Goal: Task Accomplishment & Management: Complete application form

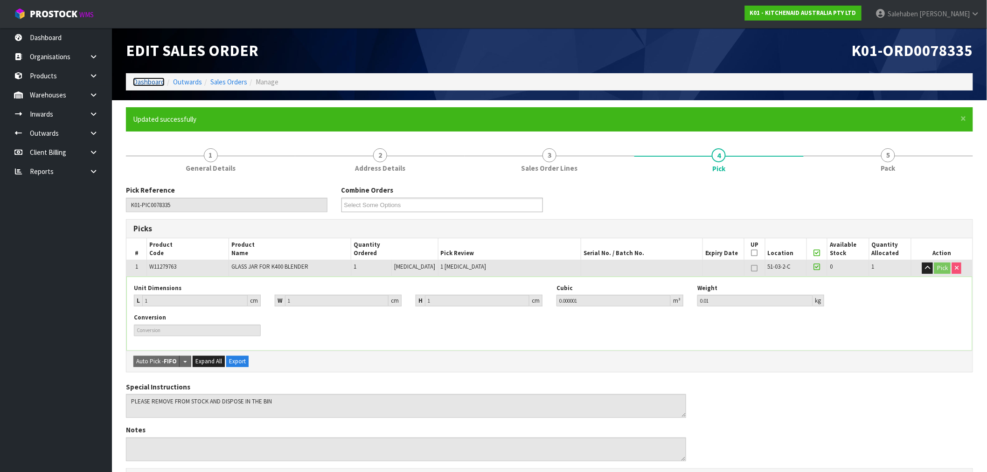
click at [150, 84] on link "Dashboard" at bounding box center [149, 81] width 32 height 9
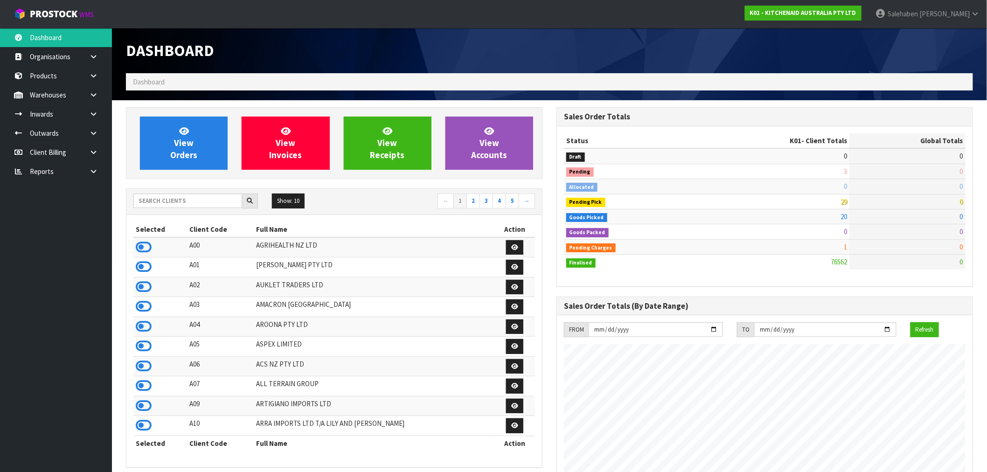
scroll to position [707, 431]
click at [178, 201] on input "text" at bounding box center [187, 201] width 109 height 14
type input "Y01"
click at [150, 248] on icon at bounding box center [144, 247] width 16 height 14
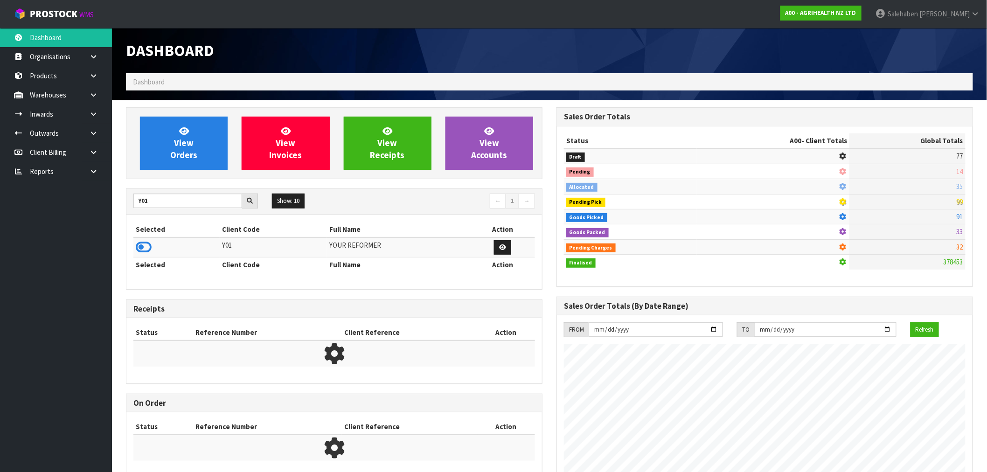
scroll to position [465865, 466141]
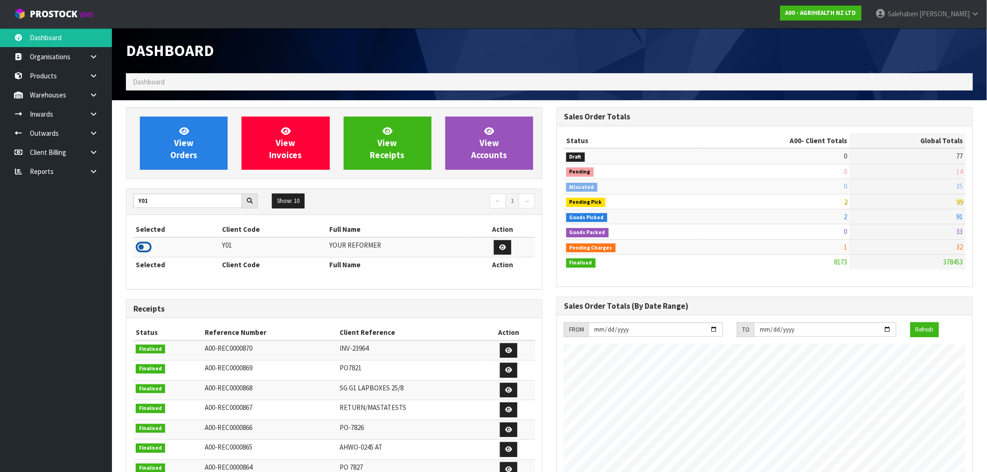
click at [147, 250] on icon at bounding box center [144, 247] width 16 height 14
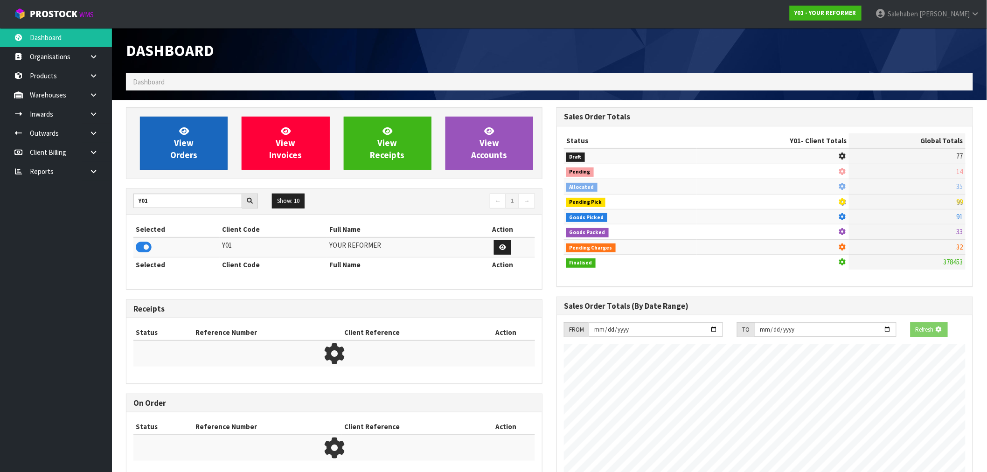
scroll to position [582, 431]
drag, startPoint x: 190, startPoint y: 114, endPoint x: 183, endPoint y: 125, distance: 12.8
click at [186, 119] on div "View Orders View Invoices View Receipts View Accounts" at bounding box center [334, 143] width 417 height 72
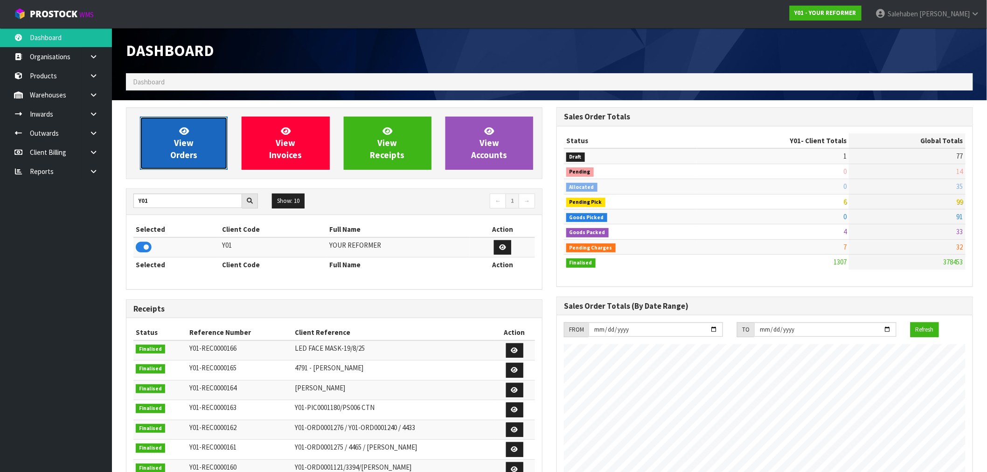
click at [178, 136] on link "View Orders" at bounding box center [184, 143] width 88 height 53
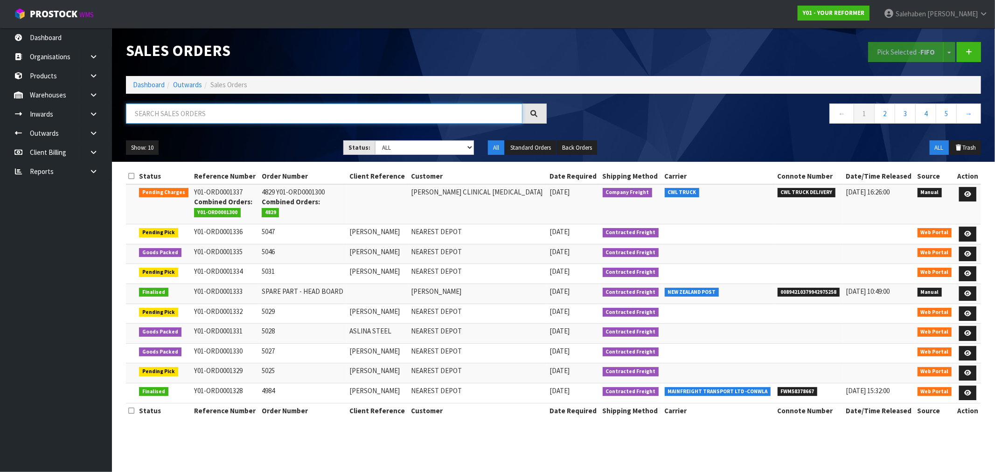
click at [199, 113] on input "text" at bounding box center [324, 114] width 397 height 20
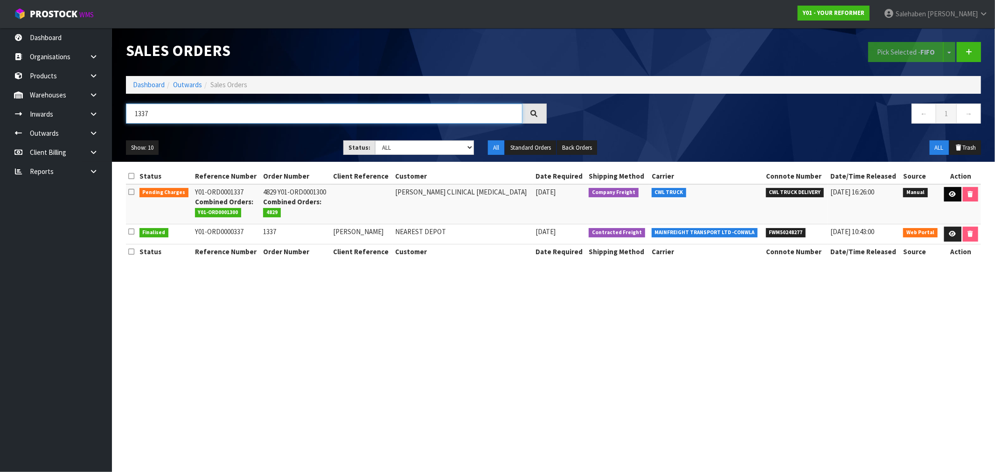
type input "1337"
click at [952, 188] on link at bounding box center [952, 194] width 17 height 15
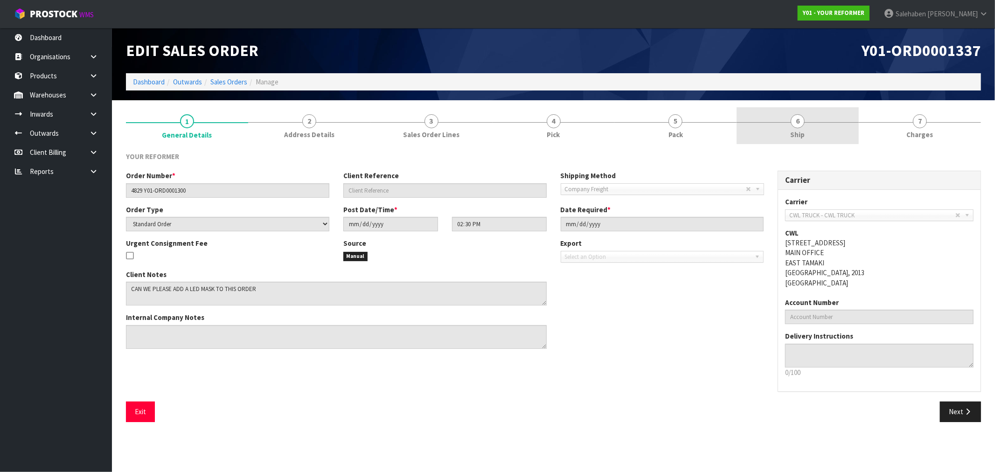
click at [800, 127] on span "6" at bounding box center [798, 121] width 14 height 14
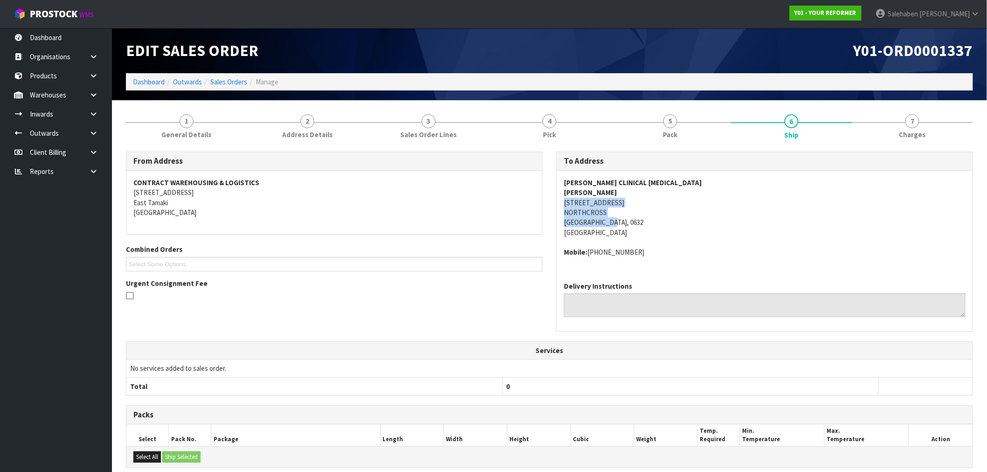
drag, startPoint x: 565, startPoint y: 202, endPoint x: 637, endPoint y: 223, distance: 74.7
click at [637, 223] on address "DR SOPHIE MUIR CLINICAL PSYCHOLOGIST SOPHIE MUIR 2/164 CARLISLE ROAD NORTHCROSS…" at bounding box center [765, 208] width 402 height 60
copy address "2/164 CARLISLE ROAD NORTHCROSS Auckland, 0632"
click at [151, 83] on link "Dashboard" at bounding box center [149, 81] width 32 height 9
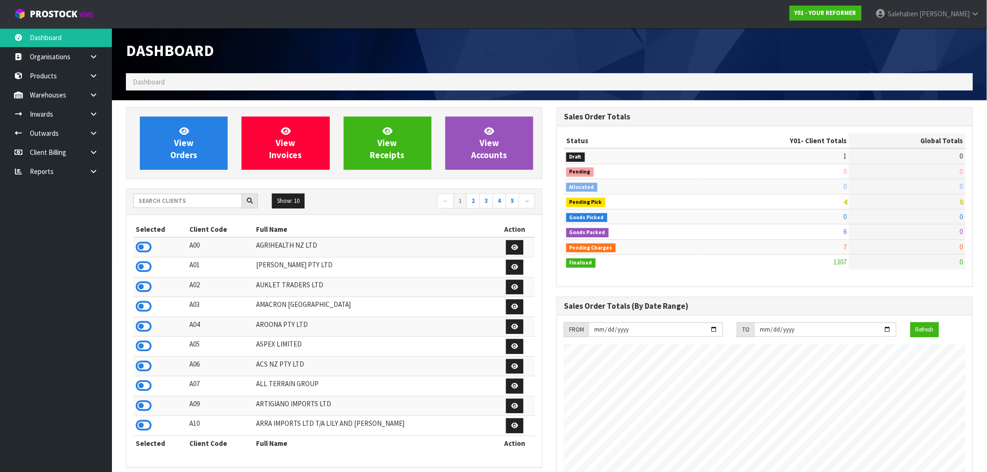
scroll to position [707, 431]
click at [210, 198] on input "text" at bounding box center [187, 201] width 109 height 14
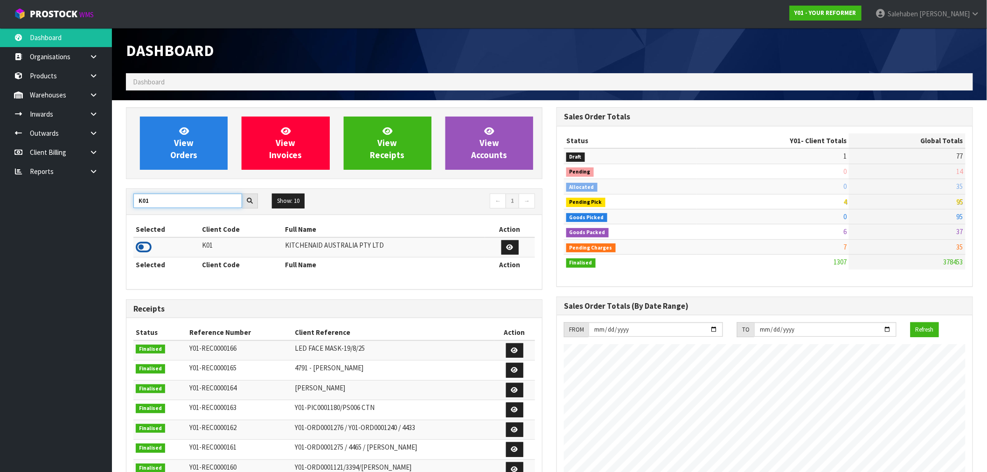
type input "K01"
click at [148, 247] on icon at bounding box center [144, 247] width 16 height 14
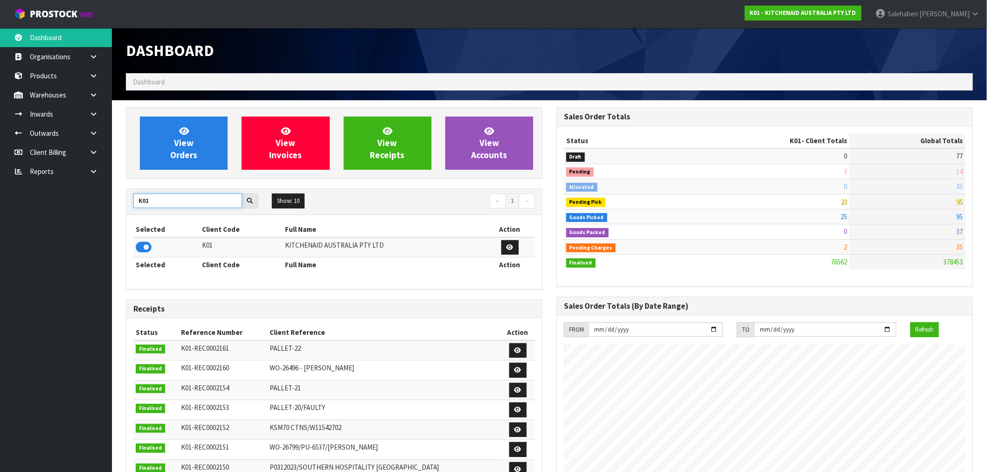
drag, startPoint x: 161, startPoint y: 199, endPoint x: 126, endPoint y: 212, distance: 36.9
click at [126, 212] on div "K01 Show: 10 5 10 25 50 ← 1 →" at bounding box center [334, 202] width 416 height 26
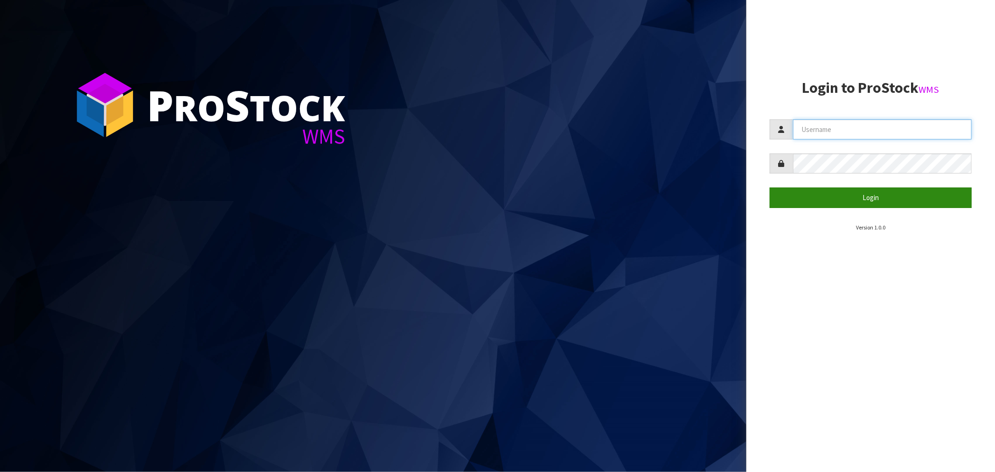
type input "Salehaben@cwl.co.nz"
click at [869, 196] on button "Login" at bounding box center [871, 198] width 202 height 20
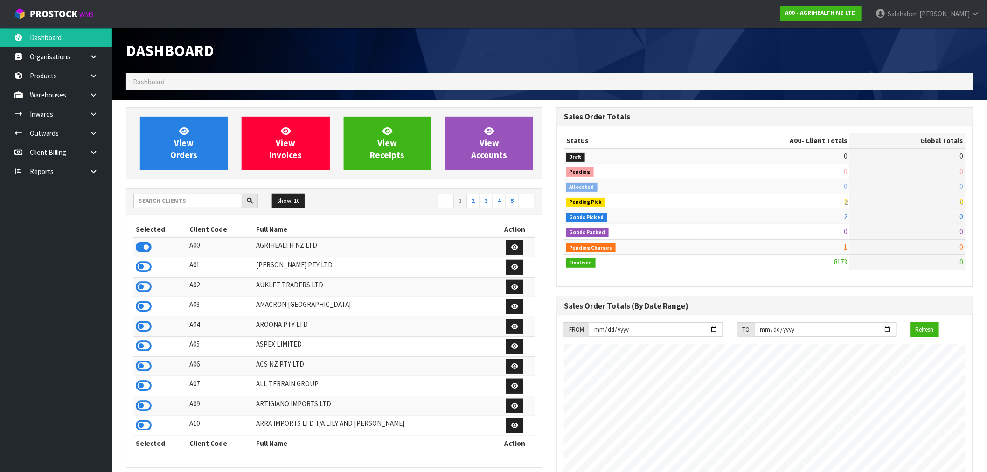
scroll to position [707, 431]
click at [153, 201] on input "text" at bounding box center [187, 201] width 109 height 14
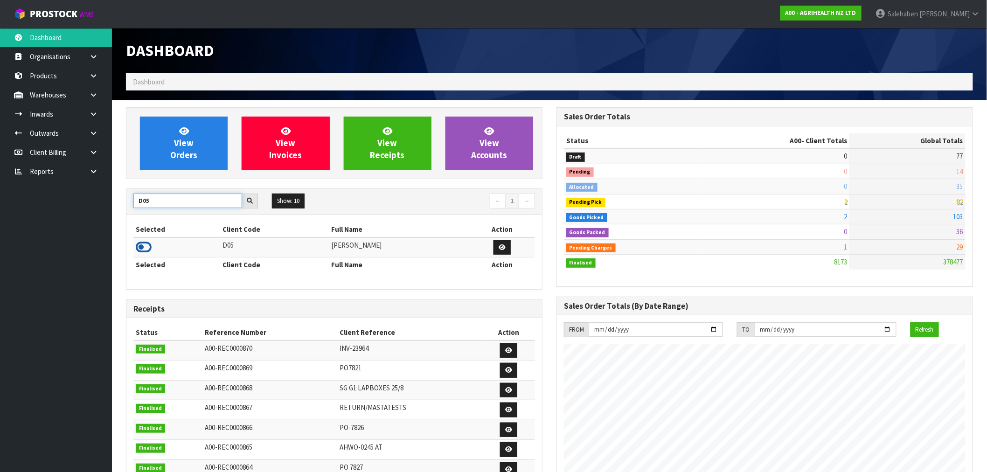
type input "D05"
click at [141, 244] on icon at bounding box center [144, 247] width 16 height 14
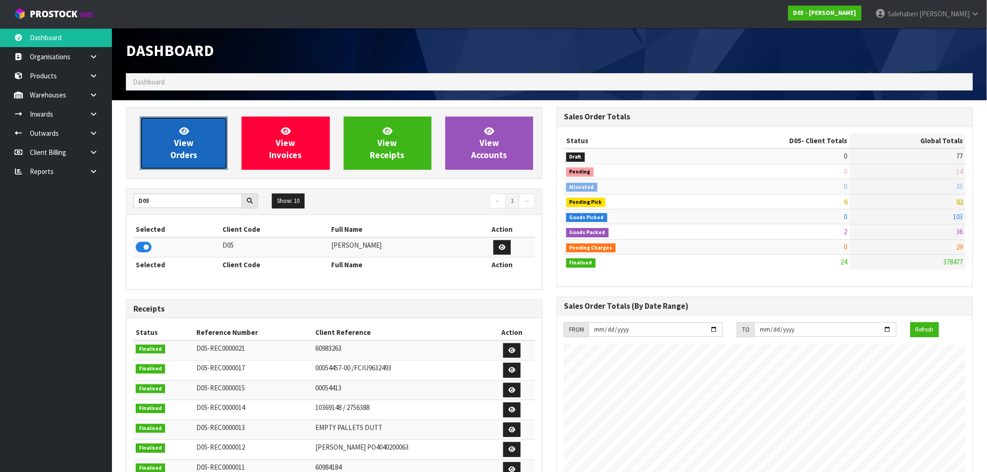
scroll to position [465865, 466141]
click at [182, 150] on span "View Orders" at bounding box center [183, 143] width 27 height 35
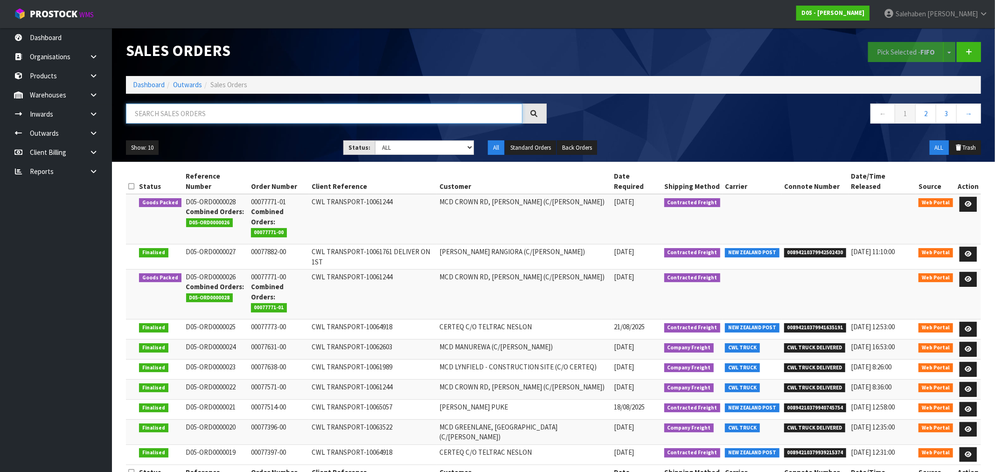
click at [218, 120] on input "text" at bounding box center [324, 114] width 397 height 20
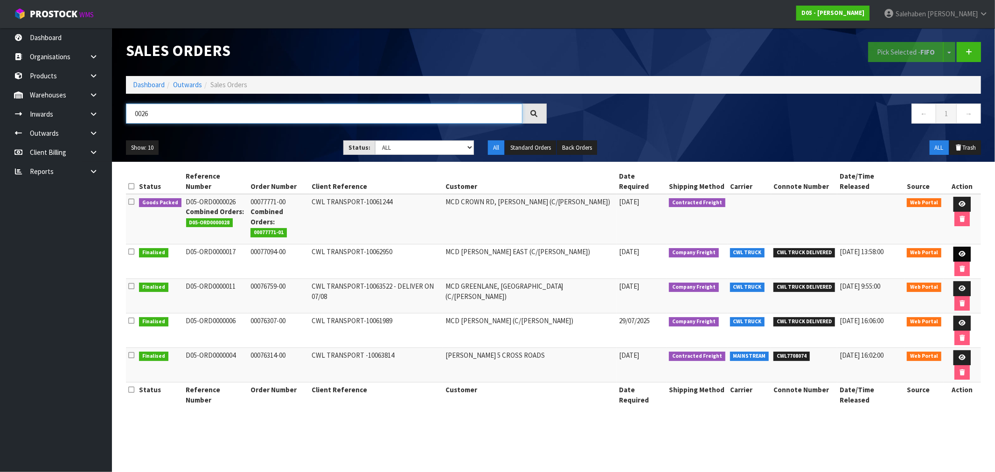
type input "0026"
click at [959, 251] on icon at bounding box center [962, 254] width 7 height 6
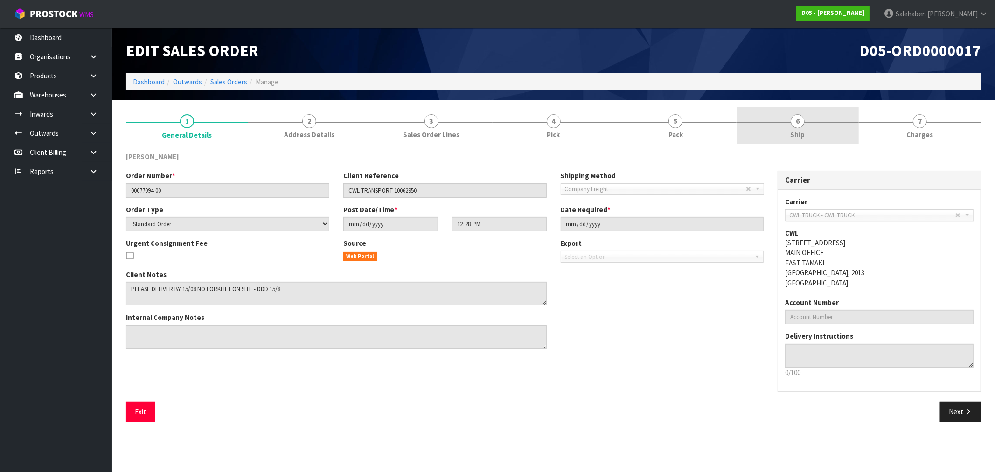
click at [801, 129] on link "6 Ship" at bounding box center [798, 125] width 122 height 37
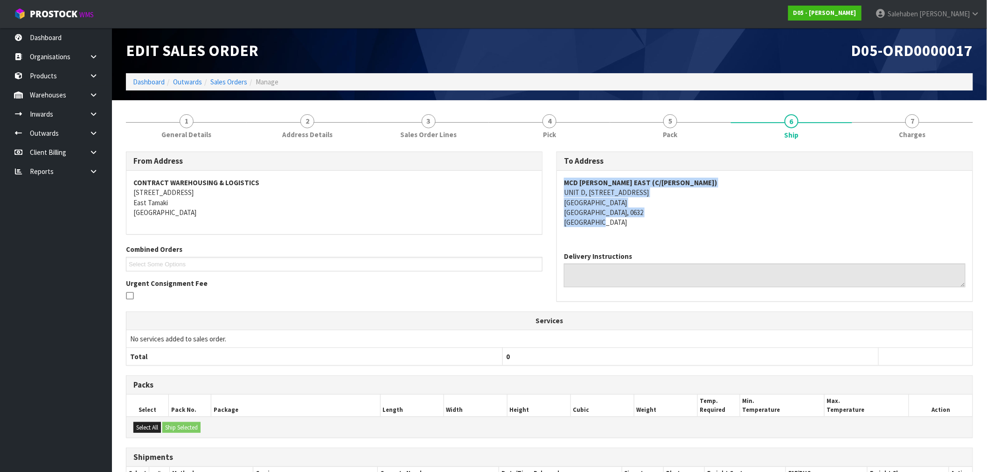
drag, startPoint x: 565, startPoint y: 182, endPoint x: 693, endPoint y: 224, distance: 135.1
click at [693, 224] on address "MCD [PERSON_NAME] EAST (C/[PERSON_NAME]) [STREET_ADDRESS]" at bounding box center [765, 203] width 402 height 50
copy address "MCD [PERSON_NAME] EAST (C/[PERSON_NAME]) [STREET_ADDRESS]"
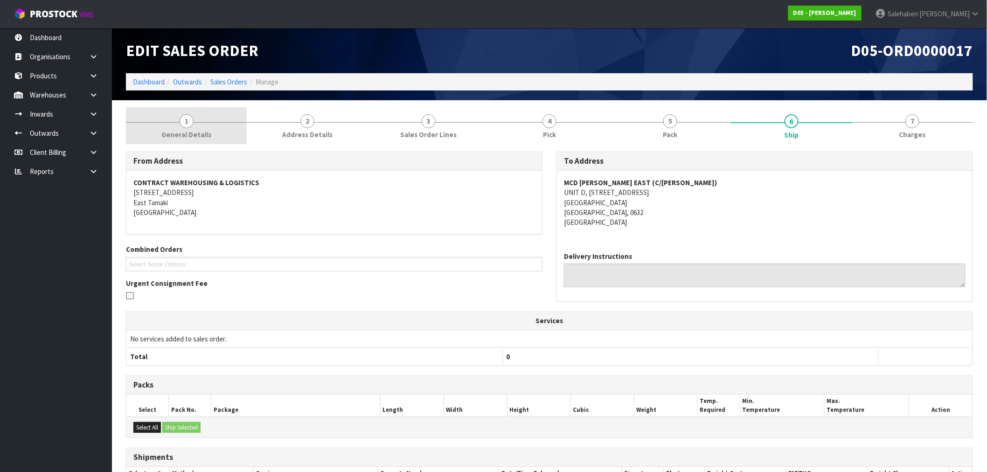
click at [184, 128] on link "1 General Details" at bounding box center [186, 125] width 121 height 37
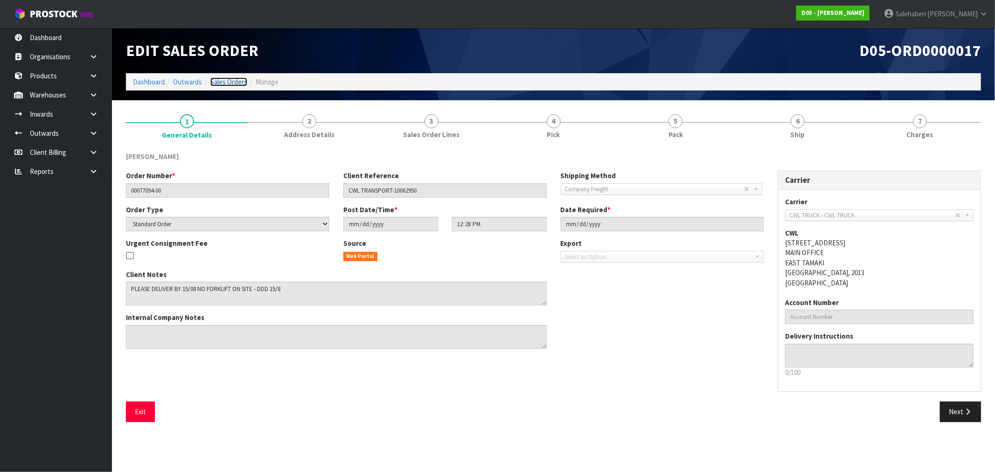
click at [233, 82] on link "Sales Orders" at bounding box center [228, 81] width 37 height 9
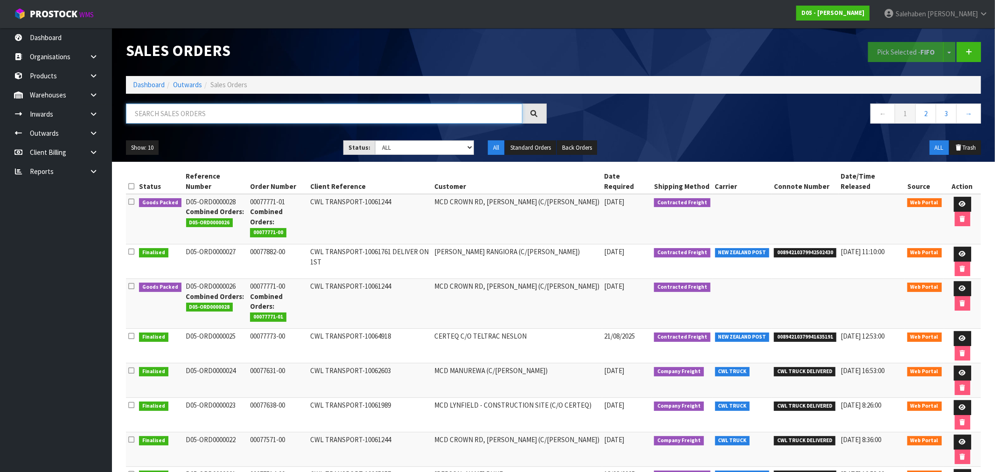
click at [277, 112] on input "text" at bounding box center [324, 114] width 397 height 20
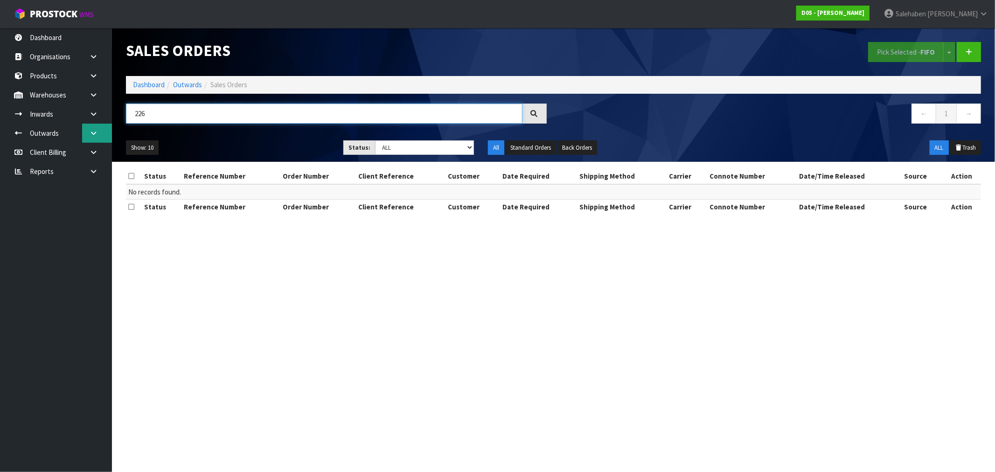
drag, startPoint x: 151, startPoint y: 111, endPoint x: 86, endPoint y: 126, distance: 66.1
click at [86, 126] on body "Toggle navigation ProStock WMS D05 - [PERSON_NAME] [PERSON_NAME] Logout Dashboa…" at bounding box center [497, 236] width 995 height 472
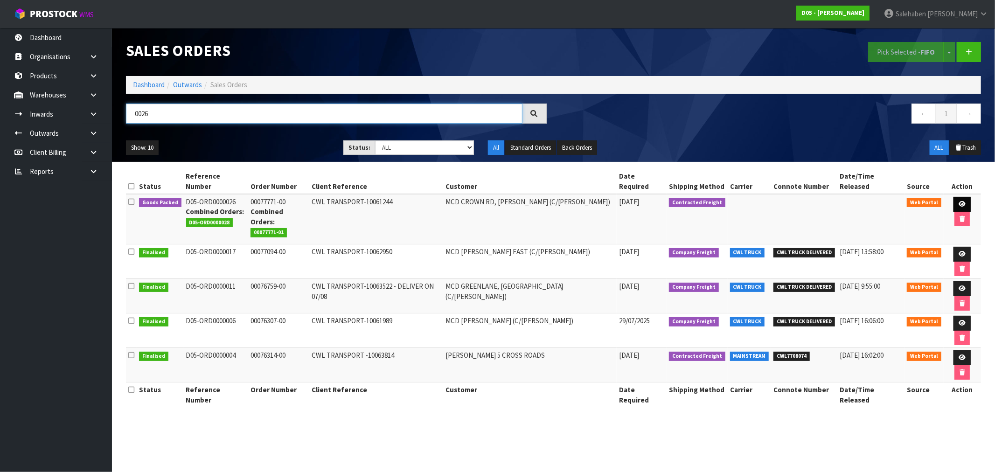
type input "0026"
click at [959, 201] on icon at bounding box center [962, 204] width 7 height 6
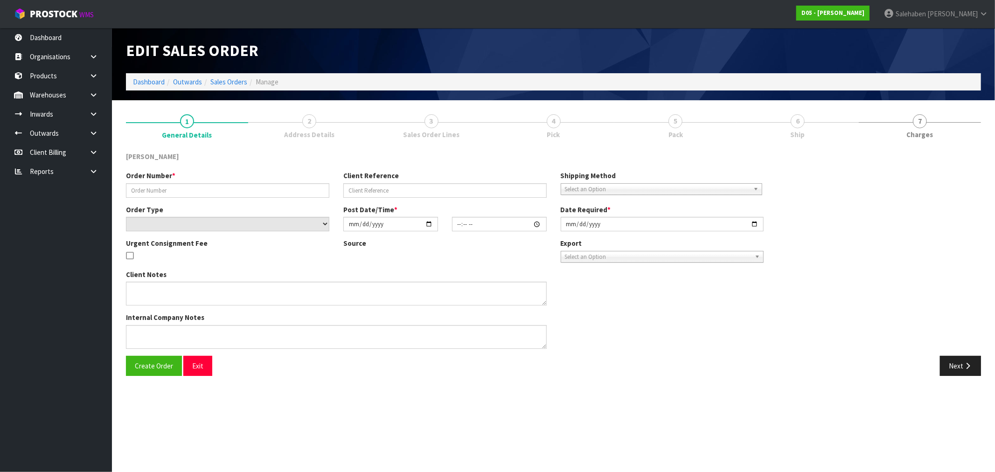
type input "00077771-00"
type input "CWL TRANSPORT-10061244"
select select "number:0"
type input "[DATE]"
type input "08:10:00.000"
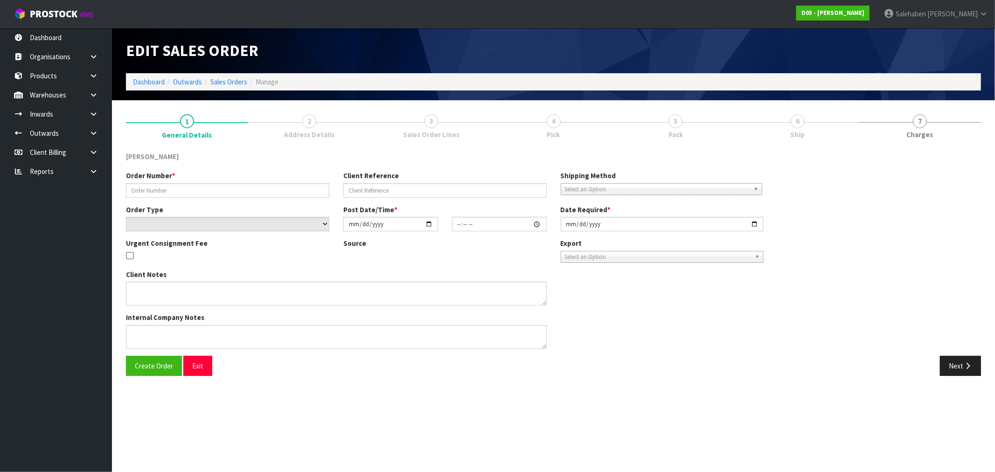
type input "[DATE]"
type textarea "PLEASE DELIVER TO SITE BY THE 29/08"
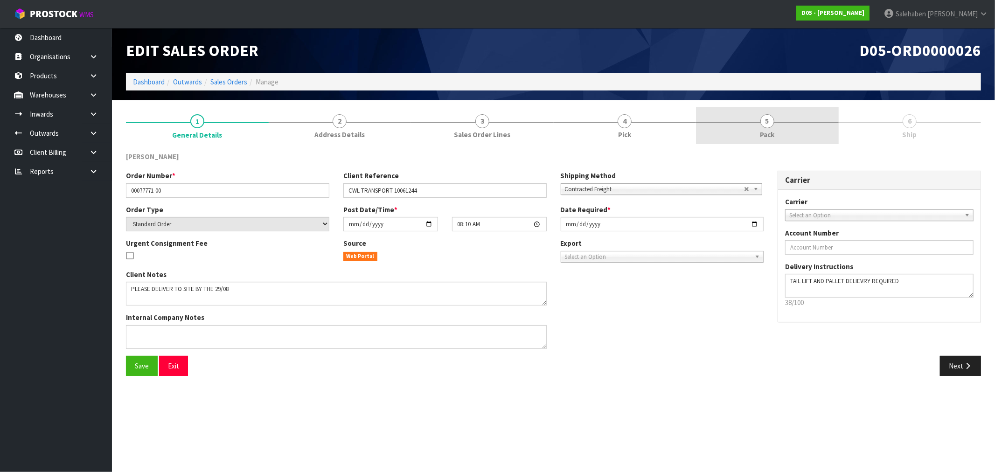
click at [767, 125] on span "5" at bounding box center [768, 121] width 14 height 14
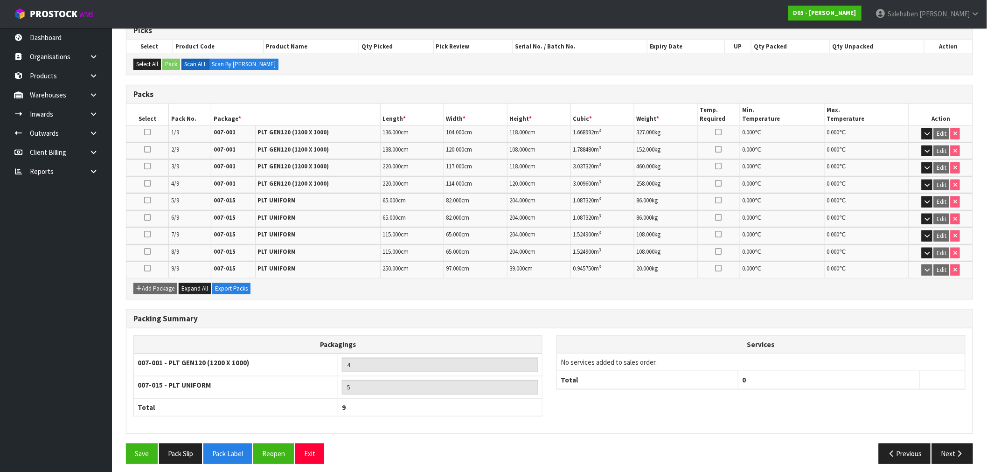
scroll to position [168, 0]
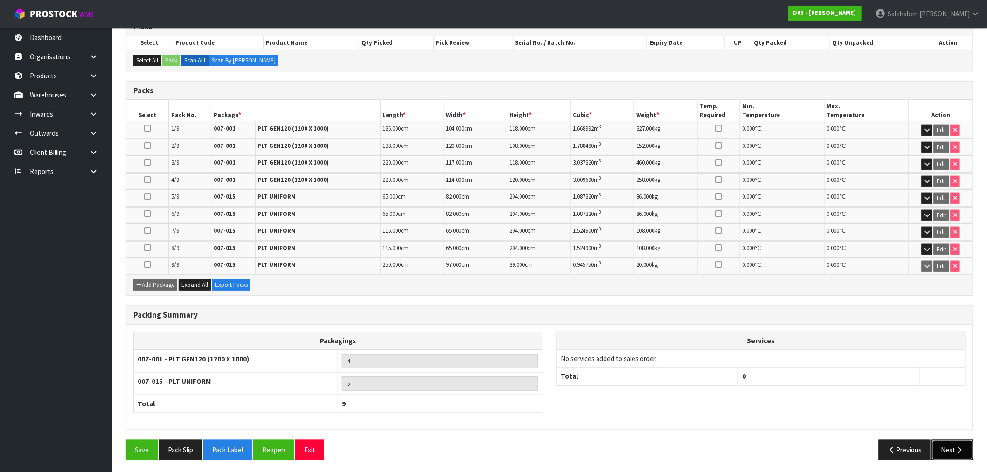
click at [948, 449] on button "Next" at bounding box center [952, 450] width 41 height 20
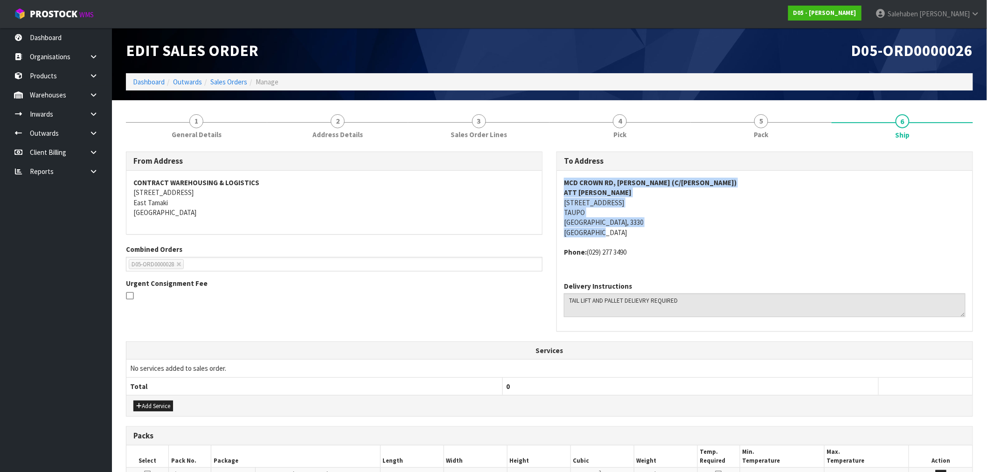
drag, startPoint x: 566, startPoint y: 181, endPoint x: 707, endPoint y: 232, distance: 149.5
click at [707, 232] on address "MCD CROWN RD, [PERSON_NAME] (C/[PERSON_NAME]) ATT [PERSON_NAME] [STREET_ADDRESS]" at bounding box center [765, 208] width 402 height 60
copy address "MCD CROWN RD, [PERSON_NAME] (C/[PERSON_NAME]) ATT [PERSON_NAME] [STREET_ADDRESS]"
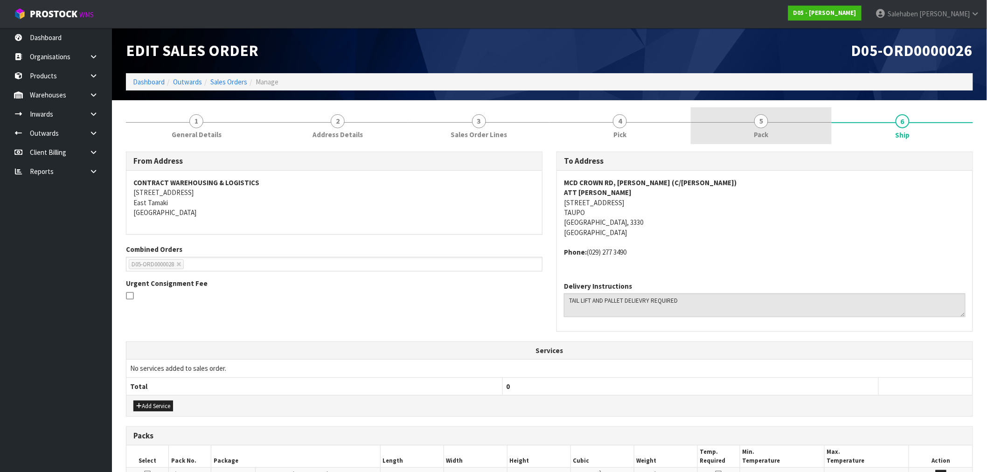
click at [768, 126] on link "5 Pack" at bounding box center [761, 125] width 141 height 37
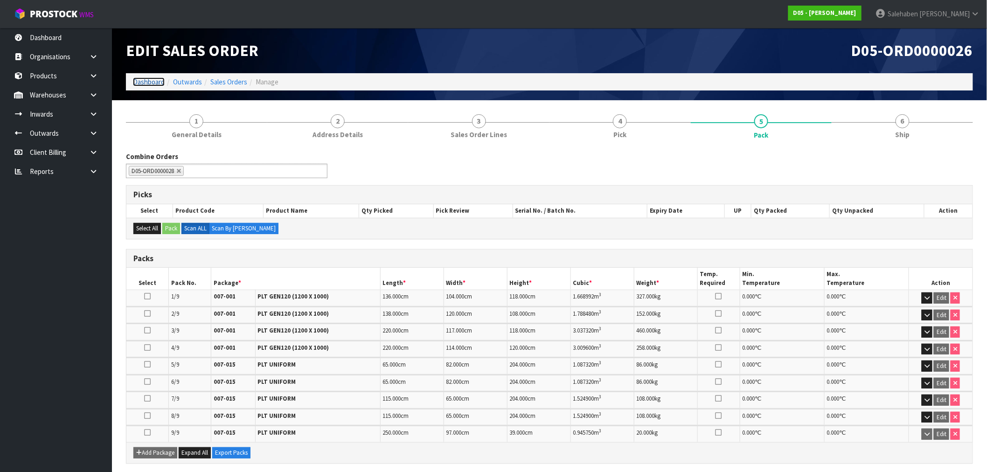
click at [156, 80] on link "Dashboard" at bounding box center [149, 81] width 32 height 9
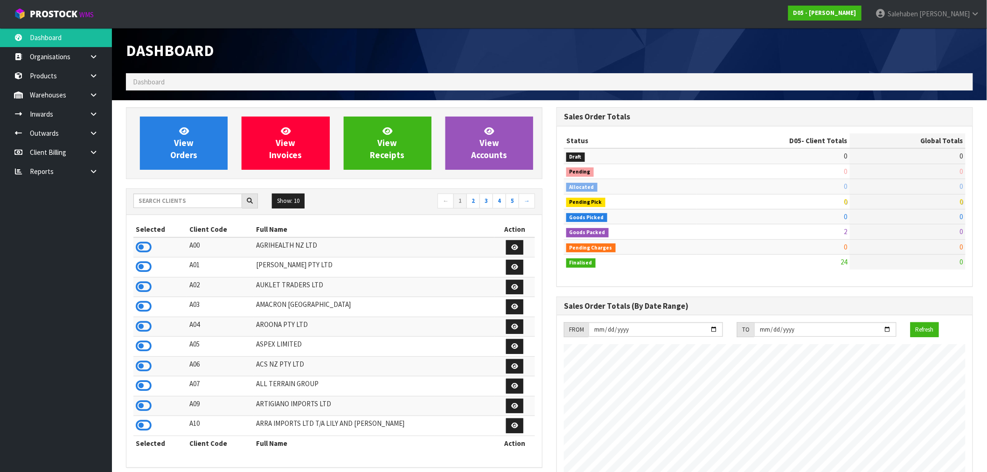
scroll to position [707, 431]
click at [179, 201] on input "text" at bounding box center [187, 201] width 109 height 14
type input "K01"
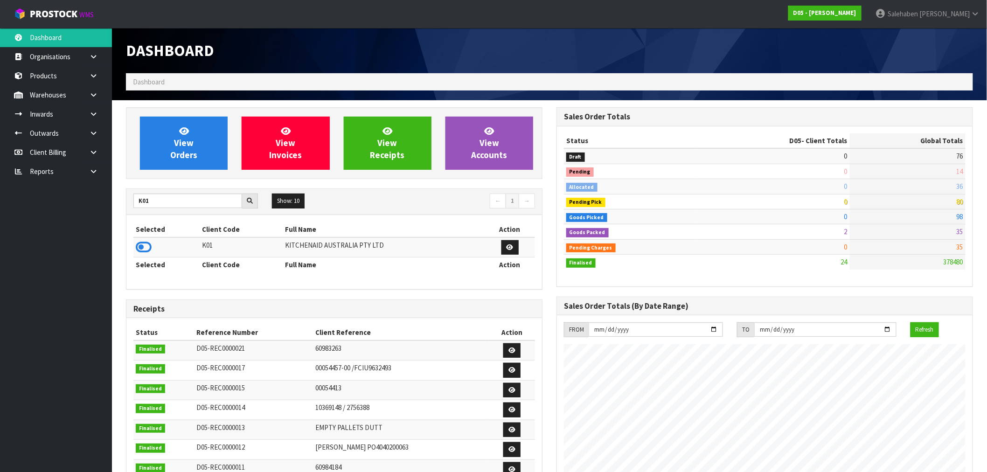
click at [144, 251] on icon at bounding box center [144, 247] width 16 height 14
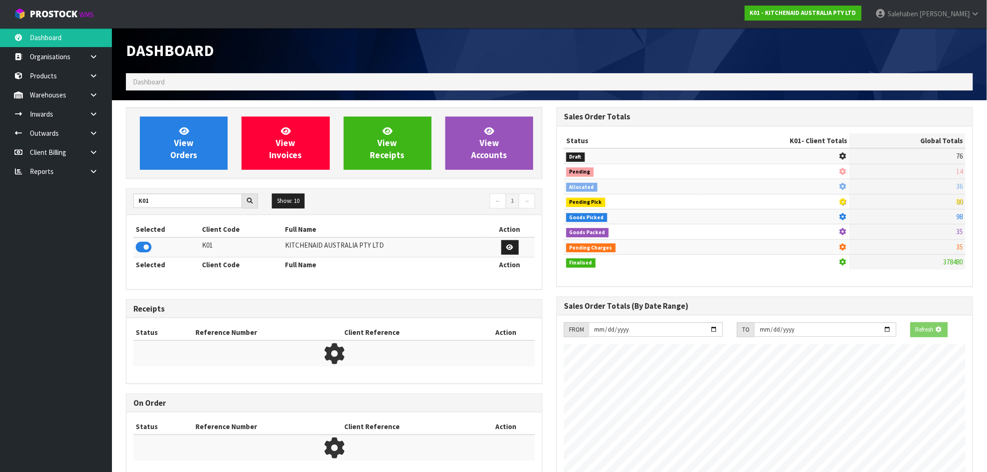
scroll to position [465991, 466141]
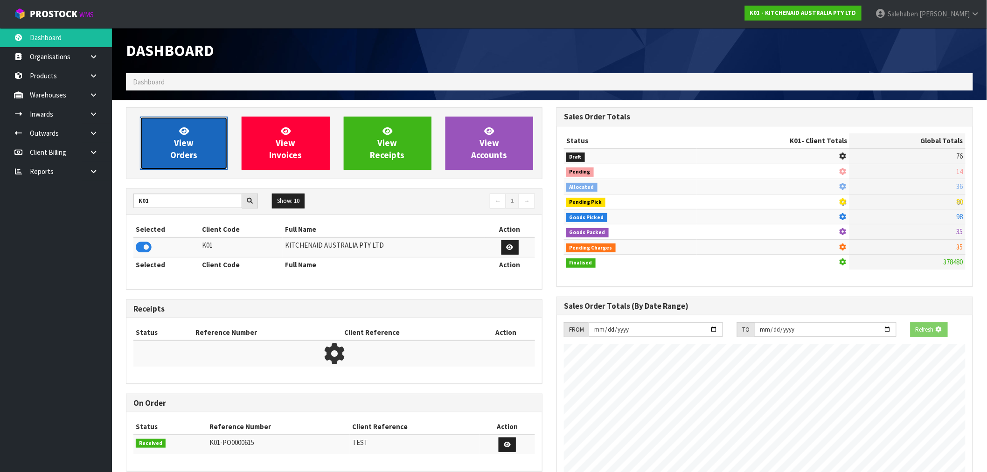
click at [199, 146] on link "View Orders" at bounding box center [184, 143] width 88 height 53
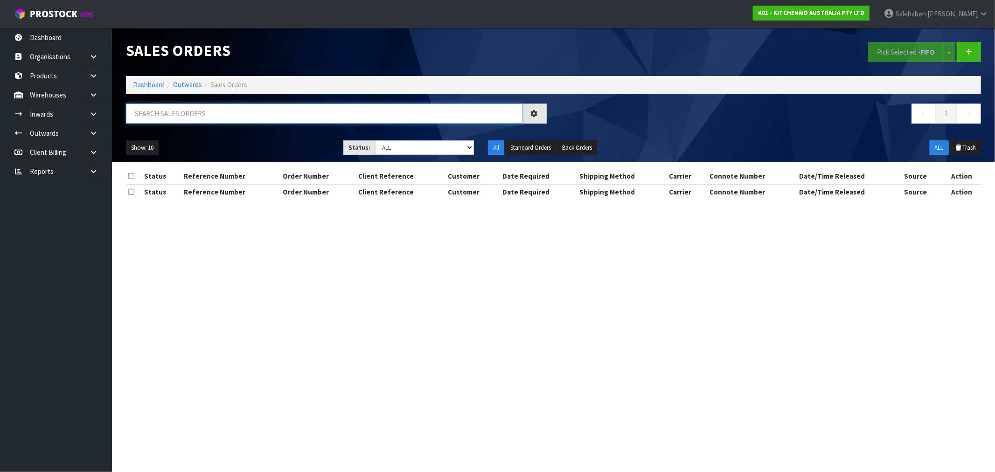
click at [185, 113] on input "text" at bounding box center [324, 114] width 397 height 20
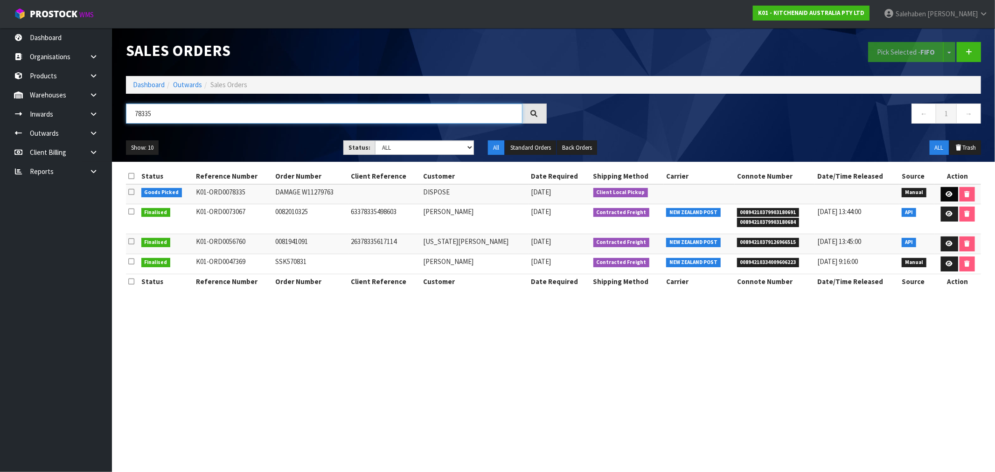
type input "78335"
click at [948, 191] on icon at bounding box center [949, 194] width 7 height 6
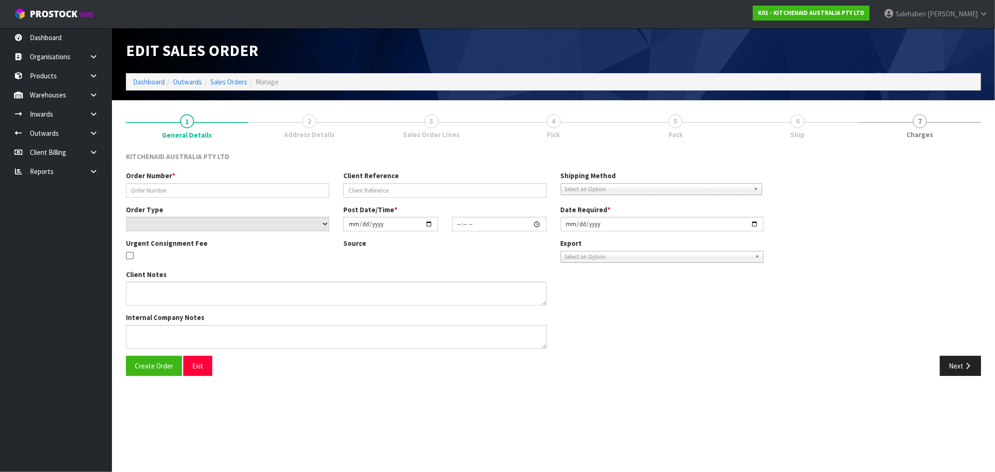
type input "DAMAGE W11279763"
select select "number:0"
type input "[DATE]"
type input "13:51:00.000"
type input "[DATE]"
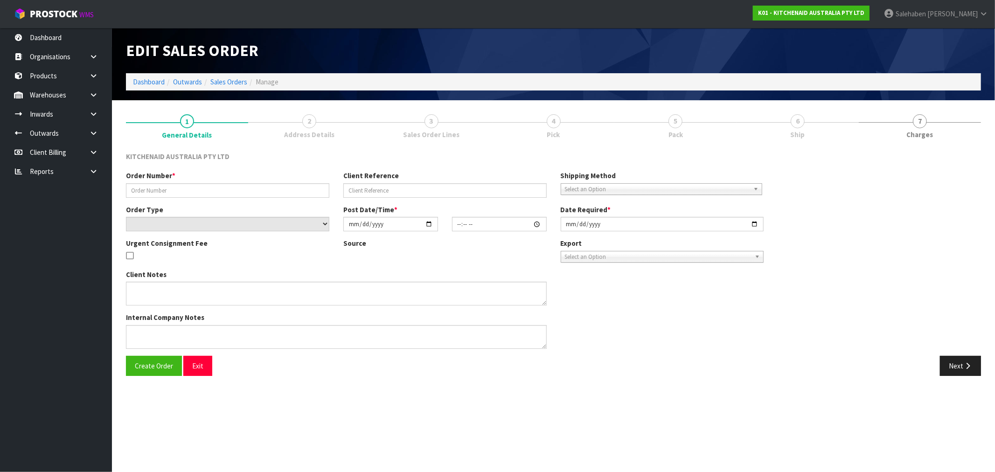
type textarea "PLEASE REMOVE FROM STOCK AND DISPOSE IN THE BIN"
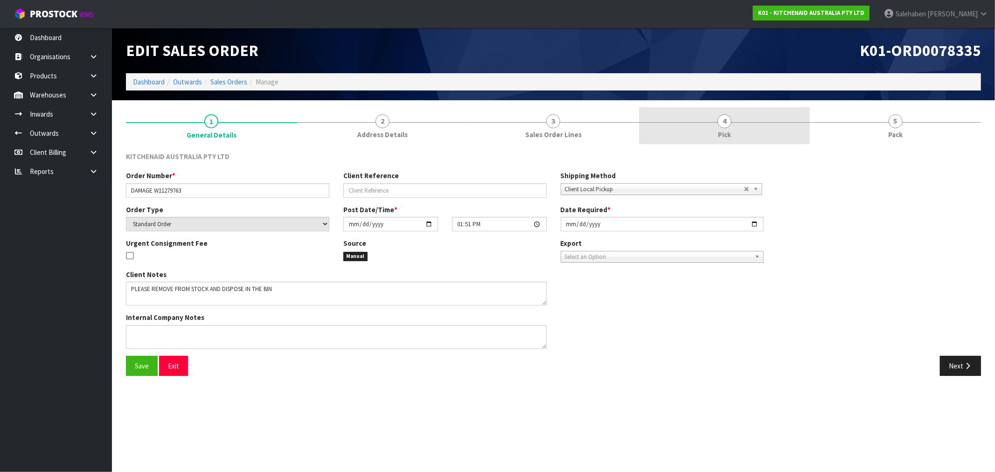
click at [726, 134] on span "Pick" at bounding box center [724, 135] width 13 height 10
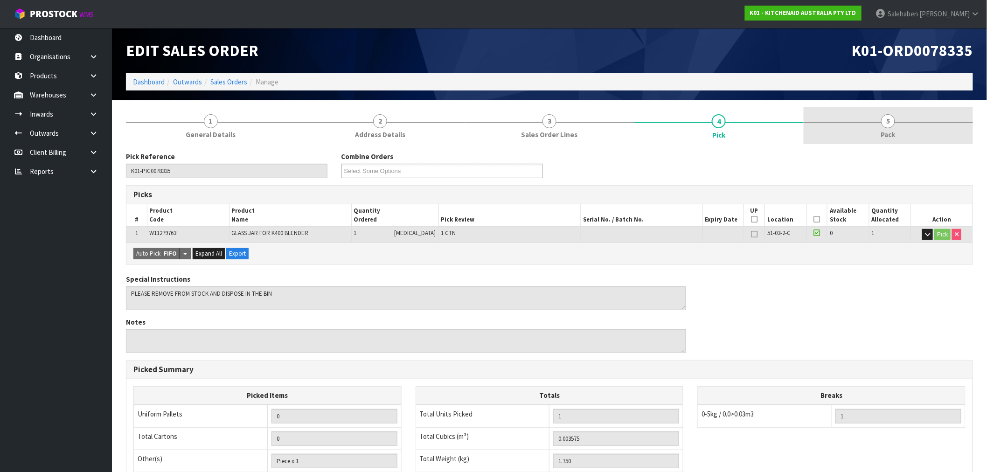
click at [892, 130] on span "Pack" at bounding box center [888, 135] width 14 height 10
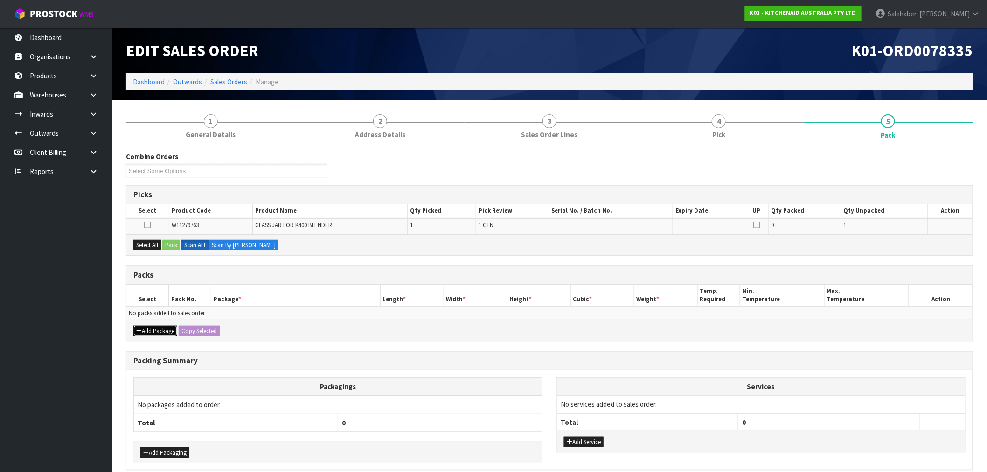
click at [159, 329] on button "Add Package" at bounding box center [155, 331] width 44 height 11
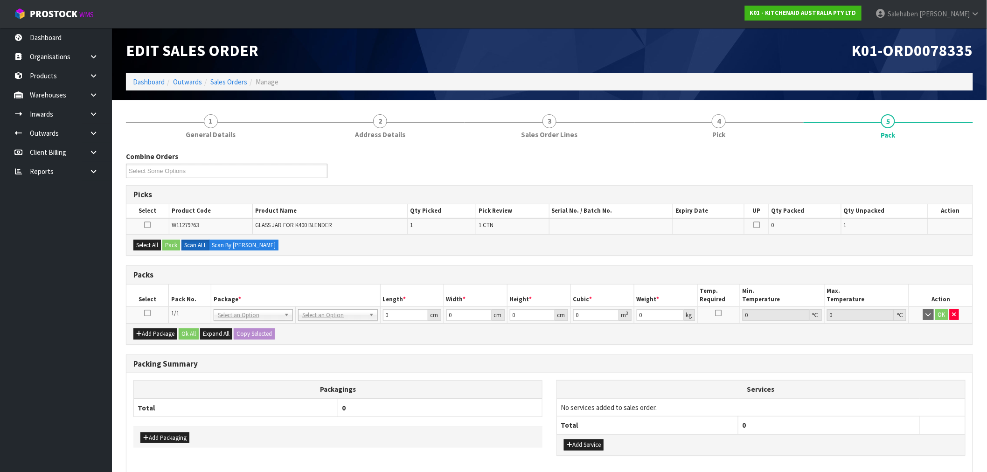
click at [146, 313] on icon at bounding box center [147, 313] width 7 height 0
click at [145, 242] on button "Select All" at bounding box center [147, 245] width 28 height 11
click at [171, 243] on button "Pack" at bounding box center [171, 245] width 18 height 11
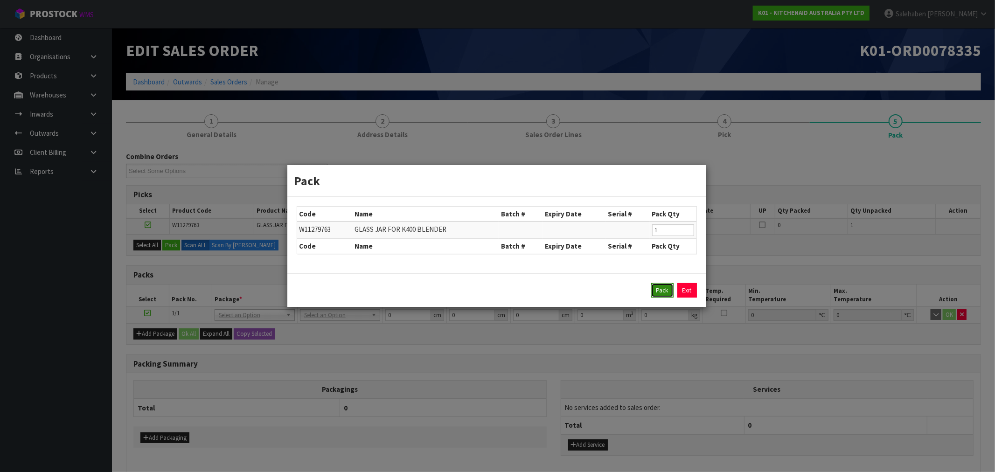
click at [663, 287] on button "Pack" at bounding box center [662, 290] width 22 height 15
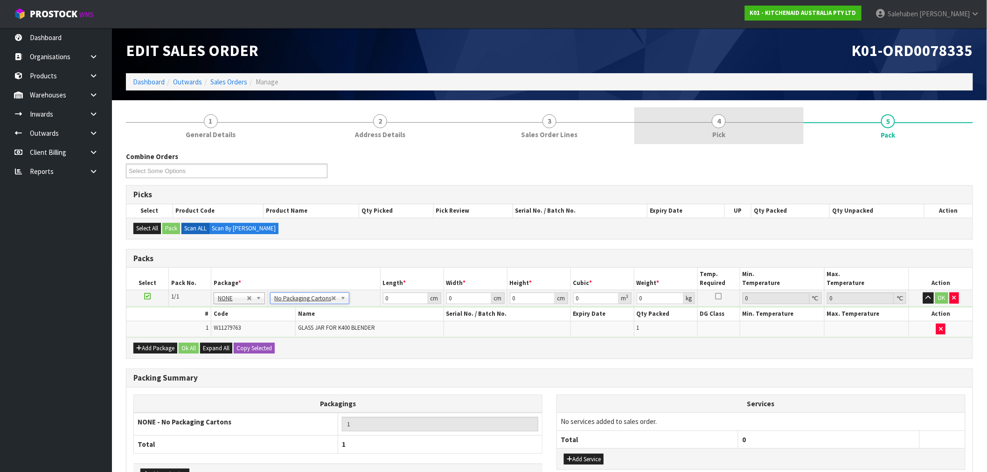
click at [720, 133] on span "Pick" at bounding box center [718, 135] width 13 height 10
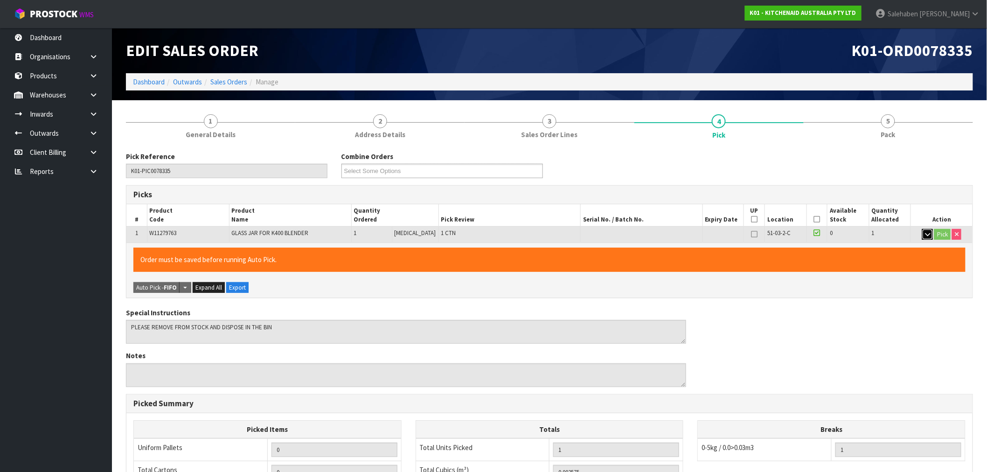
click at [925, 232] on icon "button" at bounding box center [927, 234] width 5 height 6
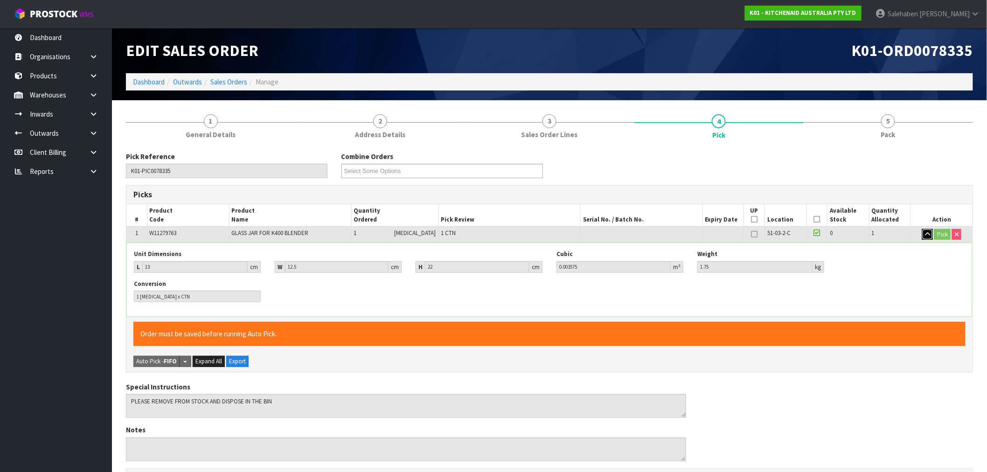
click at [925, 232] on icon "button" at bounding box center [927, 234] width 5 height 6
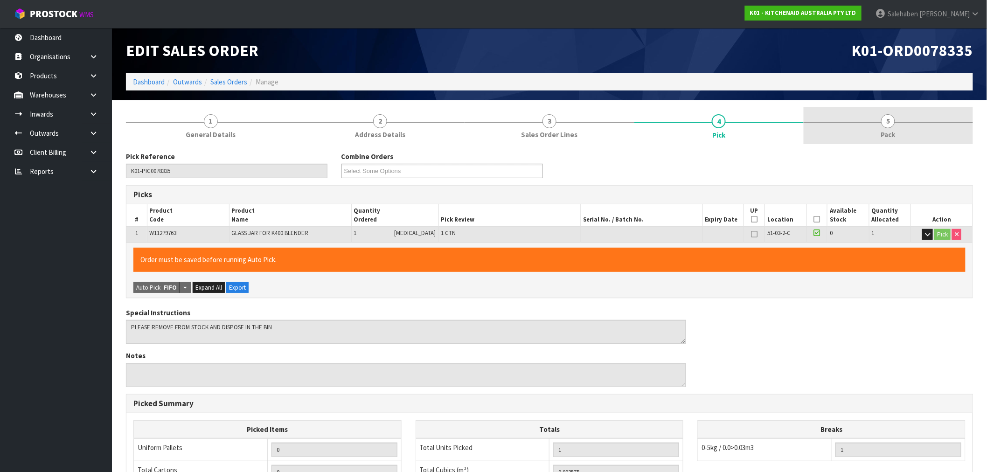
click at [884, 121] on span "5" at bounding box center [888, 121] width 14 height 14
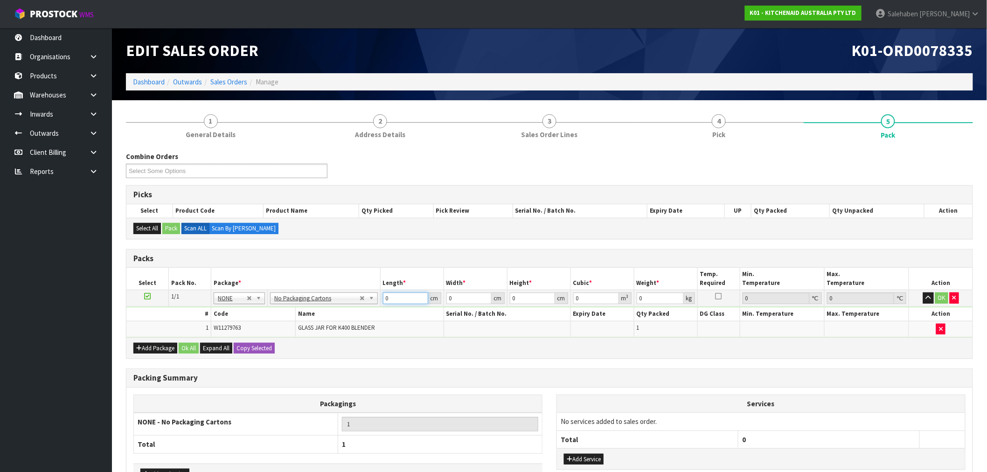
drag, startPoint x: 385, startPoint y: 301, endPoint x: 342, endPoint y: 309, distance: 44.1
click at [353, 310] on tbody "1/1 NONE 007-001 007-002 007-004 007-009 007-013 007-014 007-015 007-017 007-01…" at bounding box center [549, 313] width 846 height 47
drag, startPoint x: 392, startPoint y: 297, endPoint x: 356, endPoint y: 314, distance: 39.4
click at [367, 310] on tbody "1/1 NONE 007-001 007-002 007-004 007-009 007-013 007-014 007-015 007-017 007-01…" at bounding box center [549, 313] width 846 height 47
type input "13"
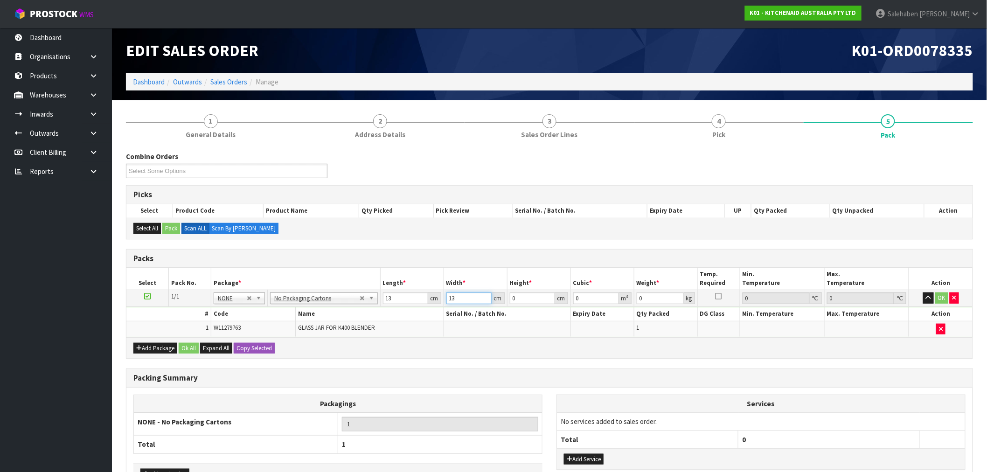
type input "13"
type input "2"
type input "0.000338"
type input "22"
type input "0.003718"
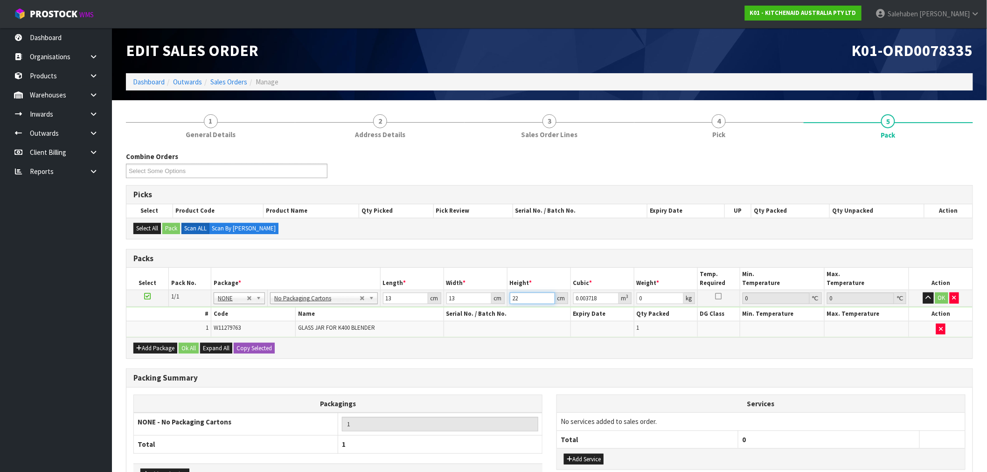
type input "22"
type input "1"
click at [193, 347] on button "Ok All" at bounding box center [189, 348] width 20 height 11
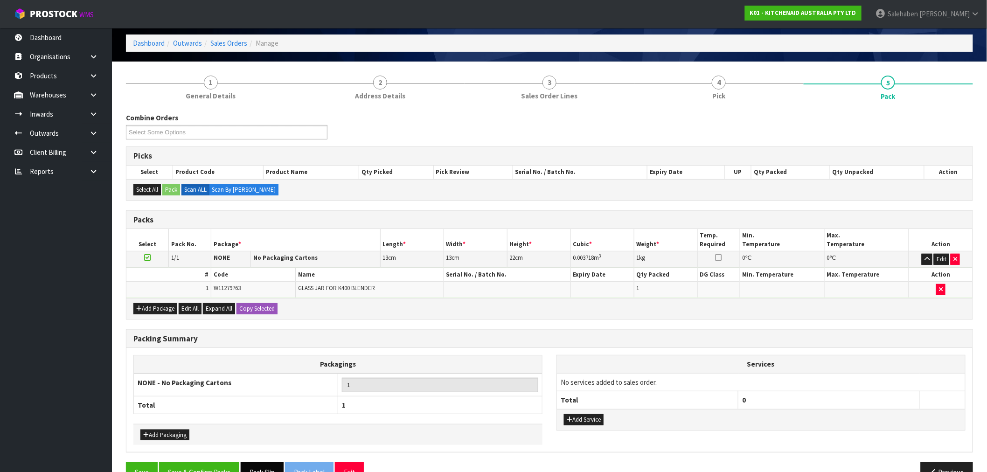
scroll to position [63, 0]
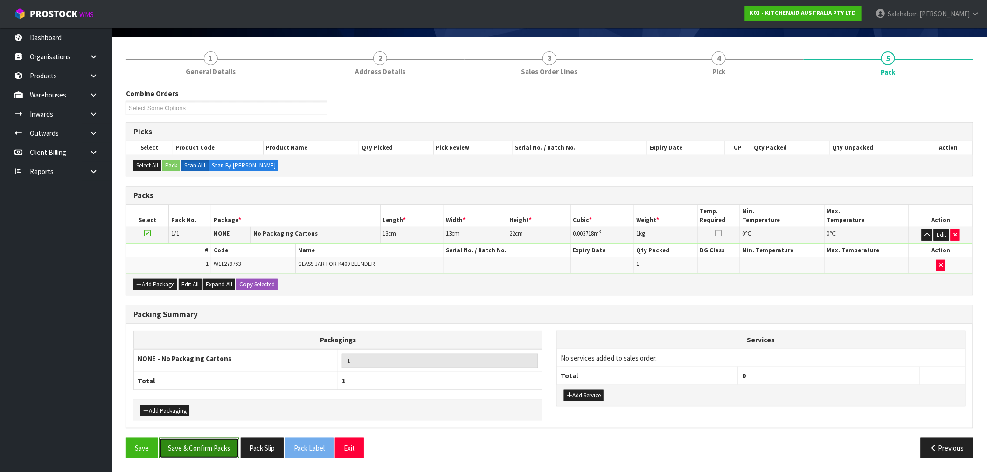
drag, startPoint x: 221, startPoint y: 451, endPoint x: 210, endPoint y: 456, distance: 12.1
click at [220, 451] on button "Save & Confirm Packs" at bounding box center [199, 448] width 80 height 20
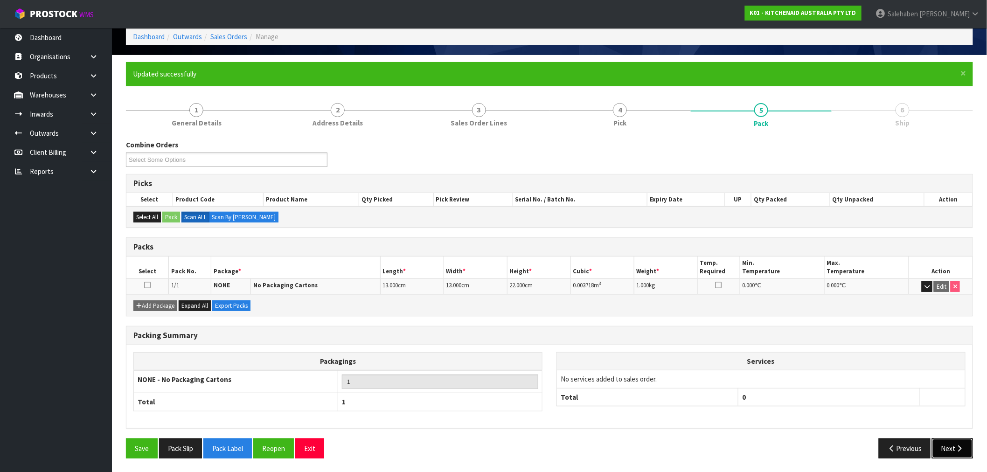
click at [954, 452] on button "Next" at bounding box center [952, 449] width 41 height 20
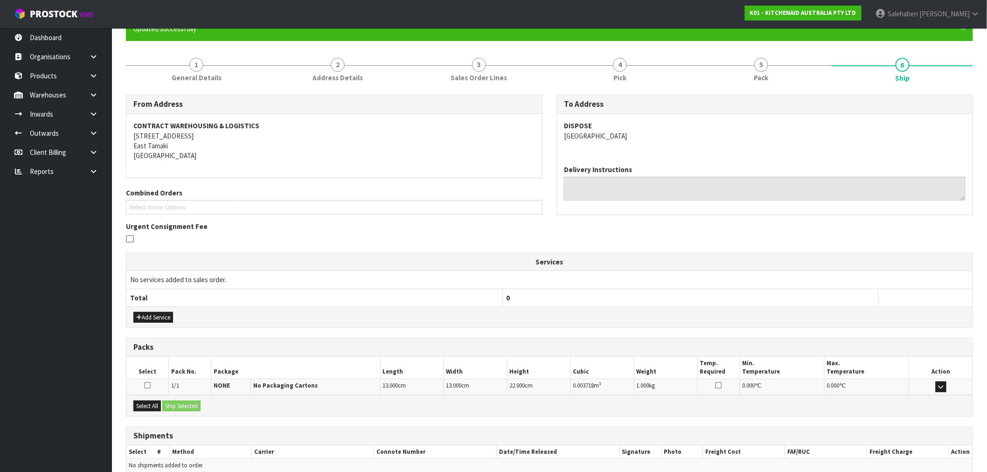
scroll to position [136, 0]
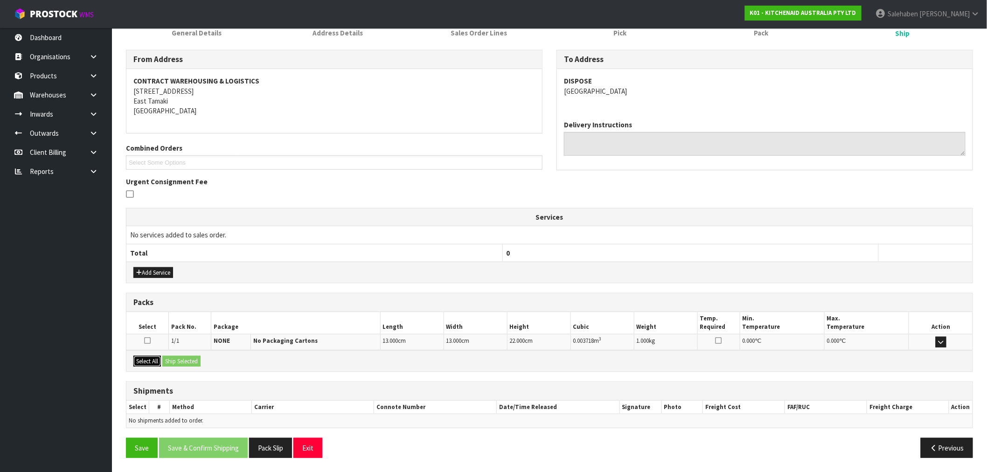
click at [148, 362] on button "Select All" at bounding box center [147, 361] width 28 height 11
click at [179, 359] on button "Ship Selected" at bounding box center [181, 361] width 38 height 11
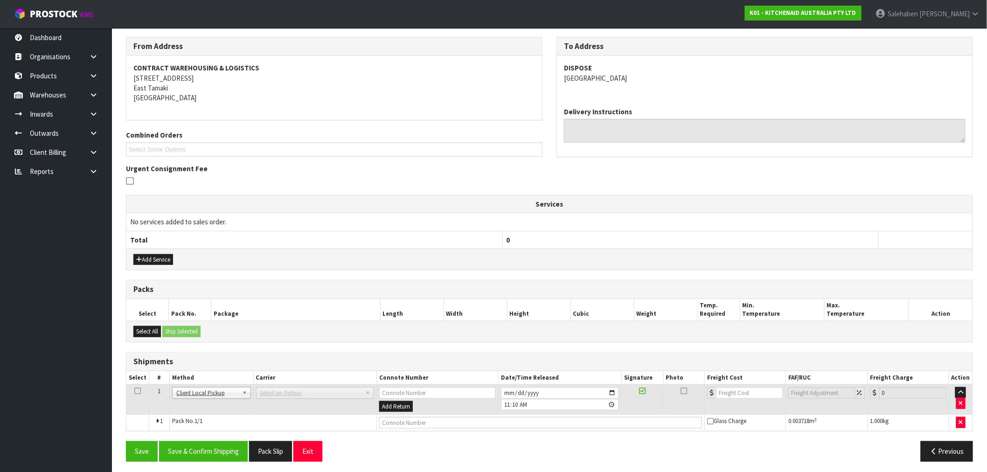
scroll to position [152, 0]
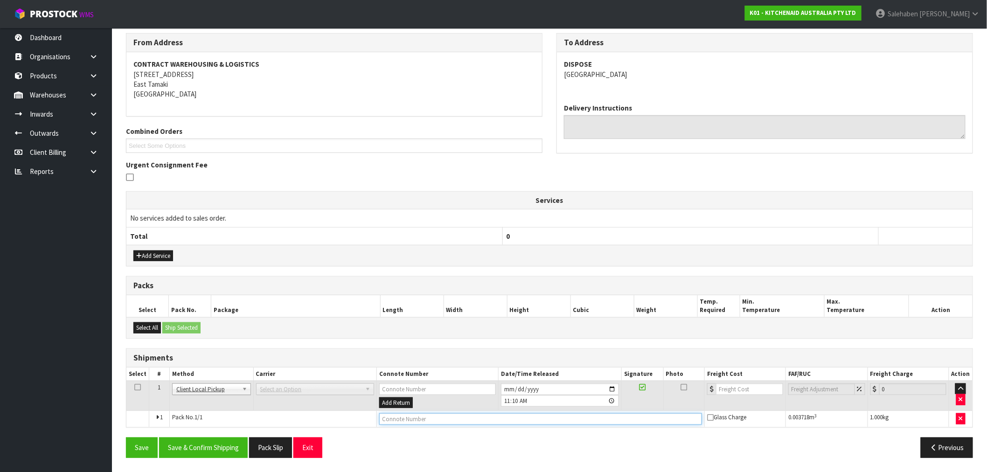
click at [412, 417] on input "text" at bounding box center [540, 419] width 323 height 12
type input "DISPOSED"
click at [220, 445] on button "Save & Confirm Shipping" at bounding box center [203, 448] width 89 height 20
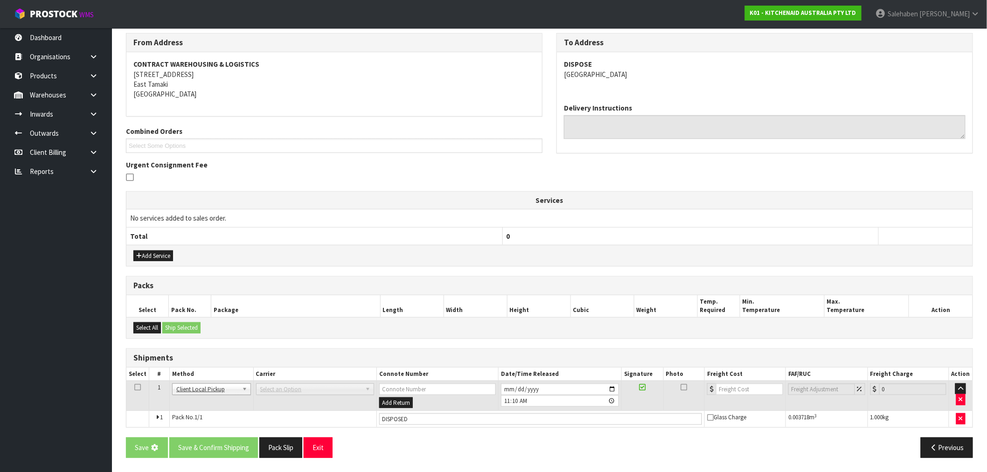
scroll to position [0, 0]
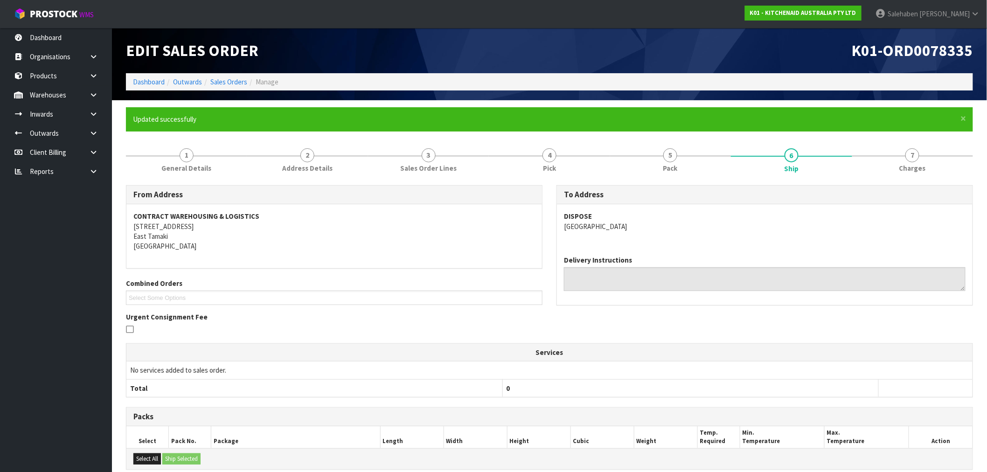
click at [148, 74] on ol "Dashboard Outwards Sales Orders Manage" at bounding box center [549, 81] width 847 height 17
click at [147, 79] on link "Dashboard" at bounding box center [149, 81] width 32 height 9
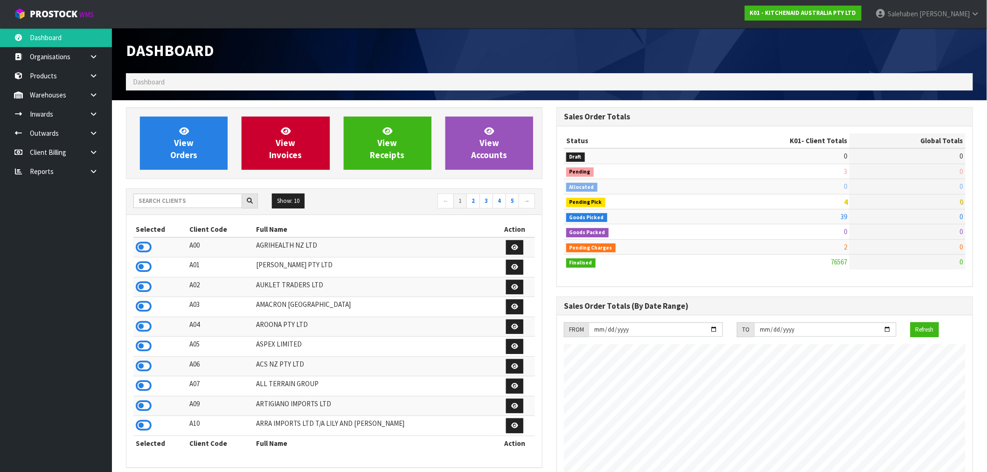
scroll to position [707, 431]
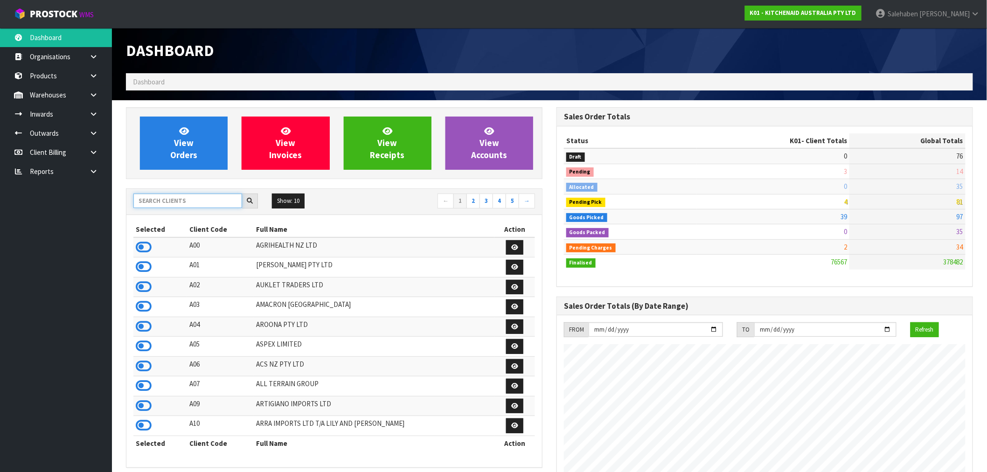
click at [195, 196] on input "text" at bounding box center [187, 201] width 109 height 14
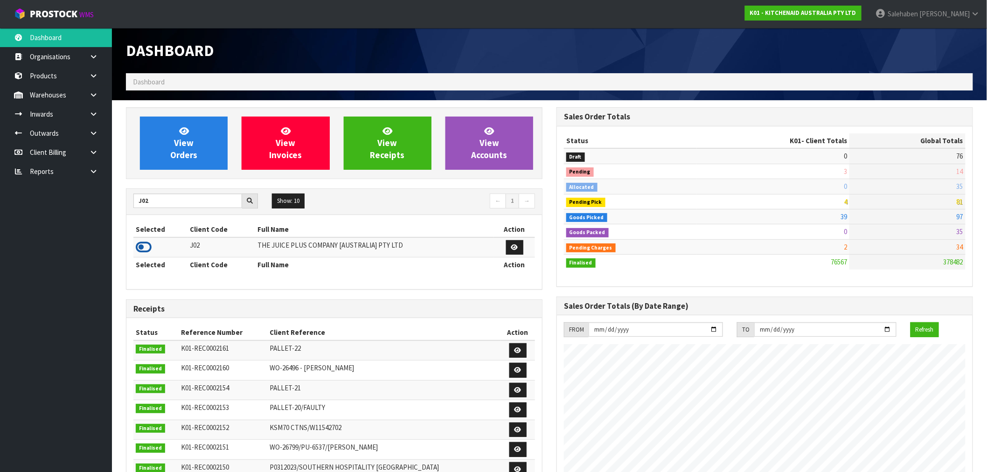
click at [144, 250] on icon at bounding box center [144, 247] width 16 height 14
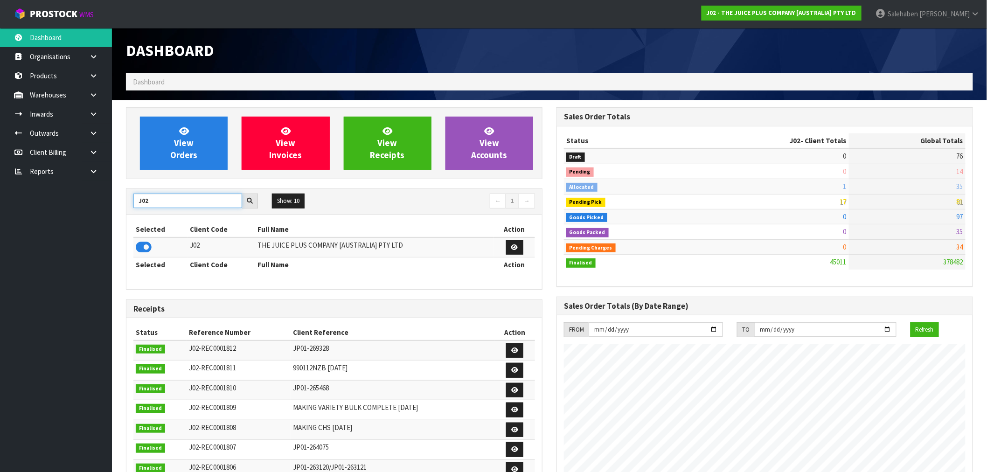
click at [155, 200] on input "J02" at bounding box center [187, 201] width 109 height 14
drag, startPoint x: 162, startPoint y: 202, endPoint x: 119, endPoint y: 204, distance: 43.0
click at [119, 204] on div "View Orders View Invoices View Receipts View Accounts J02 Show: 10 5 10 25 50 ←…" at bounding box center [334, 378] width 431 height 542
click at [142, 252] on icon at bounding box center [144, 247] width 16 height 14
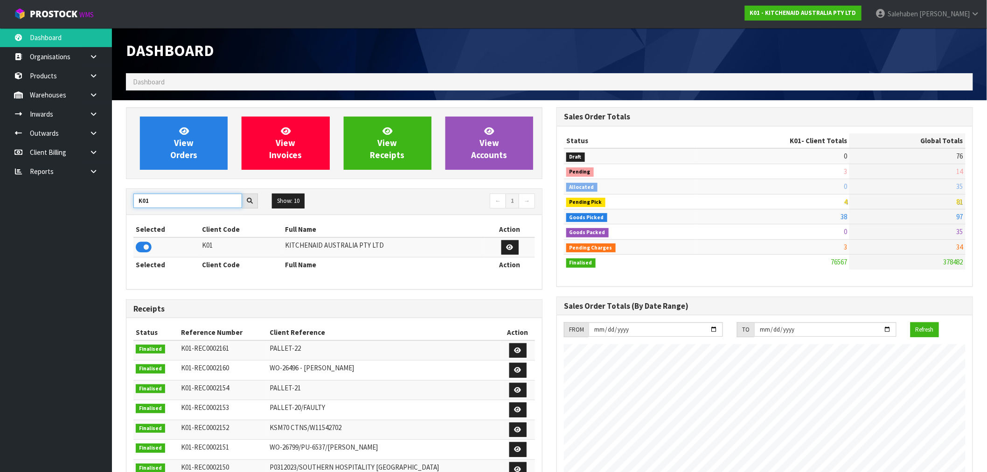
drag, startPoint x: 108, startPoint y: 214, endPoint x: 71, endPoint y: 216, distance: 36.5
click at [84, 216] on body "Toggle navigation ProStock WMS K01 - KITCHENAID AUSTRALIA PTY LTD [PERSON_NAME]…" at bounding box center [493, 236] width 987 height 472
type input "S08"
click at [140, 245] on icon at bounding box center [144, 247] width 16 height 14
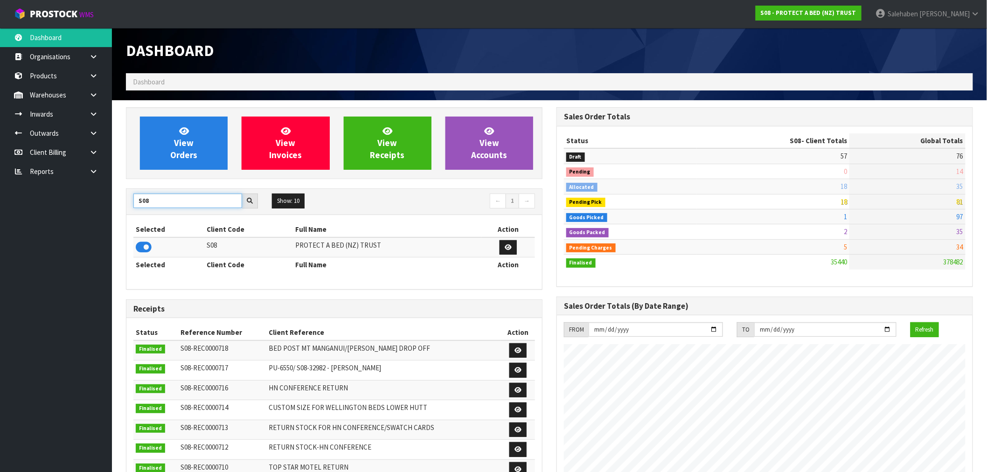
drag, startPoint x: 163, startPoint y: 198, endPoint x: 80, endPoint y: 212, distance: 84.6
click at [80, 212] on body "Toggle navigation ProStock WMS S08 - PROTECT A BED (NZ) TRUST [PERSON_NAME] Log…" at bounding box center [493, 236] width 987 height 472
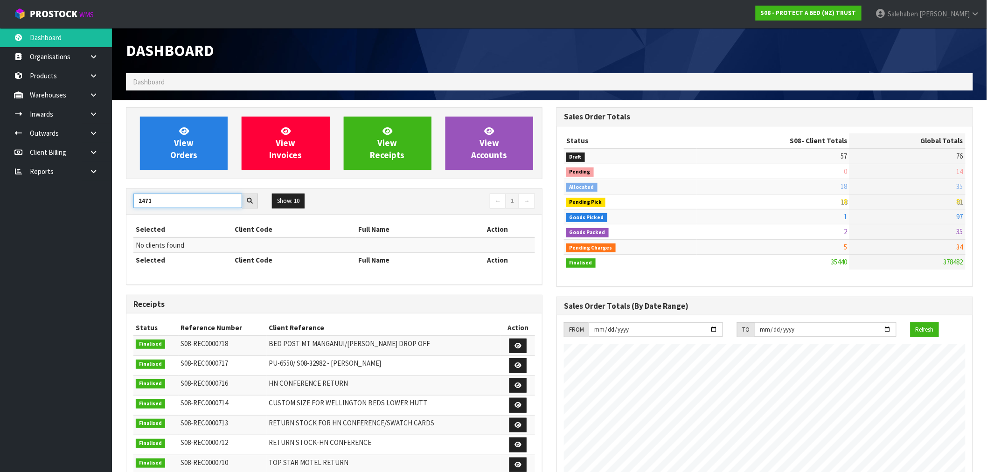
drag, startPoint x: 168, startPoint y: 197, endPoint x: 100, endPoint y: 222, distance: 72.0
click at [100, 221] on body "Toggle navigation ProStock WMS S08 - PROTECT A BED (NZ) TRUST [PERSON_NAME] Log…" at bounding box center [493, 236] width 987 height 472
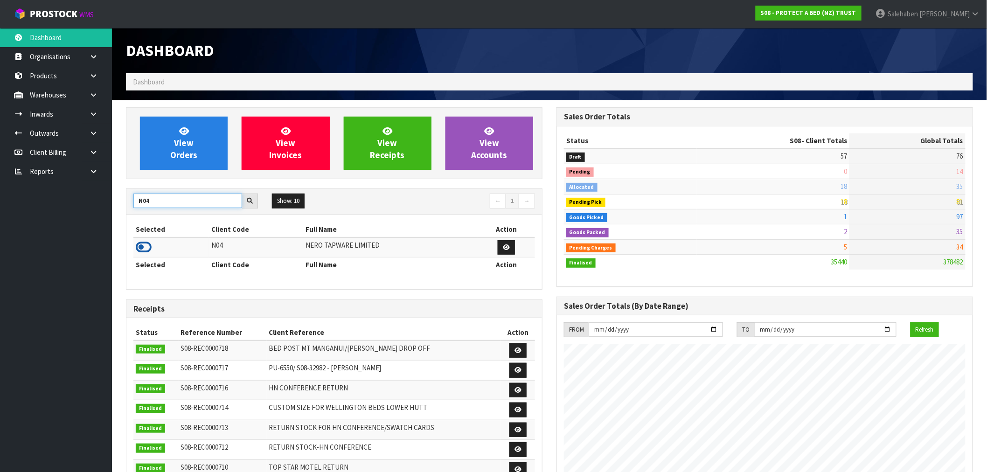
type input "N04"
click at [143, 243] on icon at bounding box center [144, 247] width 16 height 14
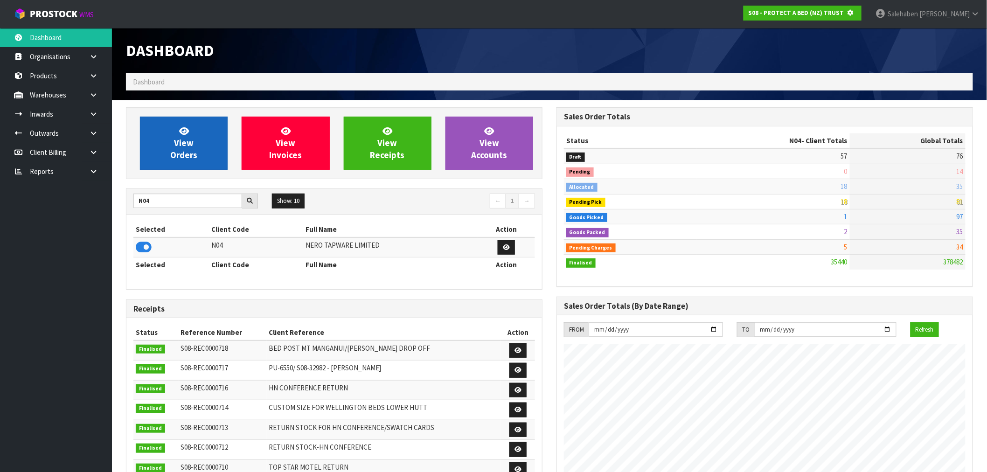
scroll to position [582, 431]
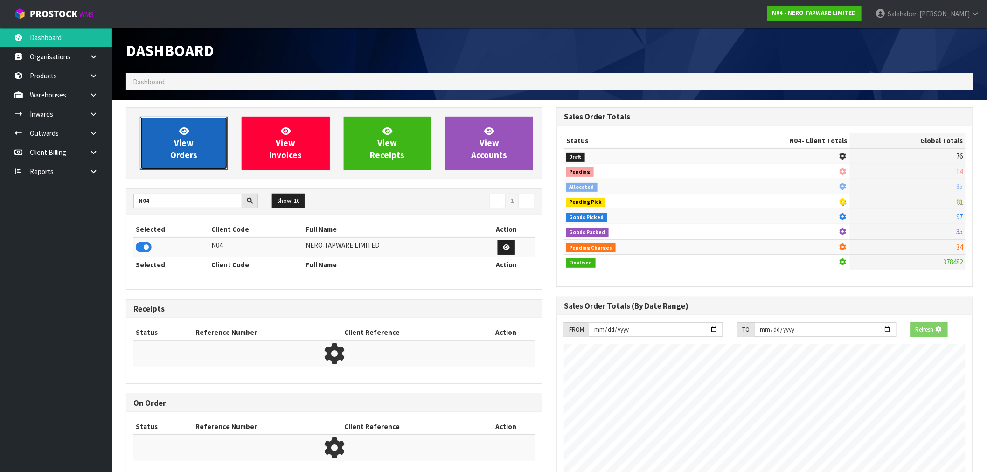
click at [179, 145] on span "View Orders" at bounding box center [183, 143] width 27 height 35
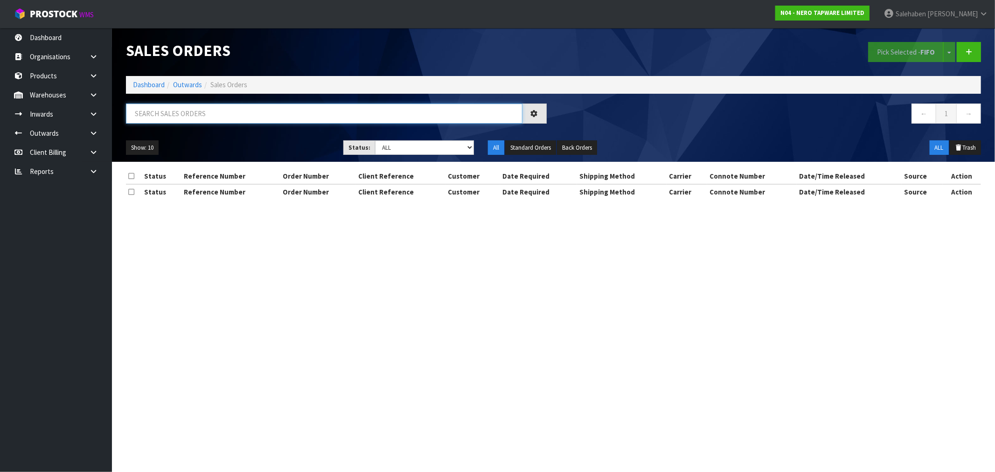
click at [169, 113] on input "text" at bounding box center [324, 114] width 397 height 20
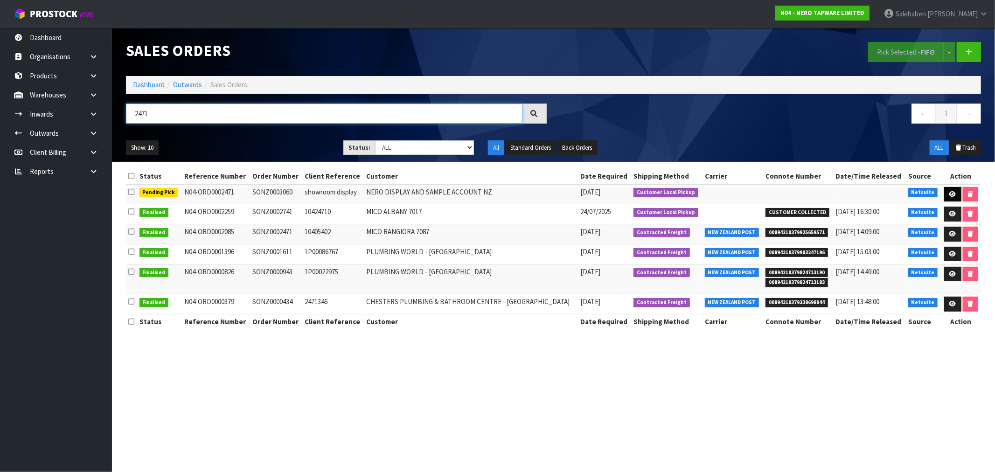
type input "2471"
click at [949, 195] on icon at bounding box center [952, 194] width 7 height 6
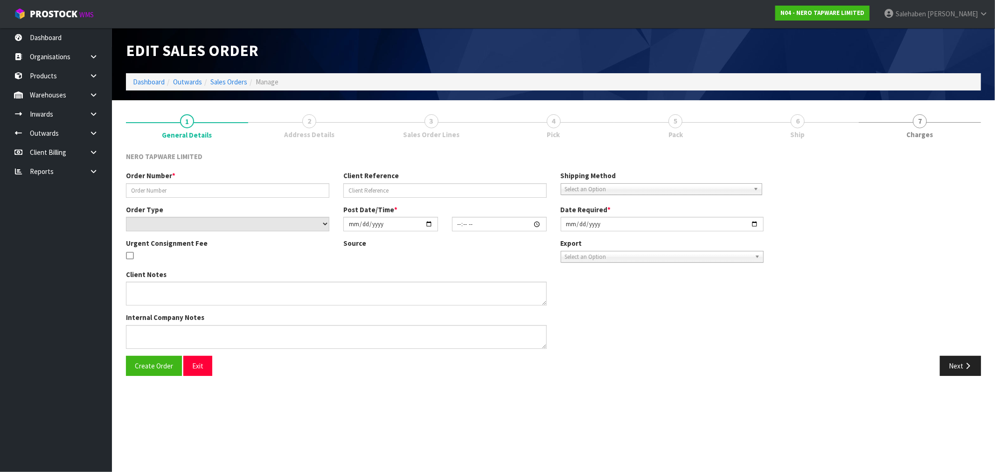
type input "SONZ0003060"
type input "showroom display"
select select "number:0"
type input "[DATE]"
type input "18:00:07.000"
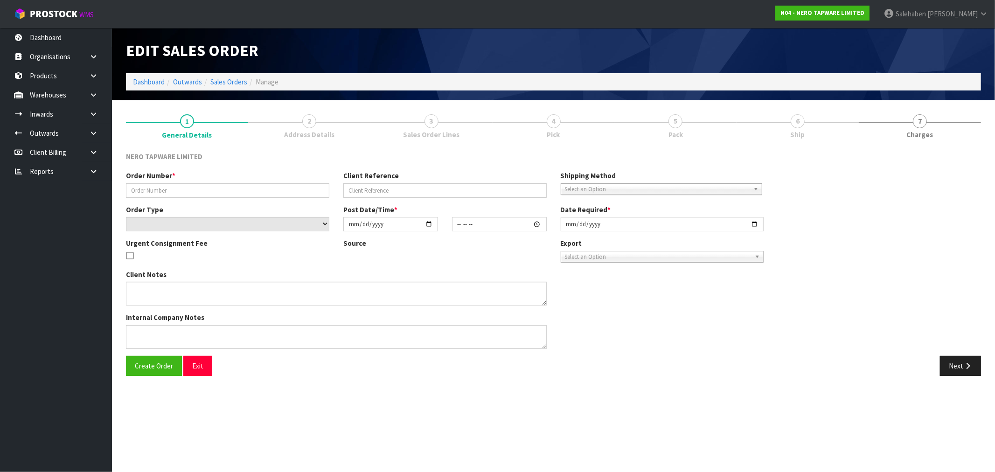
type input "[DATE]"
type textarea "WE RECEIVED ATTACHED 4 CRATES, - I HAVE CREATED A SALES ORDER SONZ0003060 FOR R…"
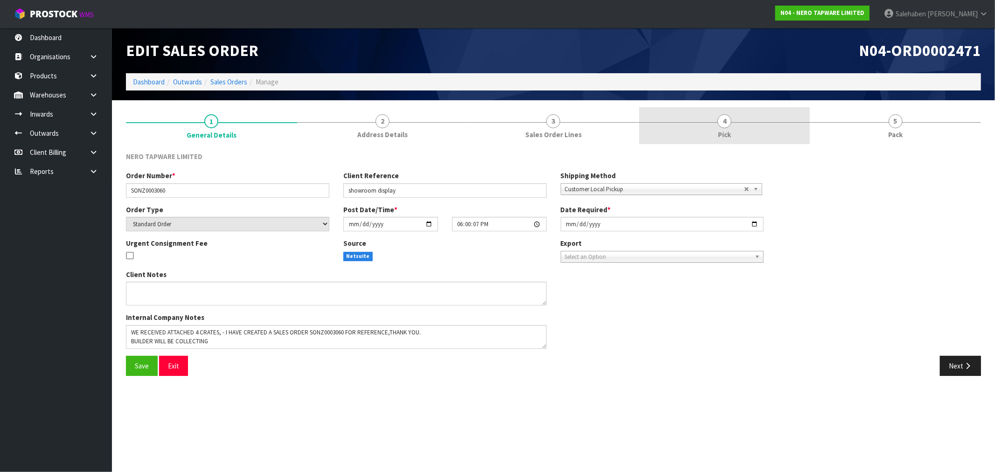
click at [719, 136] on span "Pick" at bounding box center [724, 135] width 13 height 10
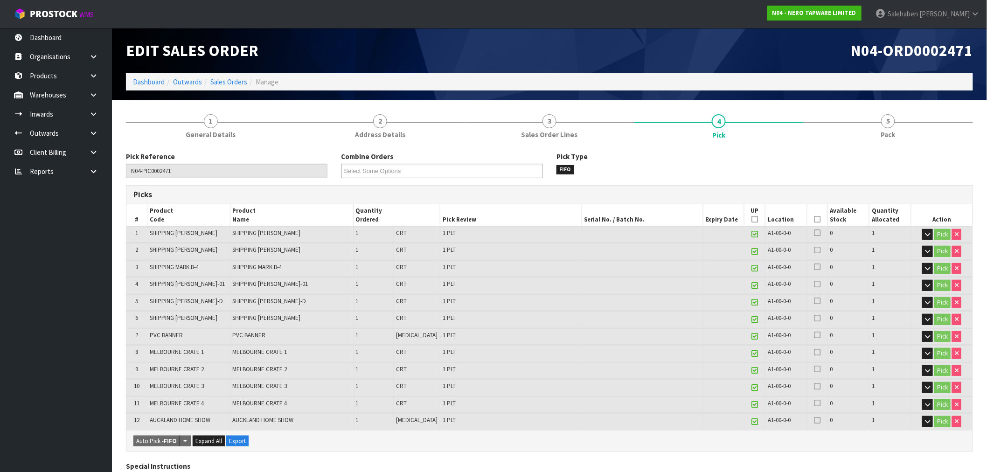
drag, startPoint x: 815, startPoint y: 219, endPoint x: 808, endPoint y: 224, distance: 8.3
click at [814, 219] on icon at bounding box center [817, 219] width 7 height 0
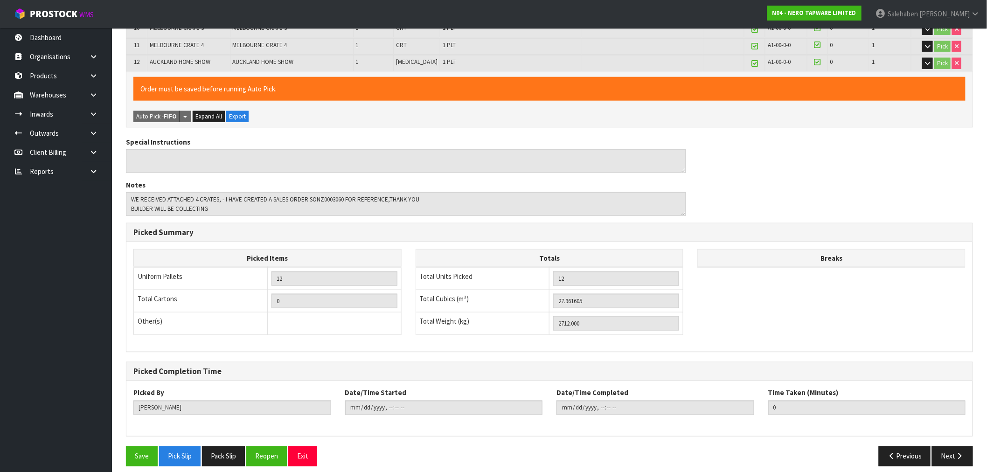
scroll to position [364, 0]
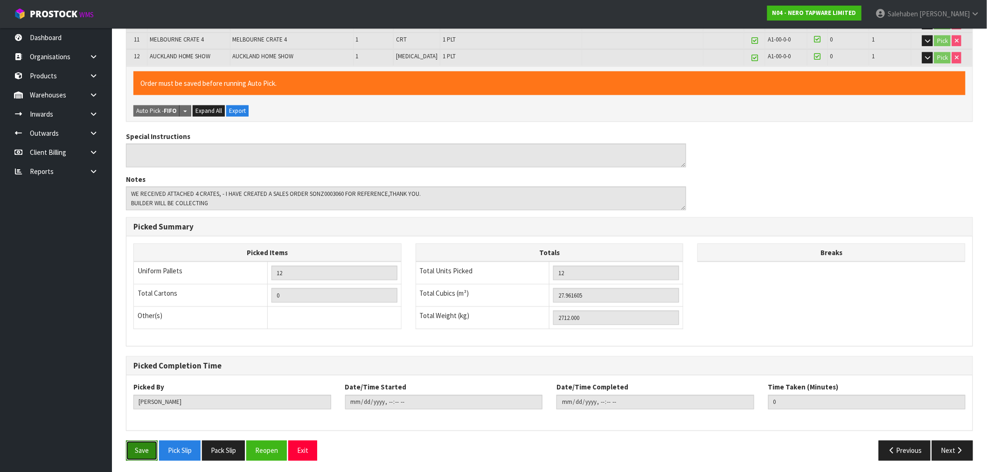
click at [133, 442] on button "Save" at bounding box center [142, 451] width 32 height 20
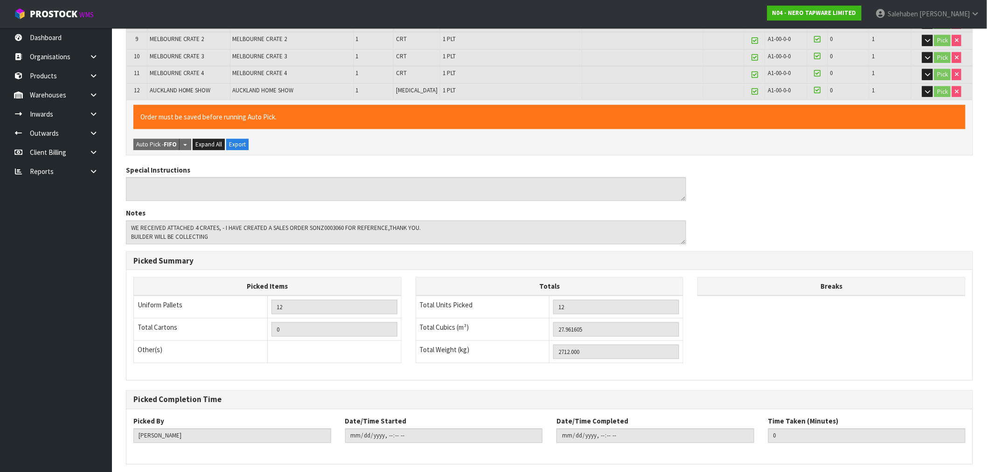
scroll to position [0, 0]
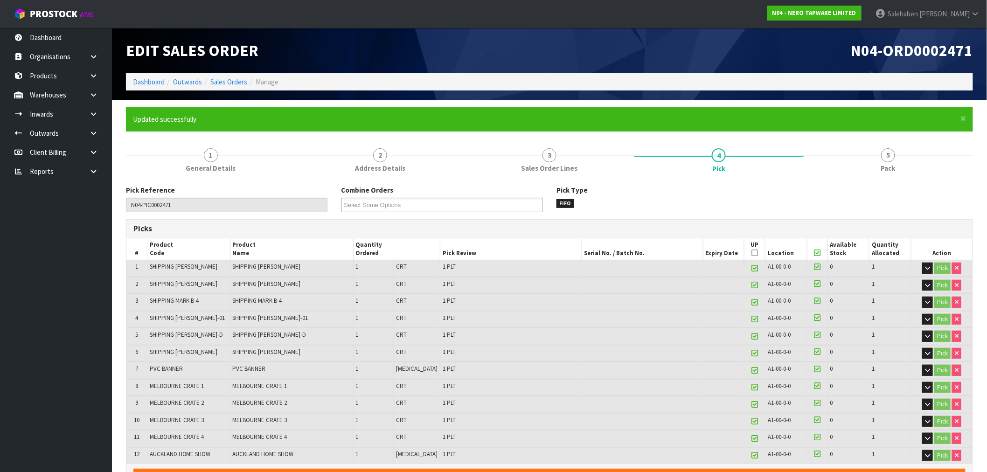
type input "[PERSON_NAME]"
type input "[DATE]T11:15:15"
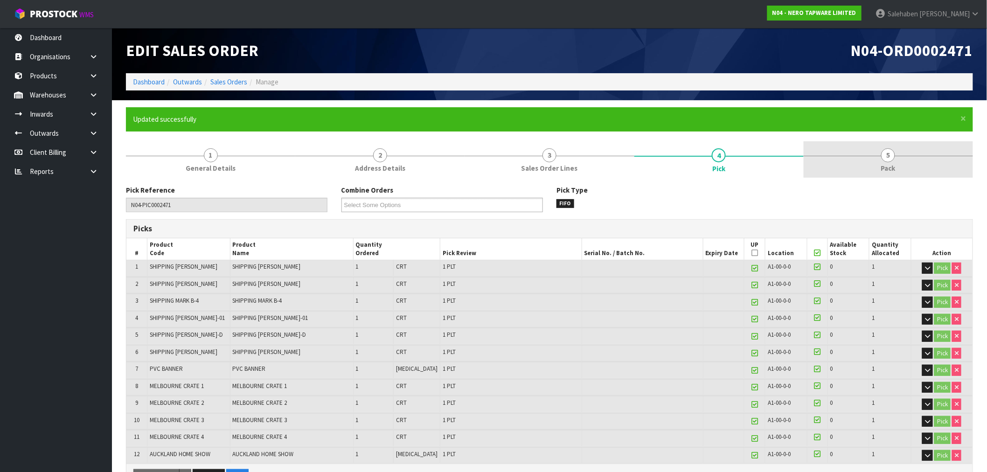
drag, startPoint x: 885, startPoint y: 160, endPoint x: 881, endPoint y: 163, distance: 5.0
click at [885, 161] on span "5" at bounding box center [888, 155] width 14 height 14
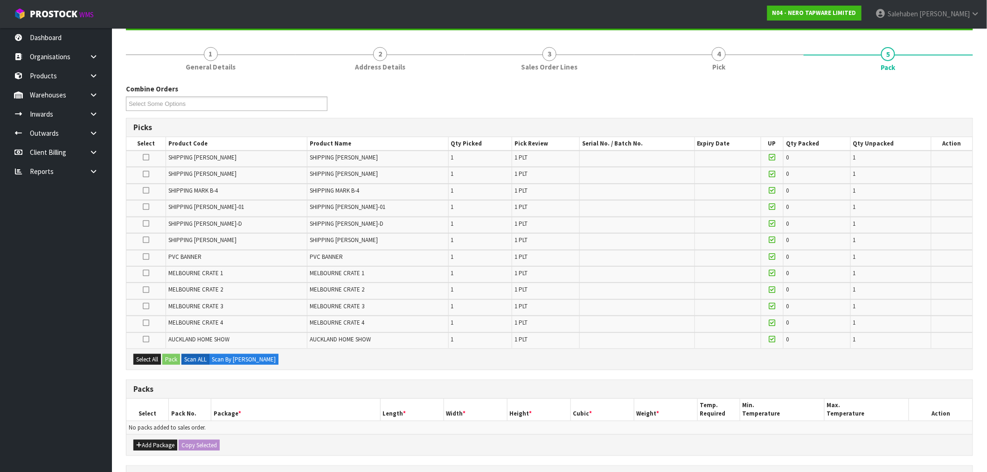
scroll to position [252, 0]
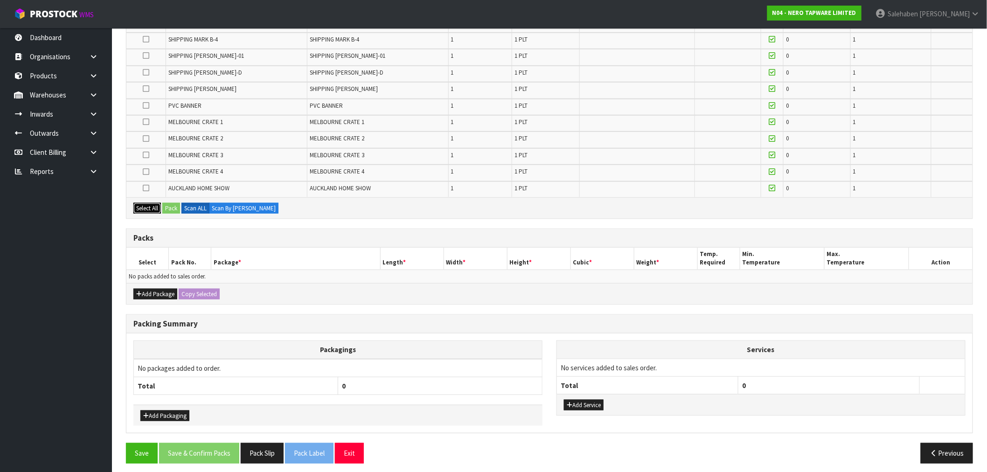
click at [147, 203] on button "Select All" at bounding box center [147, 208] width 28 height 11
click at [168, 203] on button "Pack" at bounding box center [171, 208] width 18 height 11
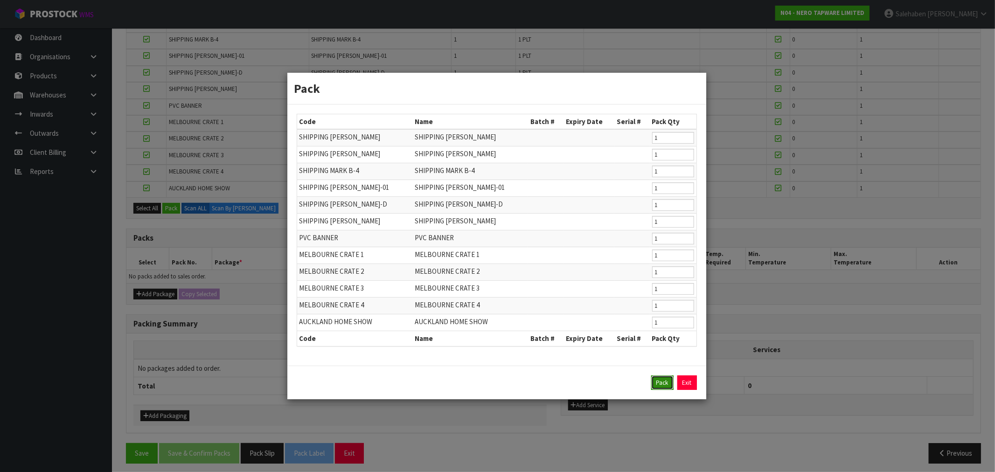
click at [662, 384] on button "Pack" at bounding box center [662, 383] width 22 height 15
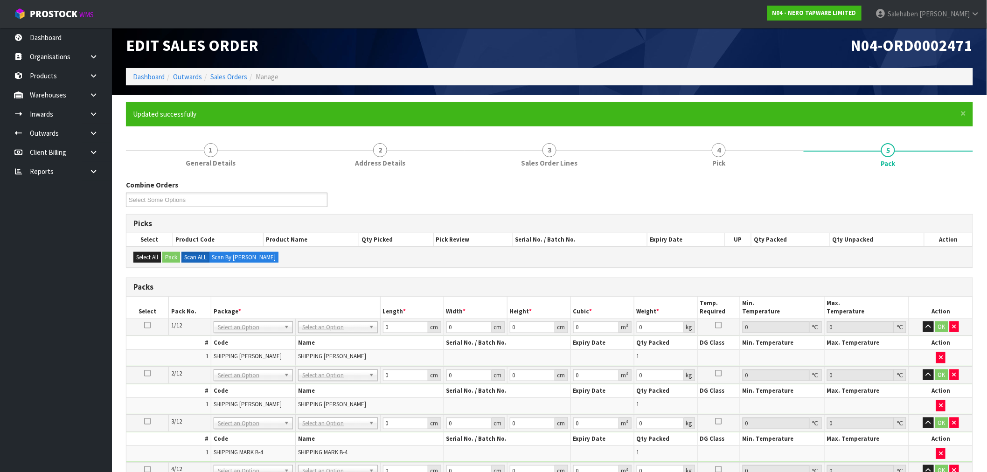
scroll to position [0, 0]
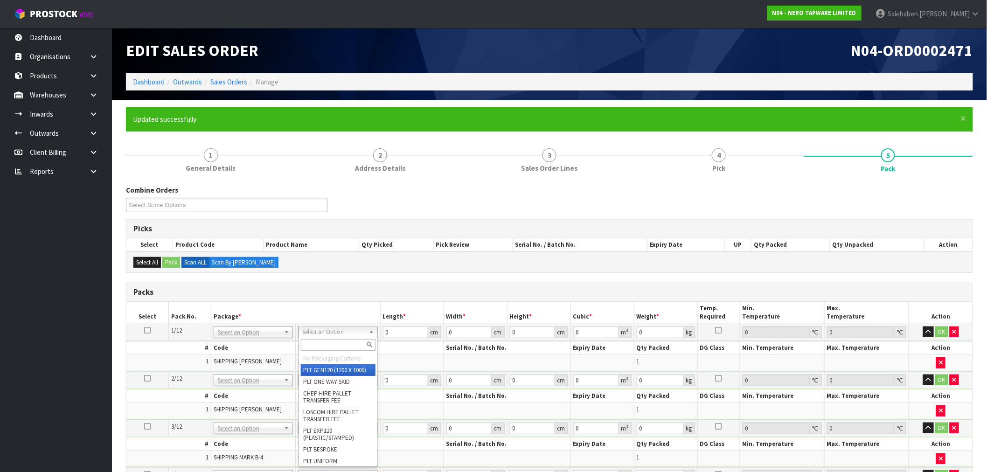
click at [310, 347] on input "text" at bounding box center [338, 345] width 75 height 12
type input "uni"
type input "382"
click at [147, 330] on icon at bounding box center [147, 330] width 7 height 0
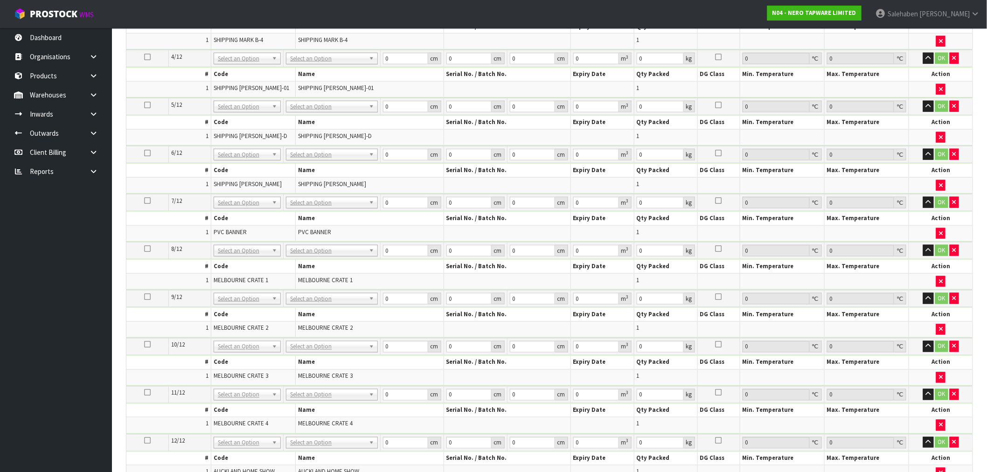
scroll to position [624, 0]
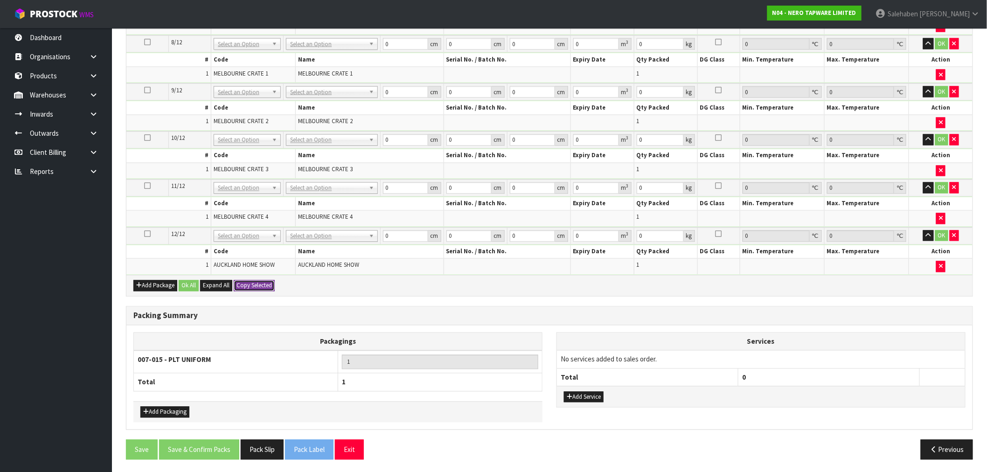
click at [252, 285] on button "Copy Selected" at bounding box center [254, 285] width 41 height 11
click at [250, 286] on span "Confirm" at bounding box center [247, 286] width 21 height 8
type input "382"
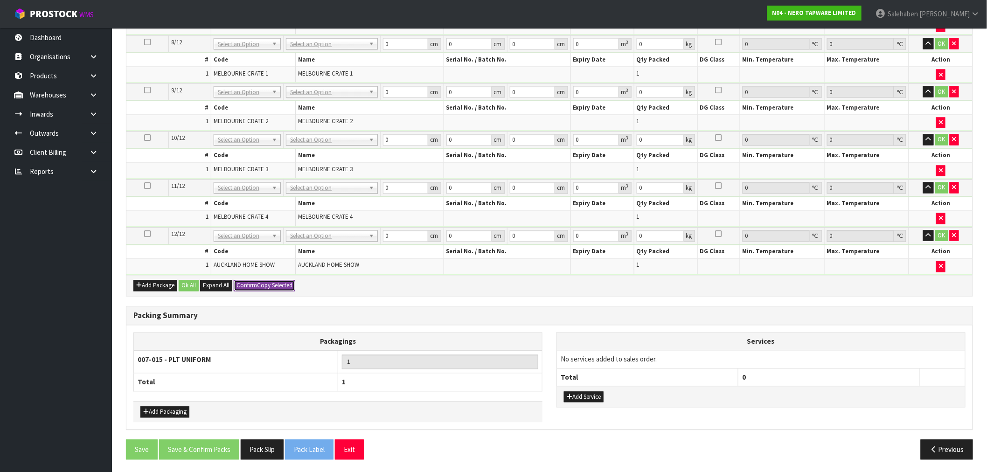
type input "382"
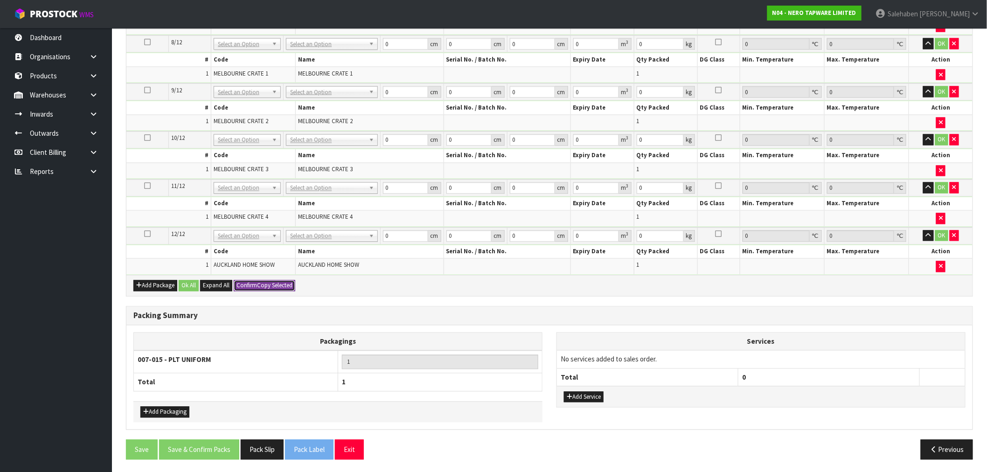
type input "382"
type input "12"
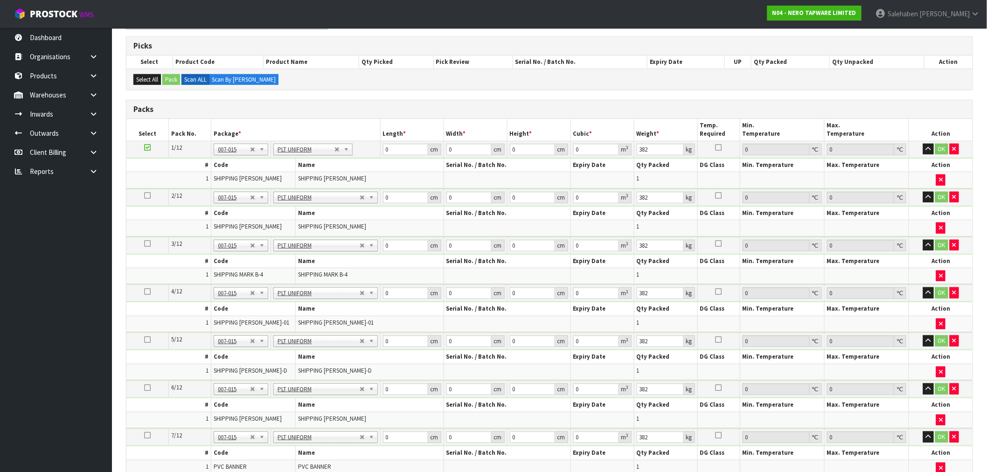
scroll to position [158, 0]
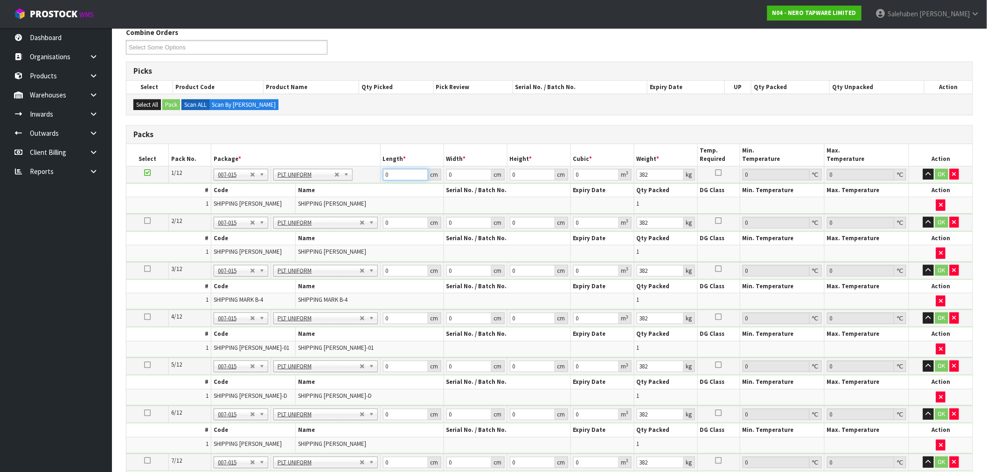
drag, startPoint x: 399, startPoint y: 174, endPoint x: 349, endPoint y: 176, distance: 50.4
click at [357, 180] on tr "1/12 NONE 007-001 007-002 007-004 007-009 007-013 007-014 007-015 007-017 007-0…" at bounding box center [549, 174] width 846 height 17
type input "240"
type input "126"
type input "1"
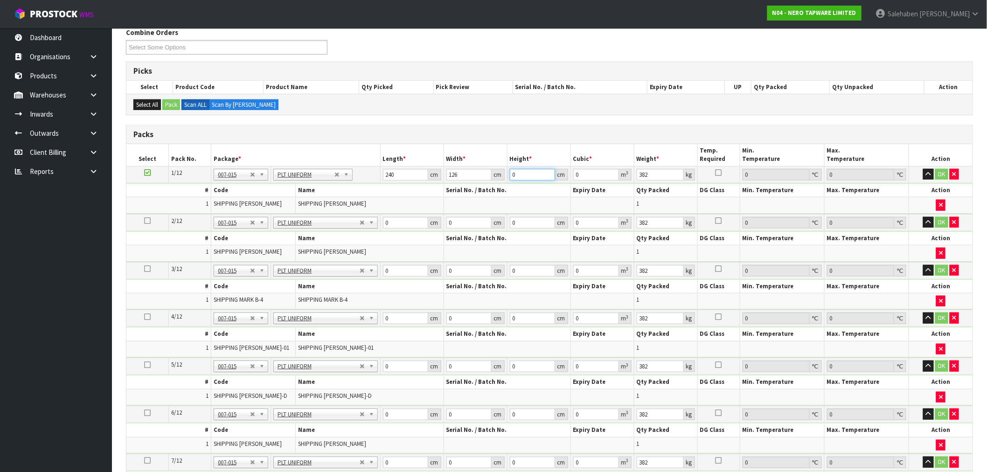
type input "0.03024"
type input "12"
type input "0.36288"
type input "120"
type input "3.6288"
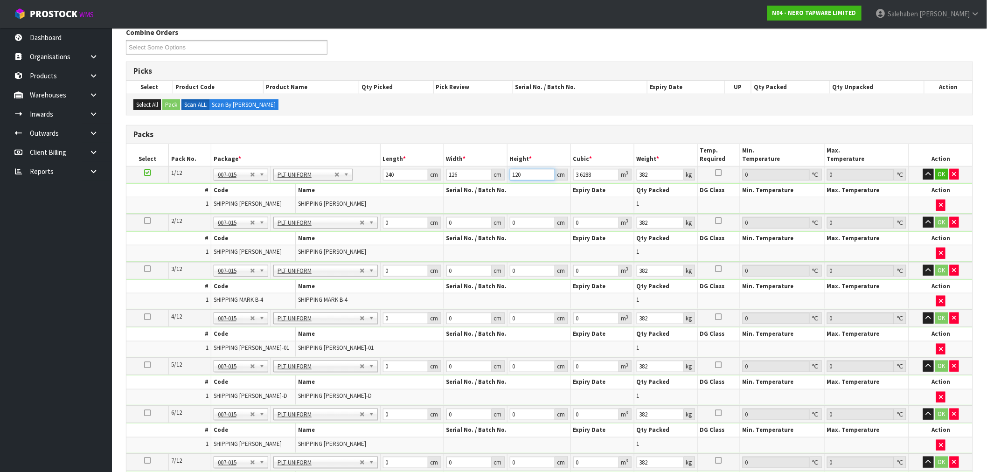
type input "120"
drag, startPoint x: 395, startPoint y: 219, endPoint x: 384, endPoint y: 225, distance: 12.1
click at [384, 225] on input "0" at bounding box center [405, 223] width 45 height 12
type input "240"
type input "130"
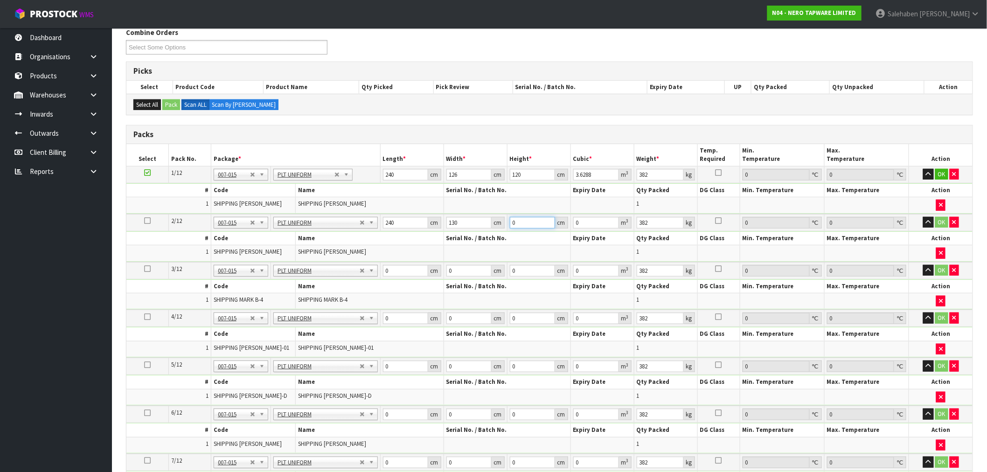
type input "1"
type input "0.0312"
type input "11"
type input "0.3432"
type input "119"
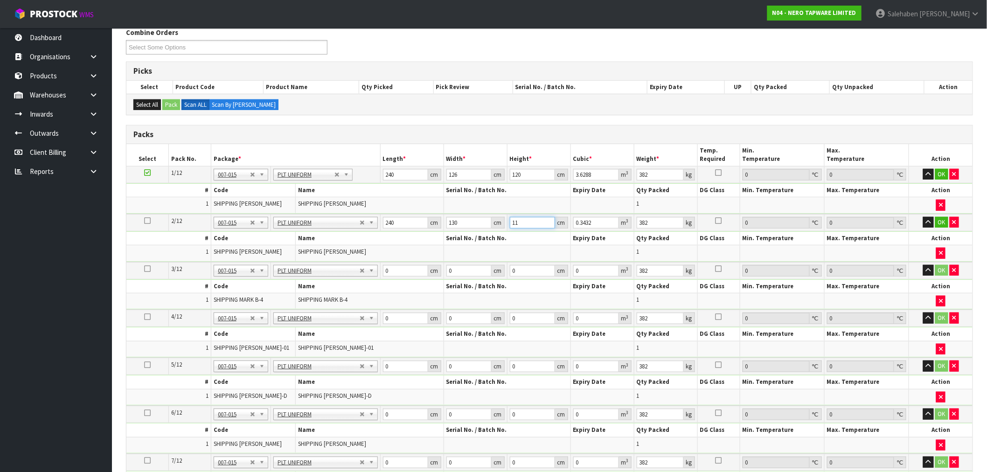
type input "3.7128"
type input "119"
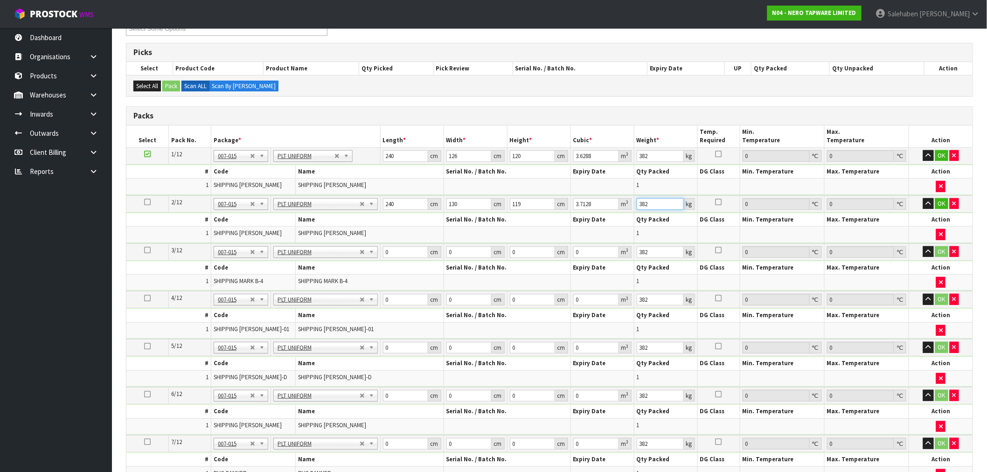
scroll to position [210, 0]
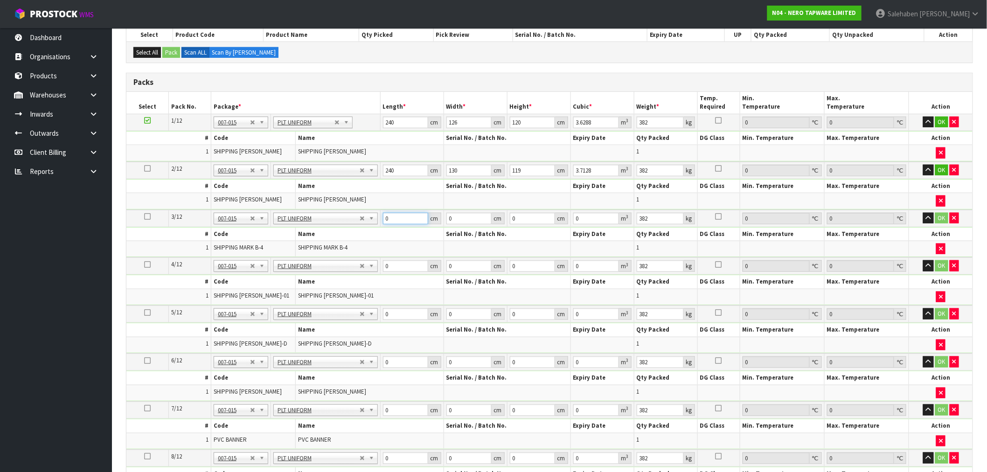
click at [384, 224] on td "0 cm" at bounding box center [411, 218] width 63 height 17
type input "238"
type input "161"
type input "2"
type input "0.076636"
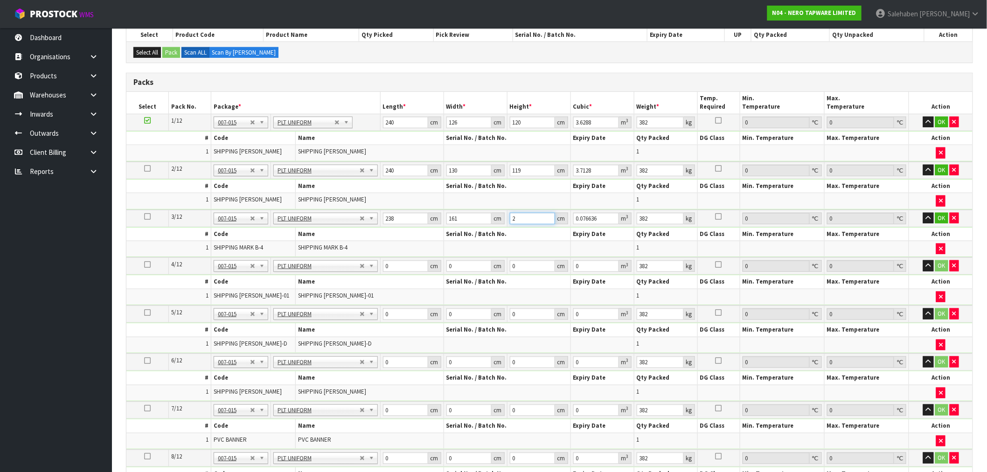
type input "25"
type input "0.95795"
type input "25"
click at [652, 219] on input "382" at bounding box center [660, 219] width 47 height 12
drag, startPoint x: 652, startPoint y: 219, endPoint x: 631, endPoint y: 224, distance: 21.2
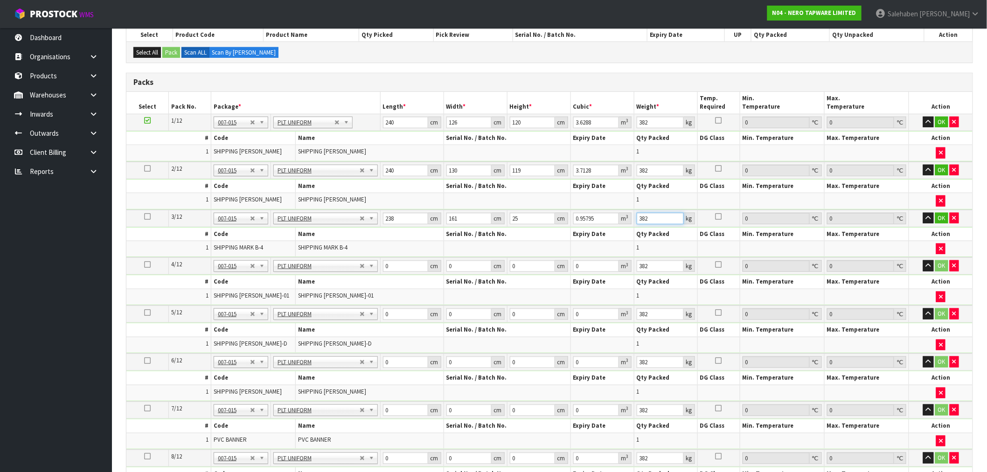
click at [631, 224] on tr "3/12 NONE 007-001 007-002 007-004 007-009 007-013 007-014 007-015 007-017 007-0…" at bounding box center [549, 218] width 846 height 17
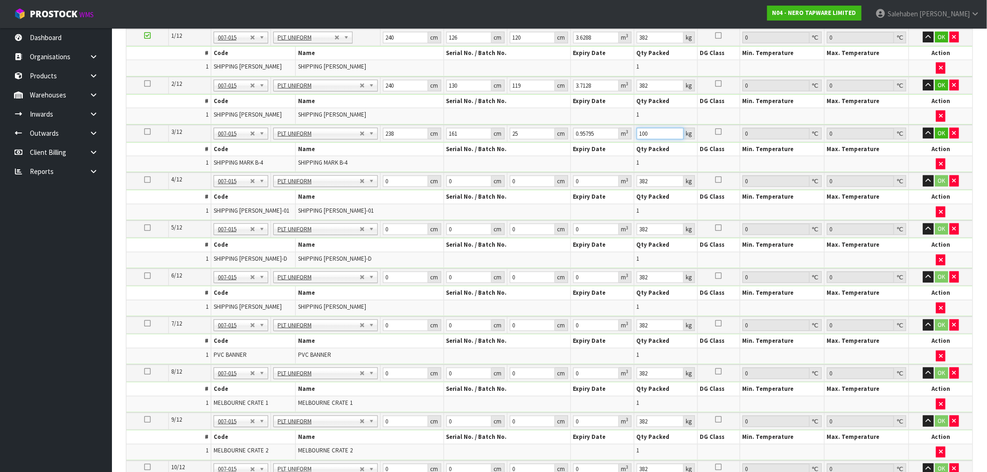
scroll to position [314, 0]
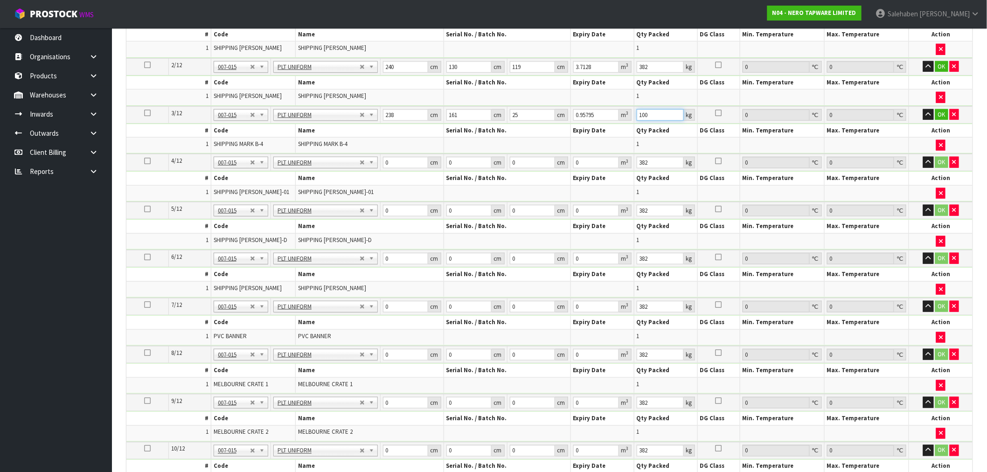
type input "100"
drag, startPoint x: 390, startPoint y: 163, endPoint x: 385, endPoint y: 167, distance: 6.1
click at [385, 167] on input "0" at bounding box center [405, 163] width 45 height 12
click at [400, 161] on input "0" at bounding box center [405, 163] width 45 height 12
drag, startPoint x: 397, startPoint y: 165, endPoint x: 379, endPoint y: 166, distance: 18.2
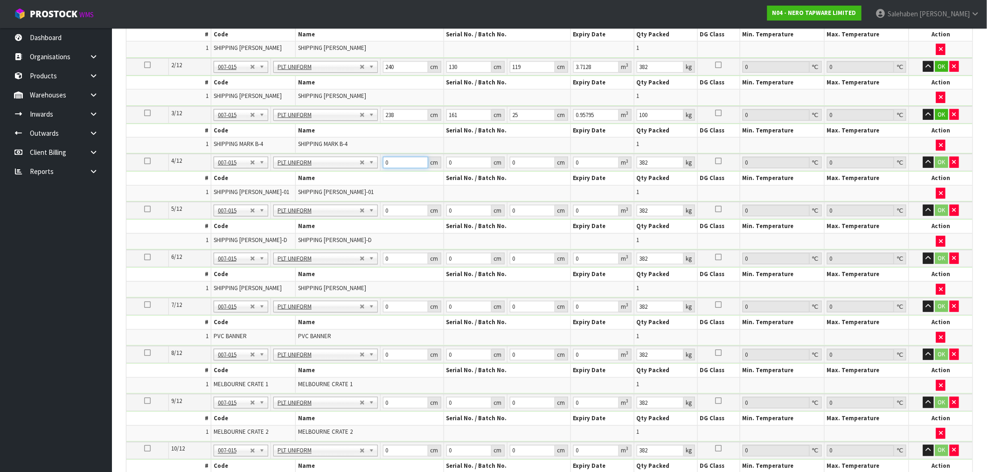
click at [379, 166] on tr "4/12 NONE 007-001 007-002 007-004 007-009 007-013 007-014 007-015 007-017 007-0…" at bounding box center [549, 162] width 846 height 17
type input "239"
type input "58"
type input "9"
type input "0.124758"
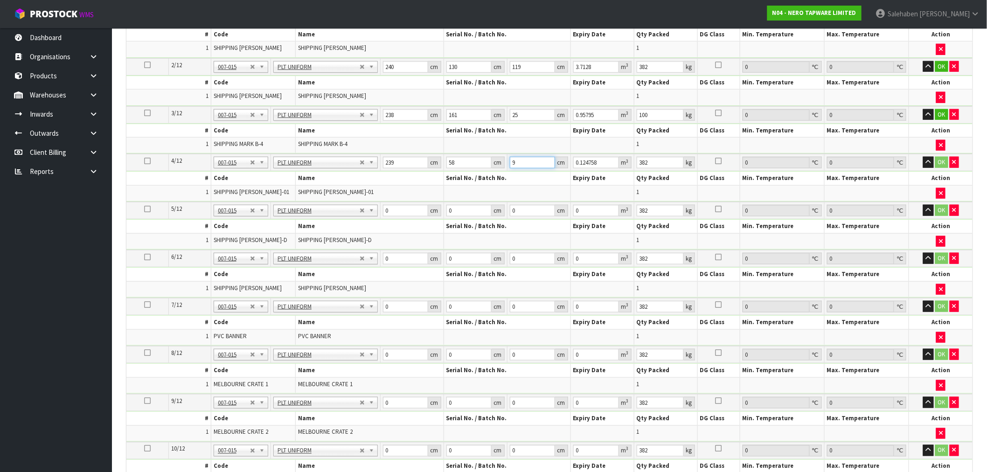
type input "98"
type input "1.358476"
type input "98"
type input "152"
drag, startPoint x: 393, startPoint y: 210, endPoint x: 376, endPoint y: 220, distance: 19.8
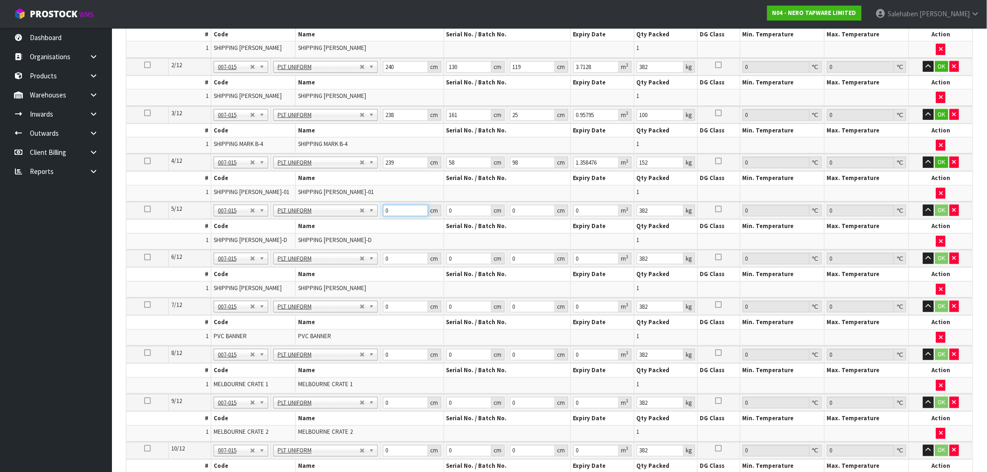
click at [376, 219] on tbody "5/12 NONE 007-001 007-002 007-004 007-009 007-013 007-014 007-015 007-017 007-0…" at bounding box center [549, 226] width 846 height 48
click at [399, 206] on input "0" at bounding box center [405, 211] width 45 height 12
type input "210"
type input "77"
type input "1"
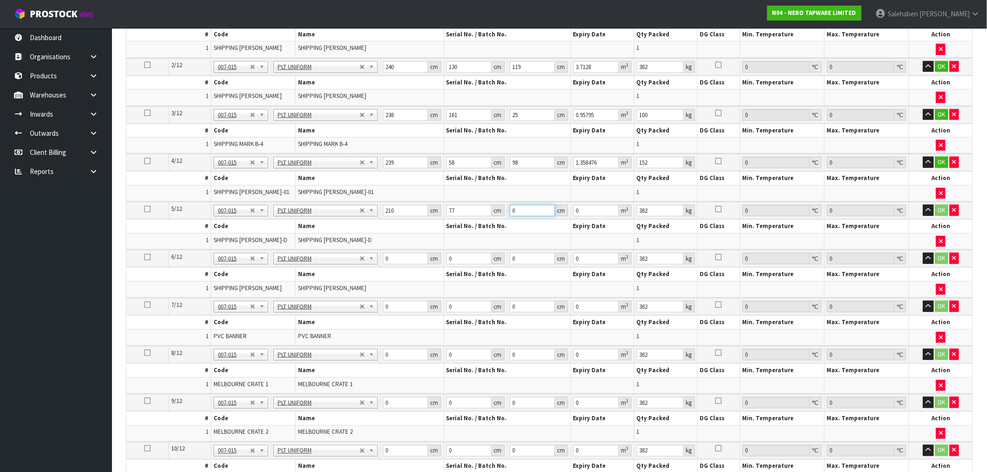
type input "0.01617"
type input "11"
type input "0.17787"
type input "118"
type input "1.90806"
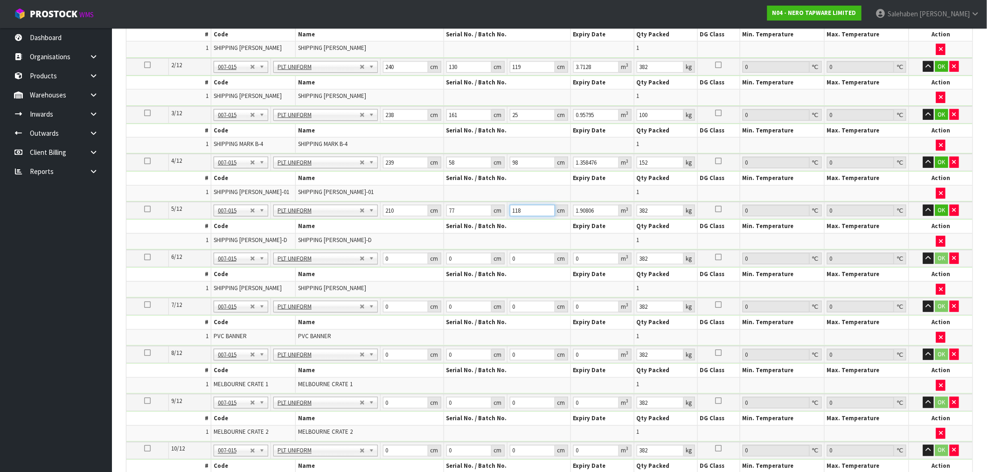
type input "118"
type input "107"
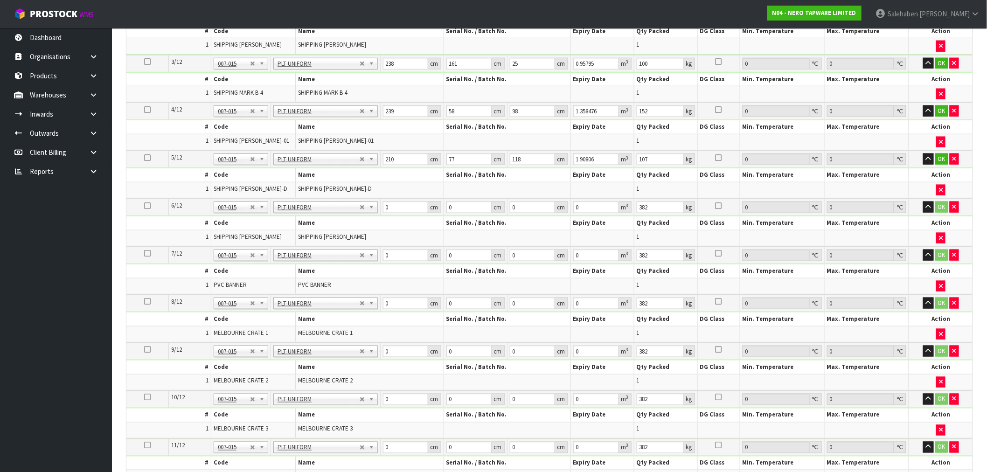
scroll to position [365, 0]
drag, startPoint x: 390, startPoint y: 205, endPoint x: 384, endPoint y: 210, distance: 7.9
click at [384, 210] on input "0" at bounding box center [405, 207] width 45 height 12
type input "239"
type input "221"
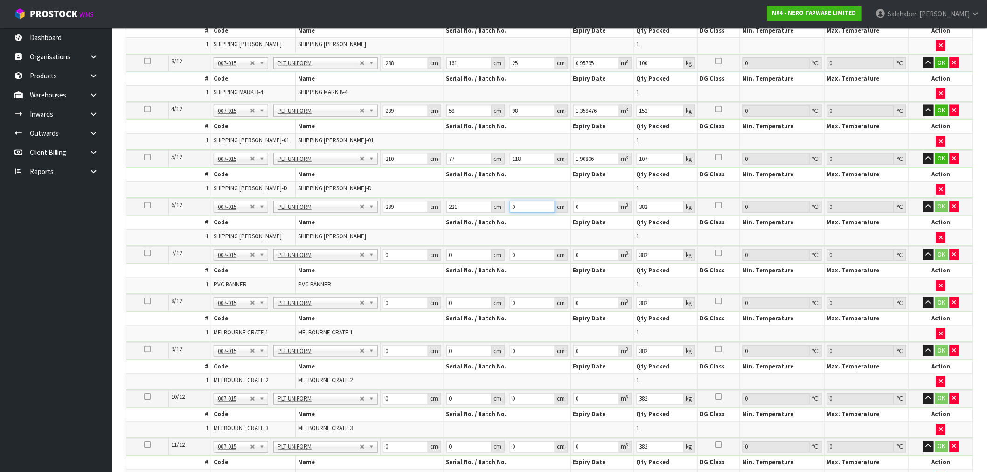
type input "3"
type input "0.158457"
type input "37"
type input "1.954303"
type input "37"
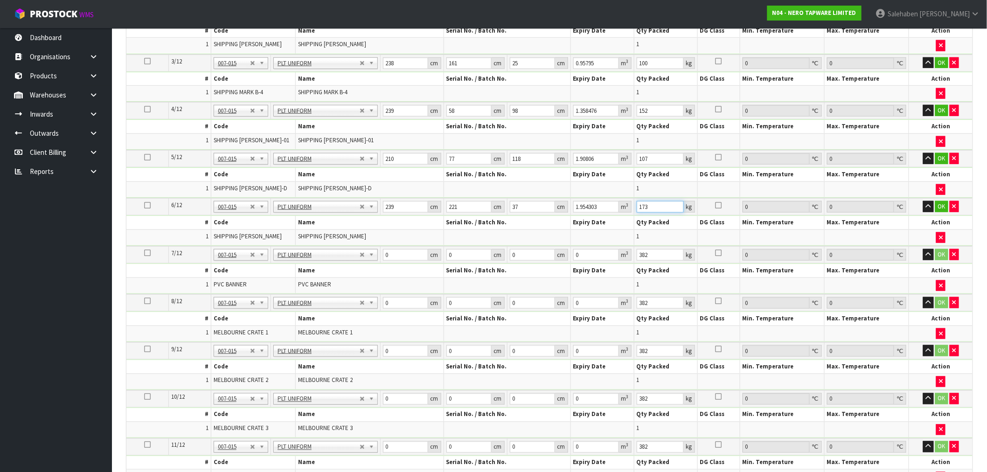
type input "173"
drag, startPoint x: 388, startPoint y: 254, endPoint x: 351, endPoint y: 267, distance: 39.1
click at [364, 265] on tbody "7/12 NONE 007-001 007-002 007-004 007-009 007-013 007-014 007-015 007-017 007-0…" at bounding box center [549, 270] width 846 height 48
type input "185"
type input "116"
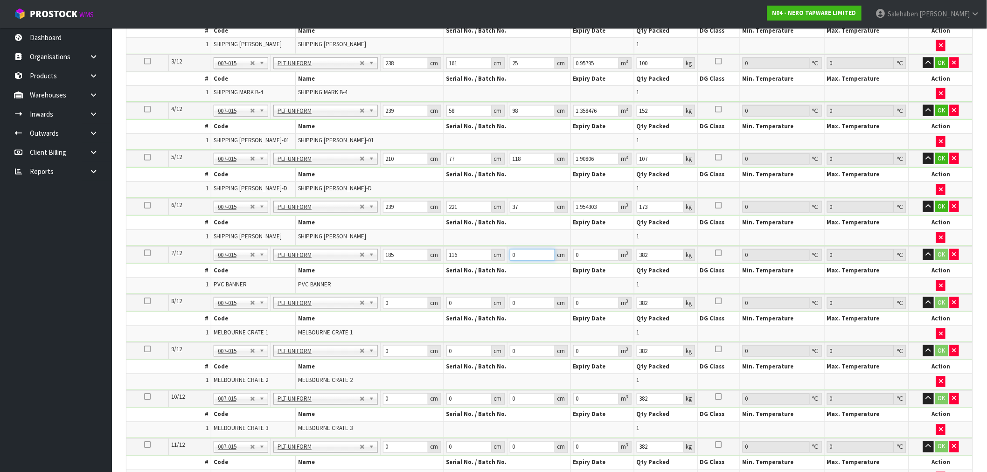
type input "2"
type input "0.04292"
type input "27"
type input "0.57942"
type input "27"
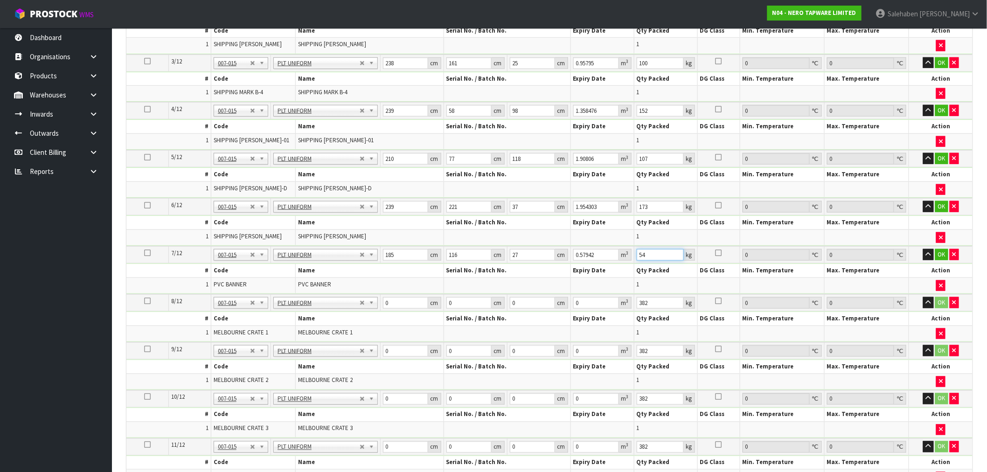
type input "54"
drag, startPoint x: 394, startPoint y: 301, endPoint x: 377, endPoint y: 306, distance: 17.9
click at [381, 302] on td "0 cm" at bounding box center [411, 302] width 63 height 17
type input "213"
type input "113"
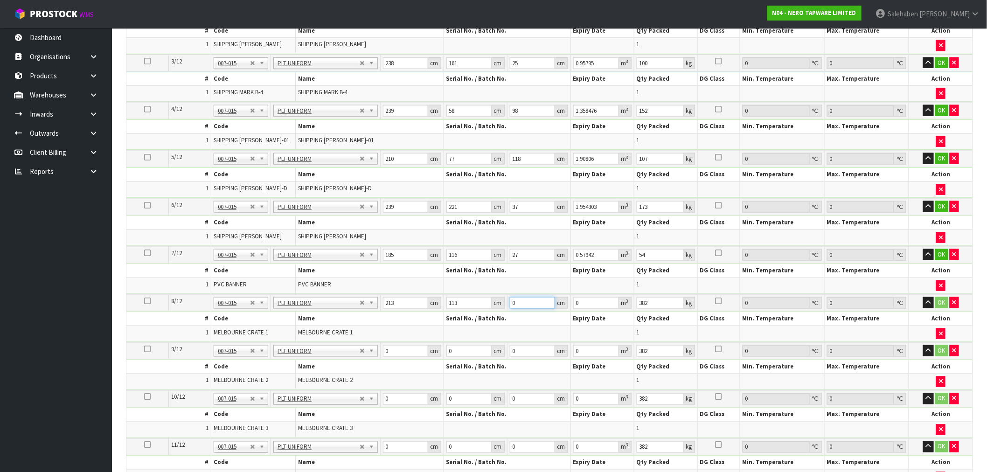
type input "1"
type input "0.024069"
type input "13"
type input "0.312897"
type input "132"
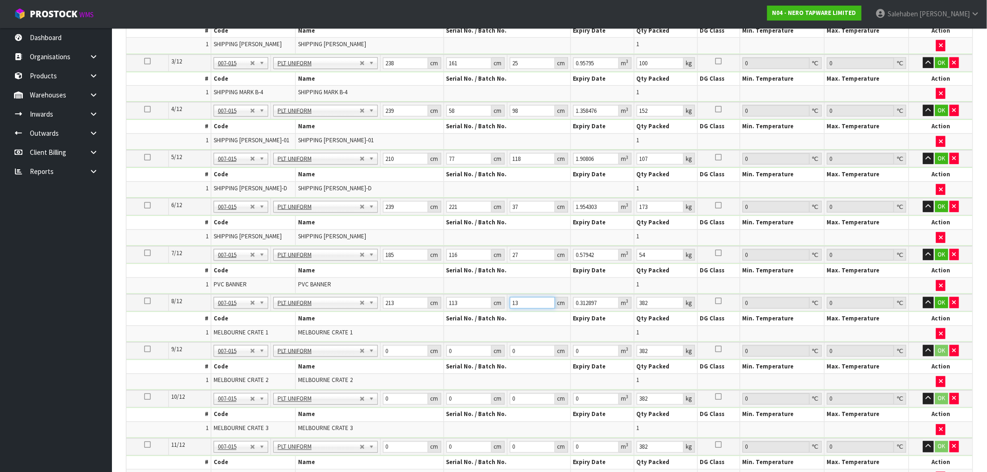
type input "3.177108"
type input "132"
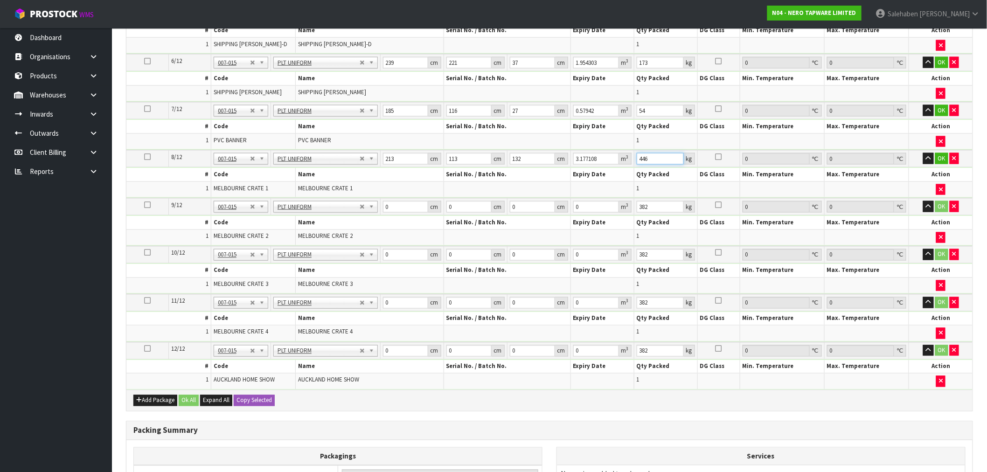
scroll to position [521, 0]
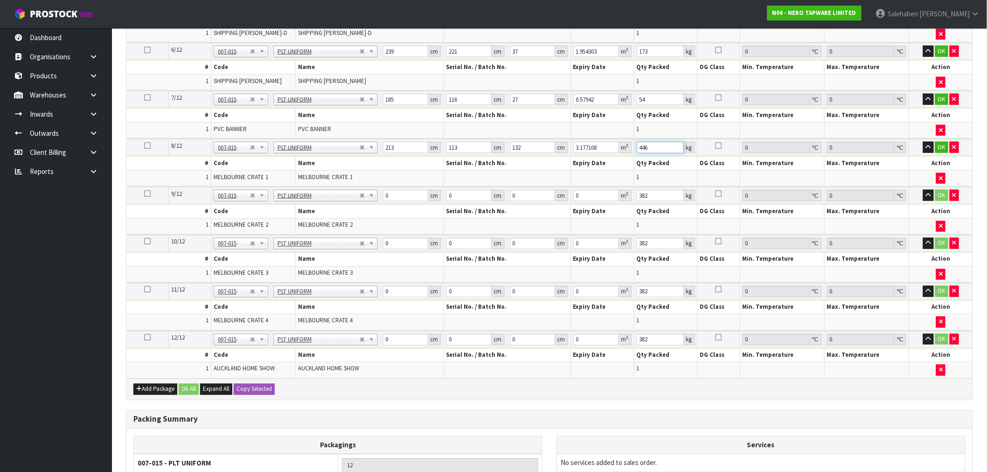
type input "446"
drag, startPoint x: 394, startPoint y: 194, endPoint x: 362, endPoint y: 202, distance: 33.2
click at [362, 202] on tr "9/12 NONE 007-001 007-002 007-004 007-009 007-013 007-014 007-015 007-017 007-0…" at bounding box center [549, 195] width 846 height 17
click at [391, 190] on input "0" at bounding box center [405, 196] width 45 height 12
drag, startPoint x: 389, startPoint y: 192, endPoint x: 383, endPoint y: 194, distance: 6.9
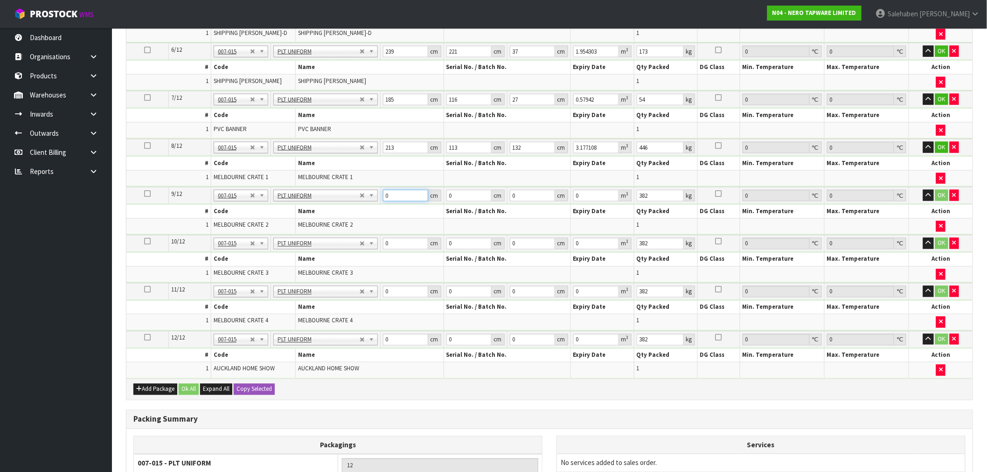
click at [383, 194] on input "0" at bounding box center [405, 196] width 45 height 12
type input "219"
type input "117"
type input "7"
type input "0.179361"
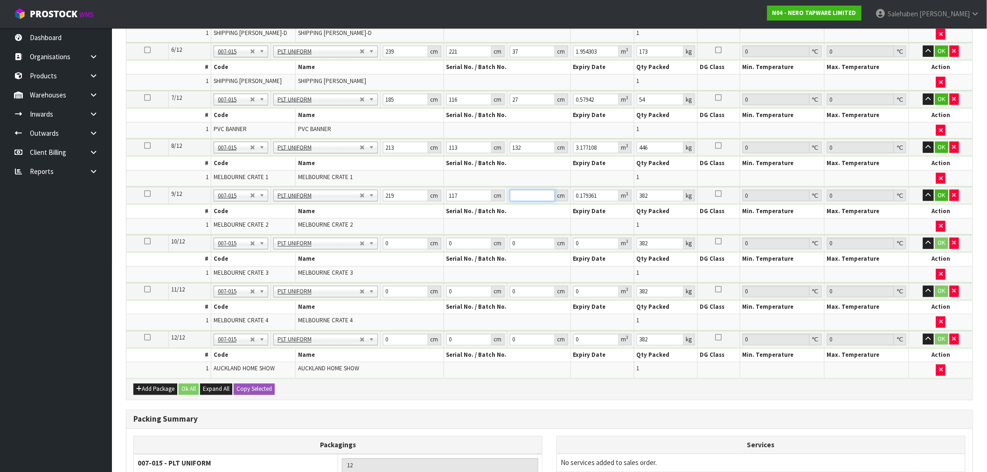
type input "0"
type input "7"
type input "0.179361"
type input "76"
type input "1.947348"
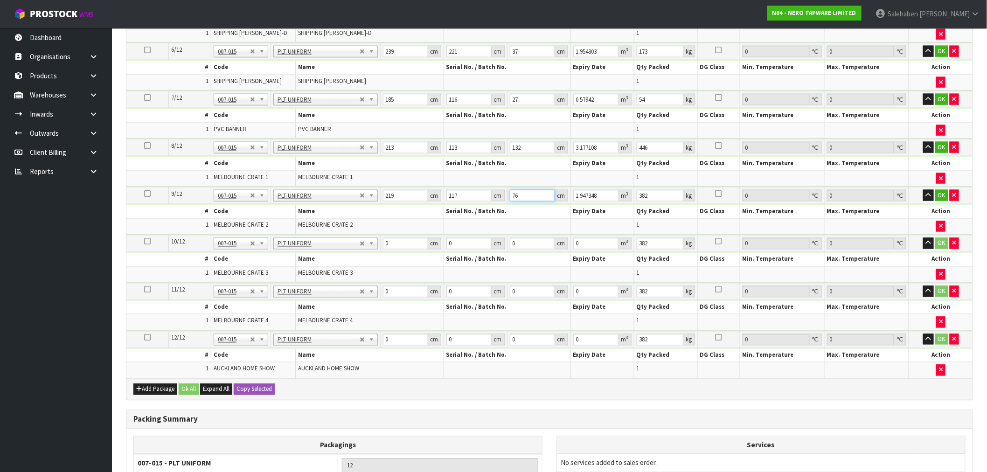
type input "76"
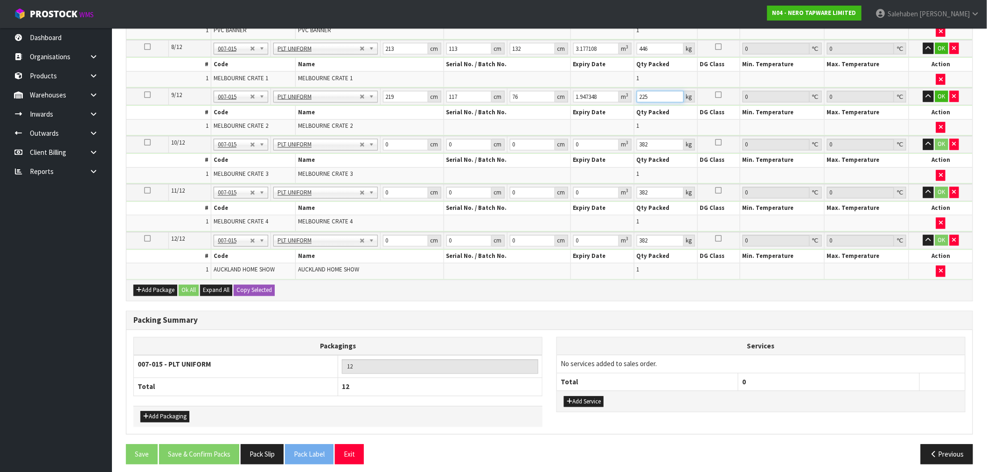
scroll to position [624, 0]
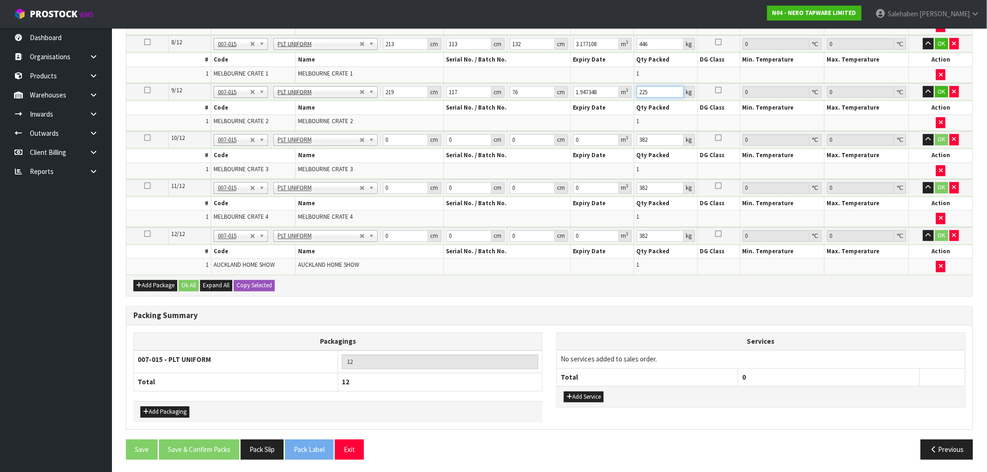
type input "225"
drag, startPoint x: 394, startPoint y: 138, endPoint x: 377, endPoint y: 141, distance: 18.0
click at [377, 141] on tr "10/12 NONE 007-001 007-002 007-004 007-009 007-013 007-014 007-015 007-017 007-…" at bounding box center [549, 140] width 846 height 17
click at [400, 139] on input "0" at bounding box center [405, 140] width 45 height 12
drag, startPoint x: 393, startPoint y: 140, endPoint x: 385, endPoint y: 140, distance: 8.4
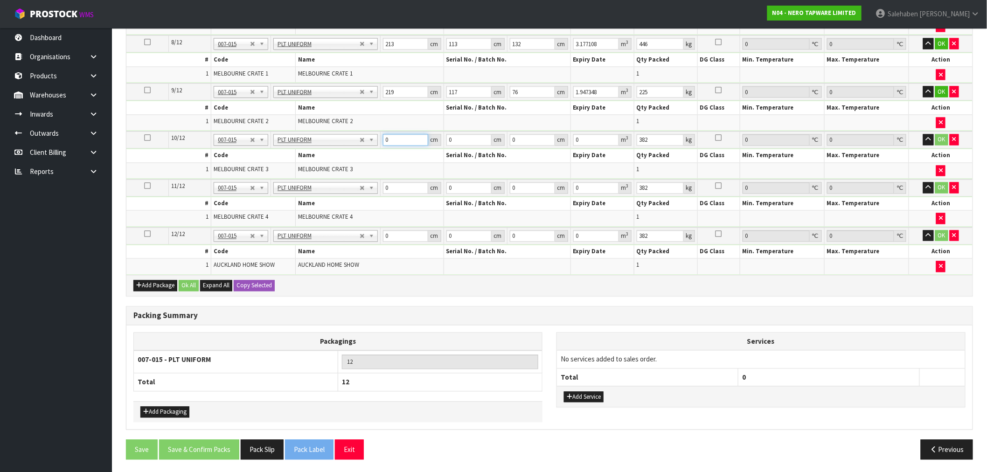
click at [385, 140] on input "0" at bounding box center [405, 140] width 45 height 12
type input "128"
type input "105"
type input "6"
type input "0.08064"
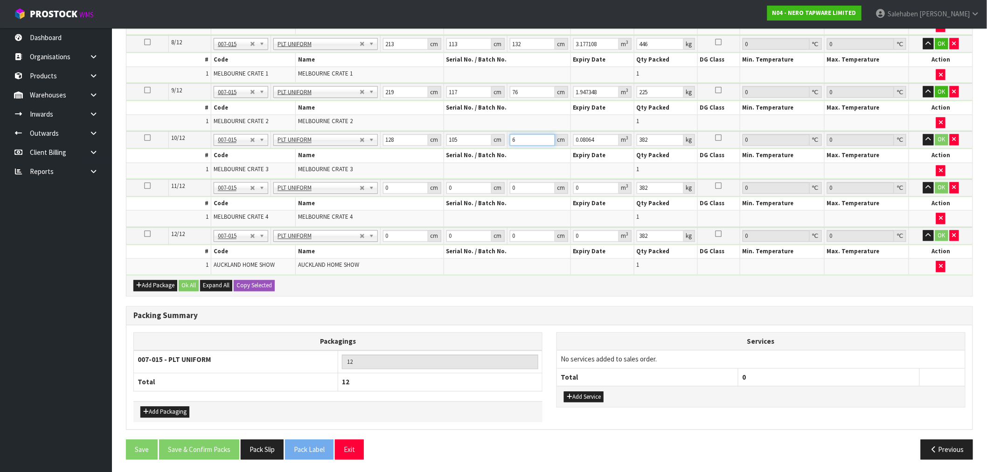
type input "63"
type input "0.84672"
type input "63"
type input "111"
drag, startPoint x: 383, startPoint y: 190, endPoint x: 364, endPoint y: 195, distance: 19.1
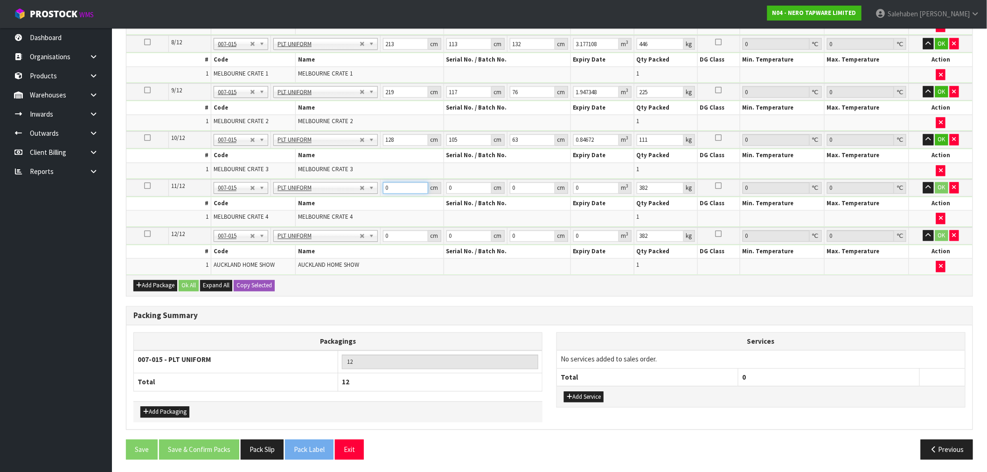
click at [367, 193] on tr "11/12 NONE 007-001 007-002 007-004 007-009 007-013 007-014 007-015 007-017 007-…" at bounding box center [549, 188] width 846 height 17
type input "142"
type input "161"
type input "2"
type input "0.045724"
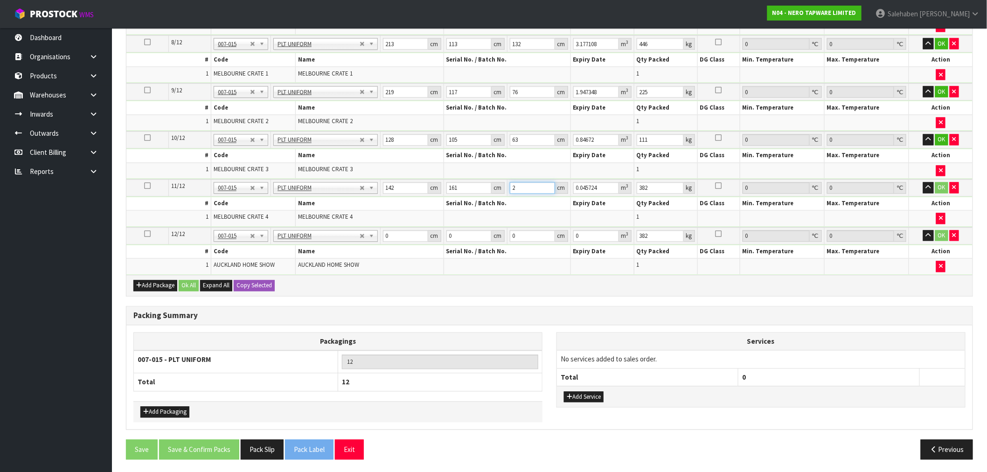
type input "25"
type input "0.57155"
type input "251"
type input "5.738362"
type input "251"
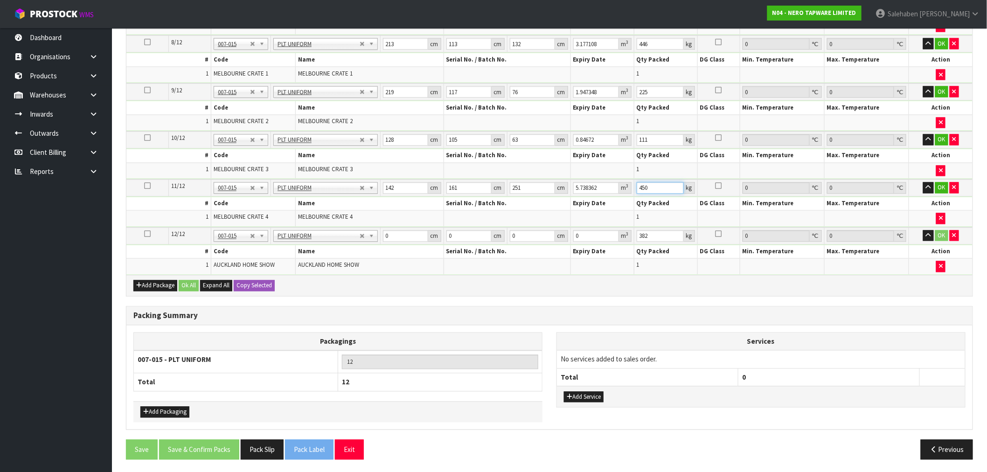
type input "450"
drag, startPoint x: 389, startPoint y: 235, endPoint x: 383, endPoint y: 239, distance: 7.4
click at [383, 239] on input "0" at bounding box center [405, 236] width 45 height 12
type input "117"
type input "113"
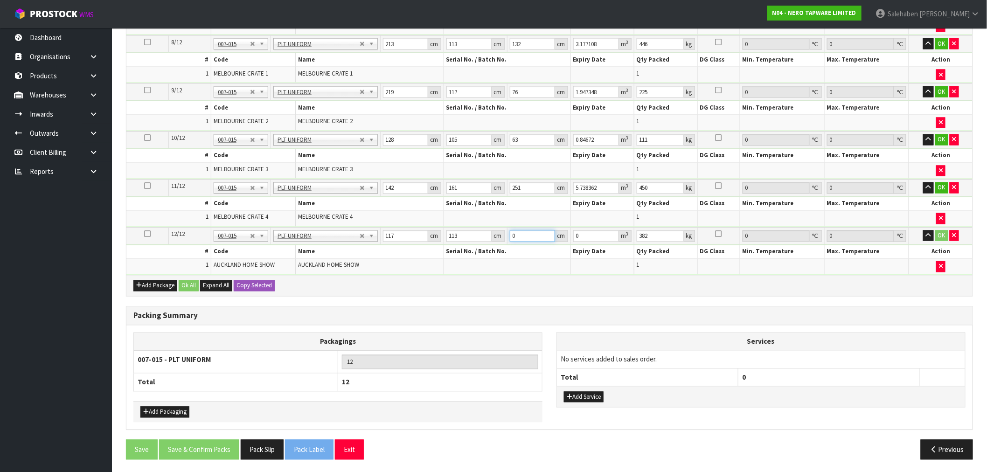
type input "1"
type input "0.013221"
type input "17"
type input "0.224757"
type input "172"
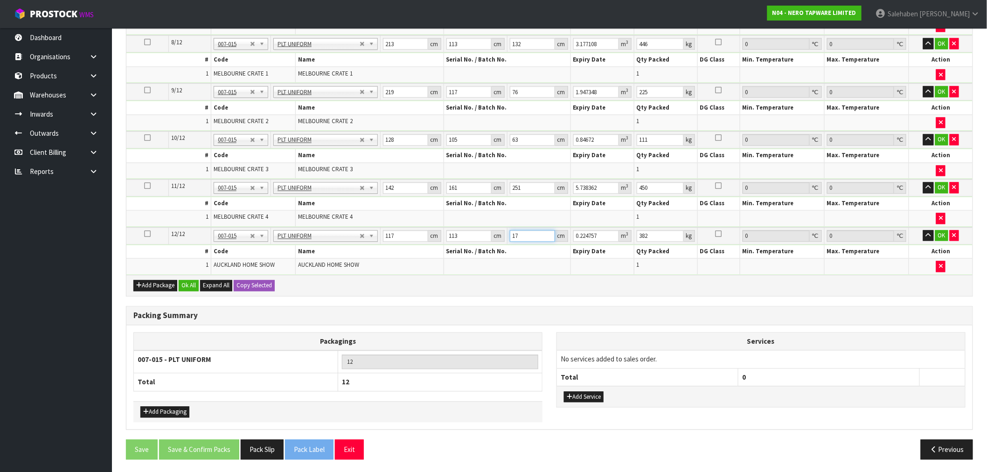
type input "2.274012"
type input "172"
type input "130"
click at [188, 287] on button "Ok All" at bounding box center [189, 285] width 20 height 11
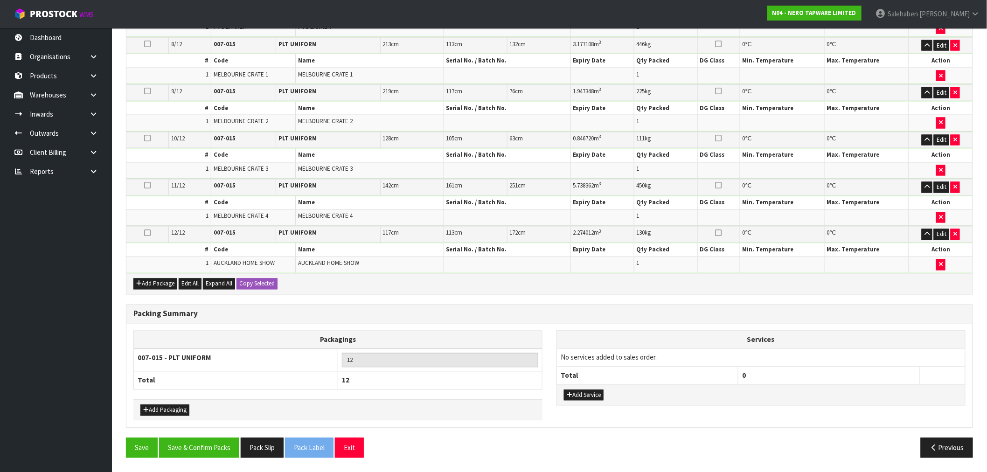
scroll to position [617, 0]
click at [209, 448] on button "Save & Confirm Packs" at bounding box center [199, 449] width 80 height 20
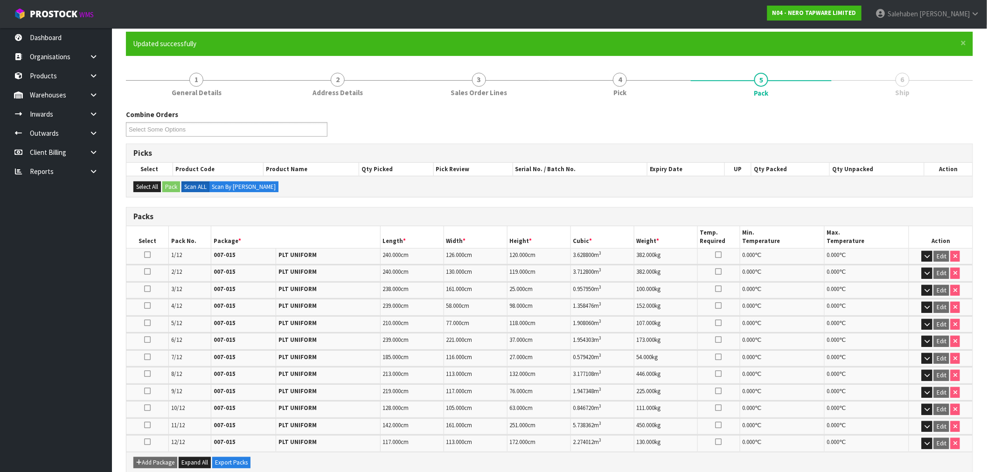
scroll to position [230, 0]
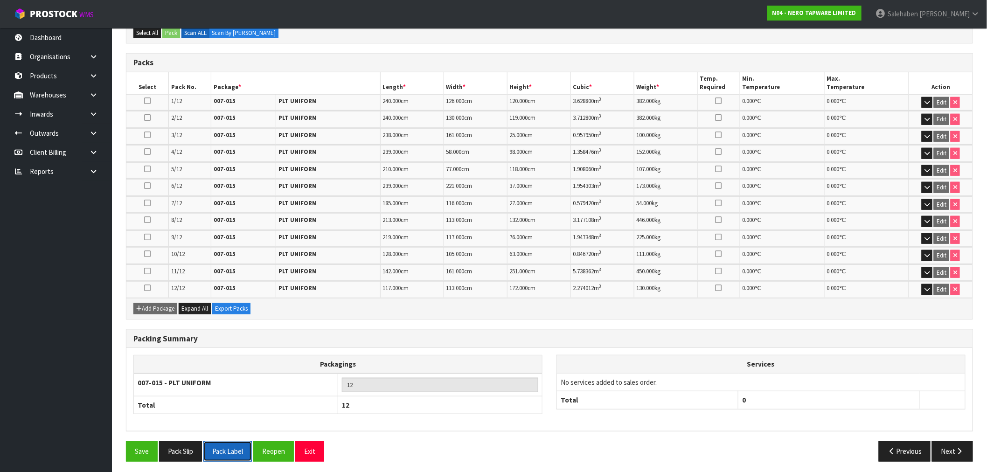
click at [228, 449] on button "Pack Label" at bounding box center [227, 451] width 49 height 20
click at [181, 450] on button "Pack Slip" at bounding box center [180, 451] width 43 height 20
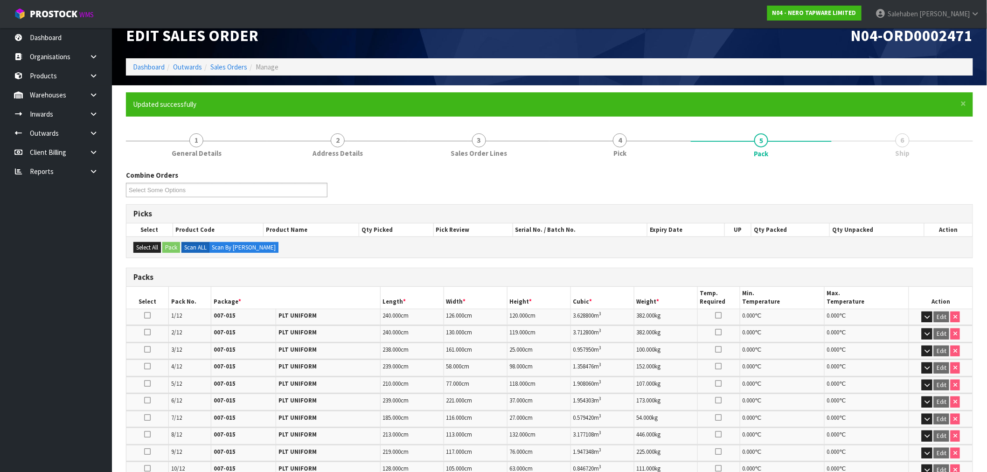
scroll to position [0, 0]
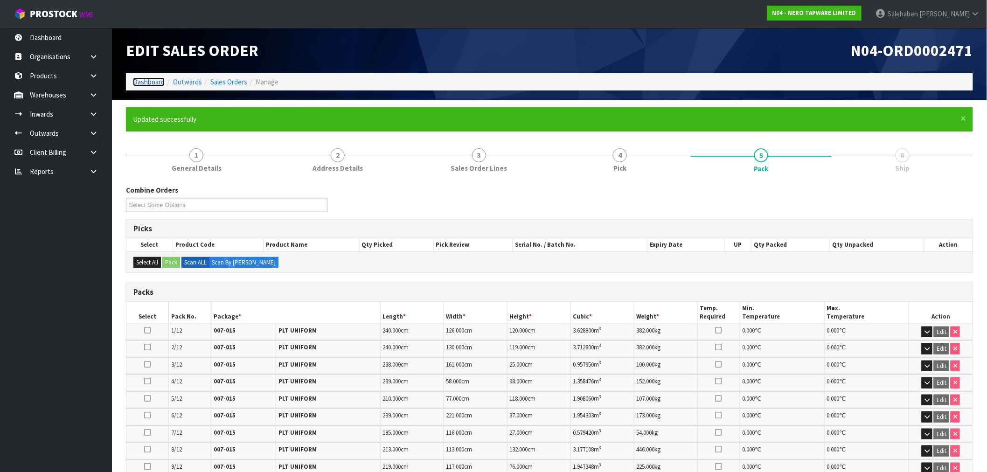
drag, startPoint x: 155, startPoint y: 81, endPoint x: 146, endPoint y: 89, distance: 12.6
click at [154, 82] on link "Dashboard" at bounding box center [149, 81] width 32 height 9
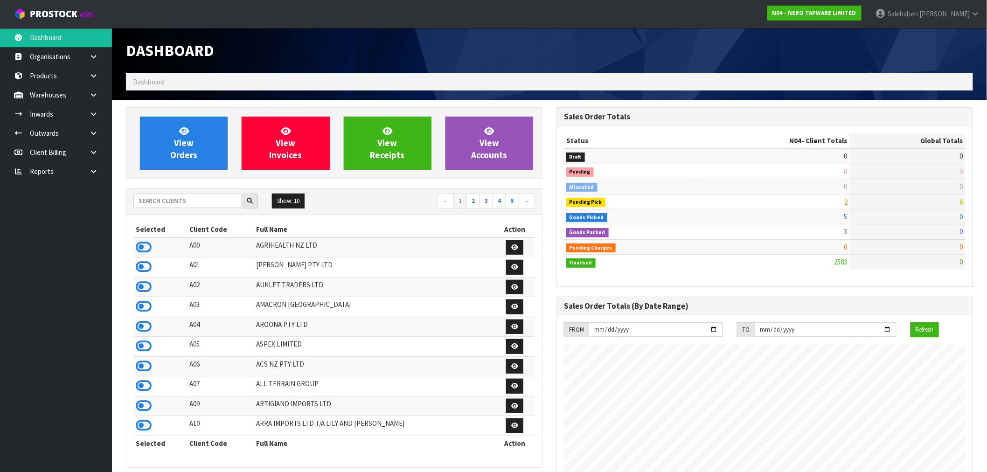
scroll to position [727, 431]
click at [213, 205] on input "text" at bounding box center [187, 201] width 109 height 14
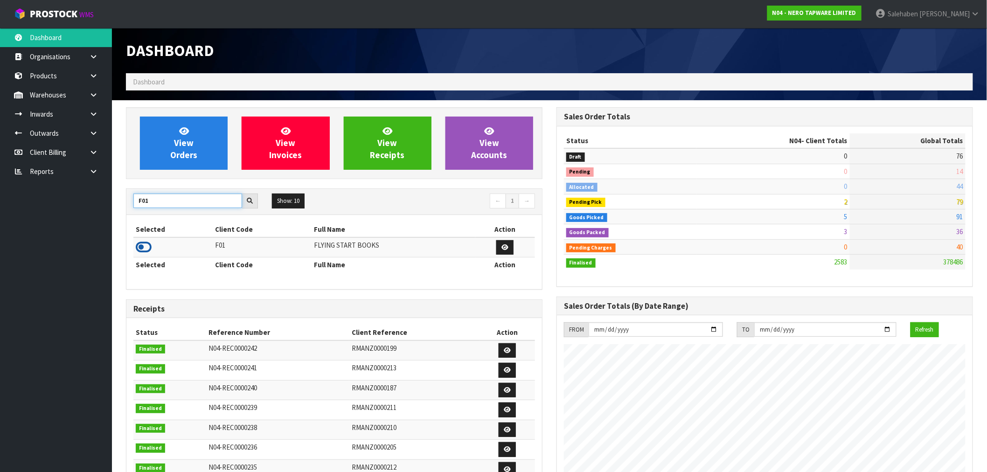
type input "F01"
click at [145, 245] on icon at bounding box center [144, 247] width 16 height 14
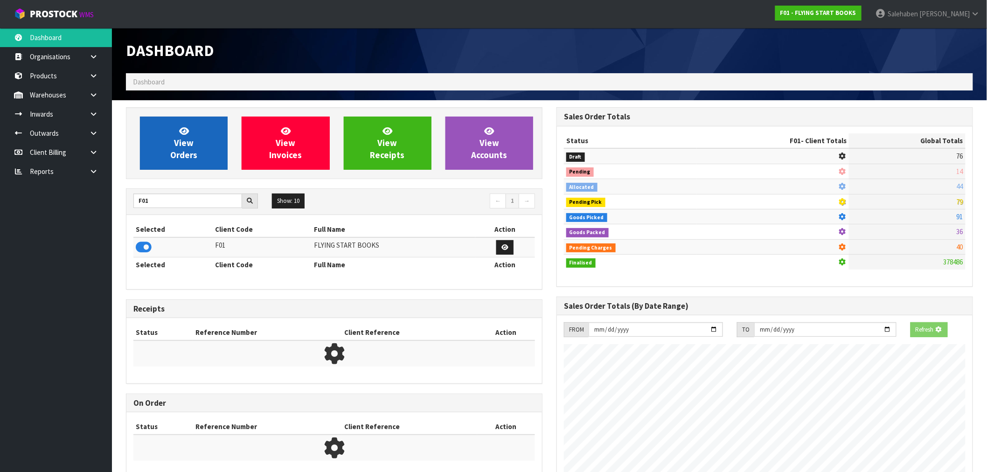
scroll to position [582, 431]
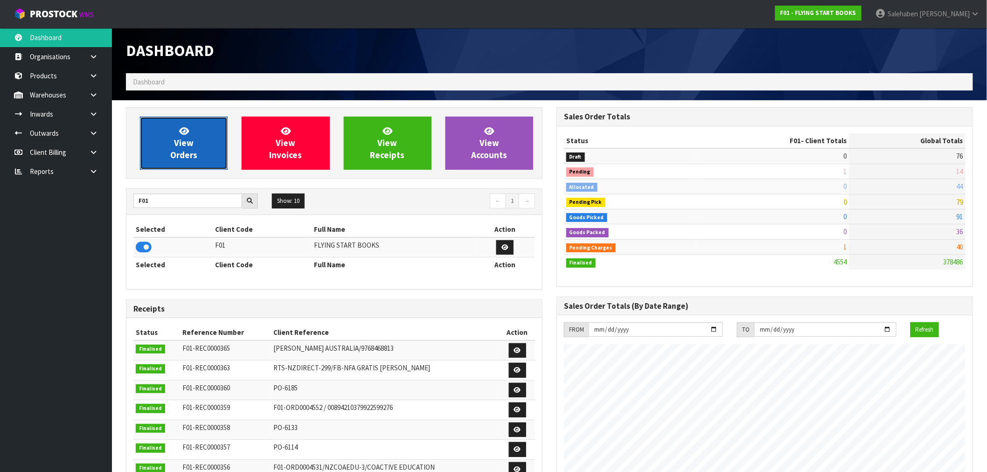
click at [179, 137] on span "View Orders" at bounding box center [183, 143] width 27 height 35
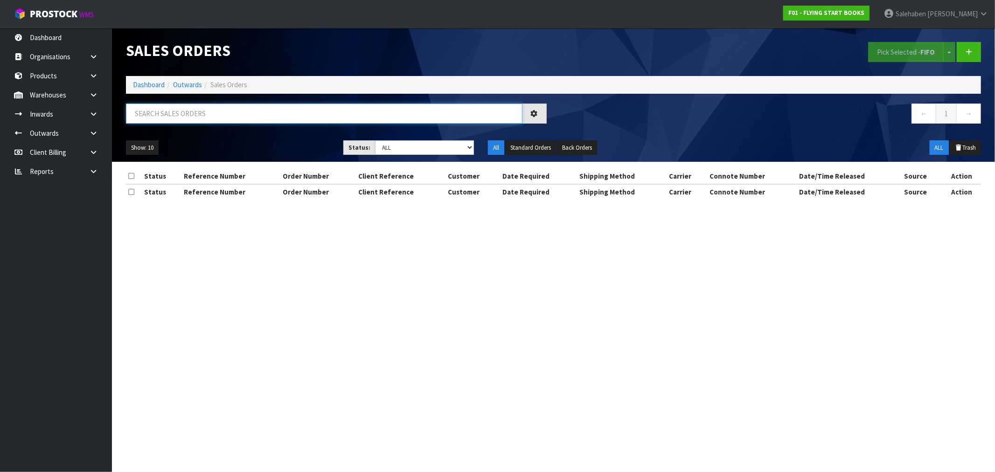
click at [149, 121] on input "text" at bounding box center [324, 114] width 397 height 20
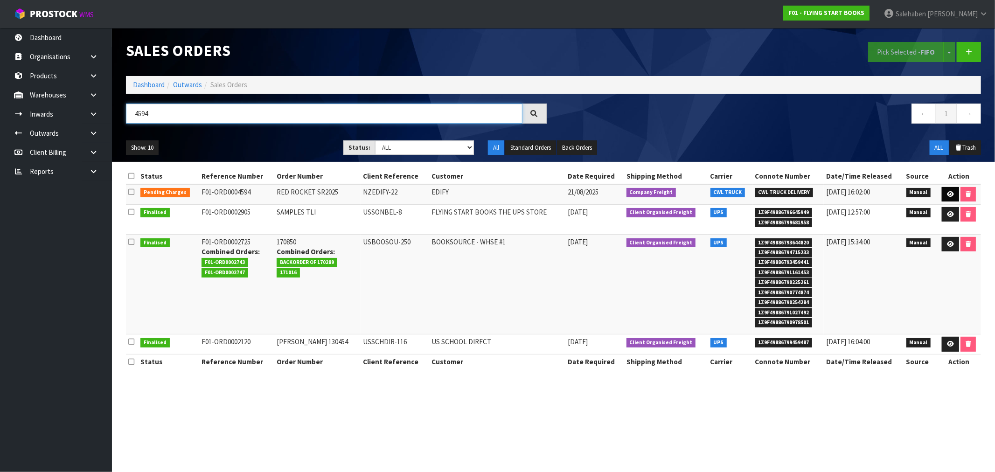
type input "4594"
click at [950, 193] on icon at bounding box center [950, 194] width 7 height 6
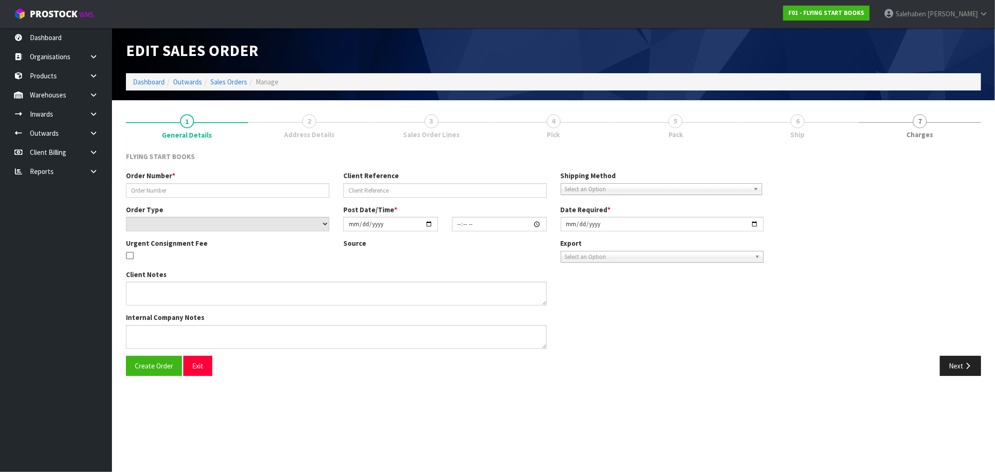
type input "RED ROCKET SR2025"
type input "NZEDIFY-22"
select select "number:0"
type input "[DATE]"
type input "09:02:00.000"
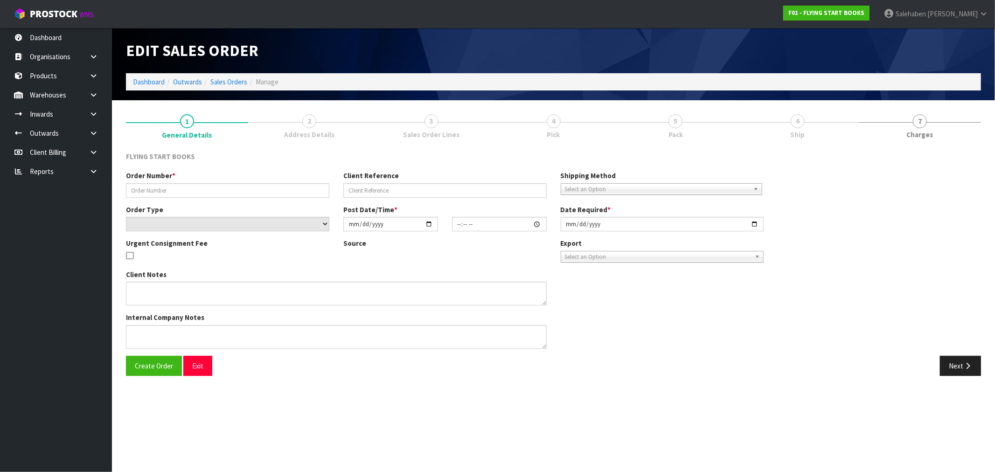
type input "[DATE]"
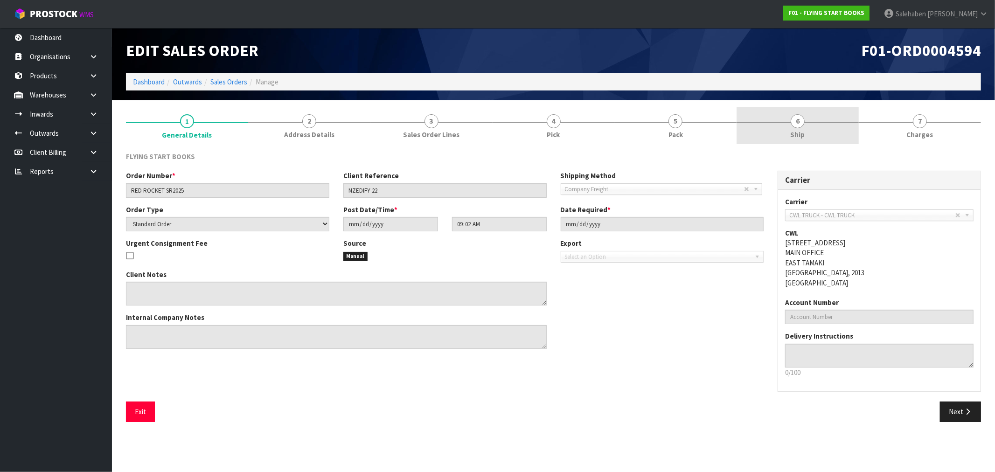
click at [803, 133] on span "Ship" at bounding box center [798, 135] width 14 height 10
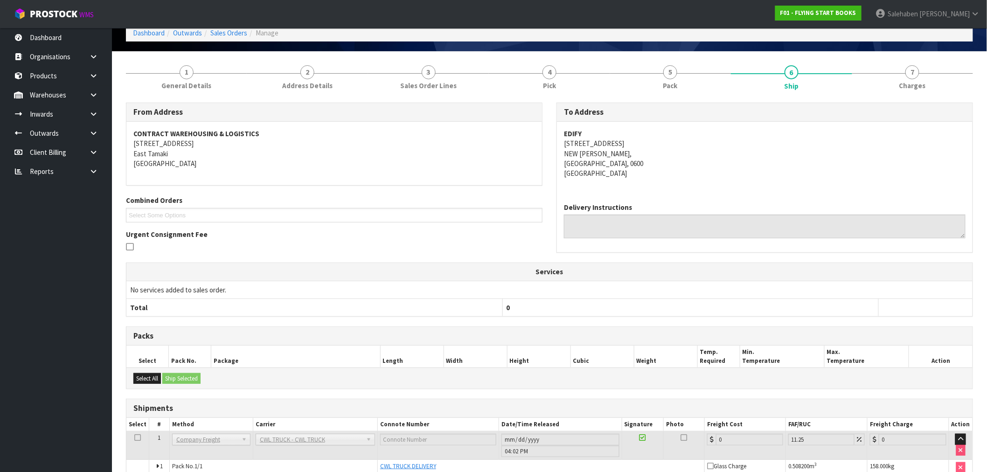
scroll to position [97, 0]
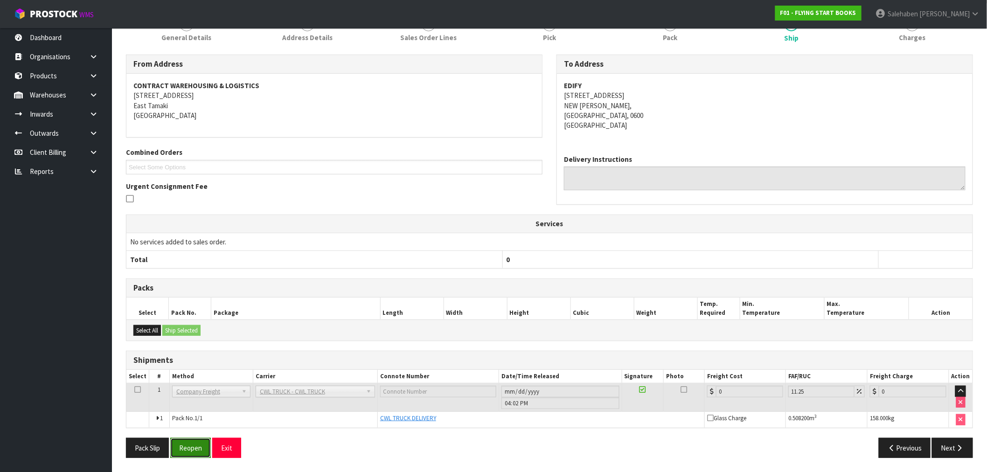
click at [188, 449] on button "Reopen" at bounding box center [190, 448] width 41 height 20
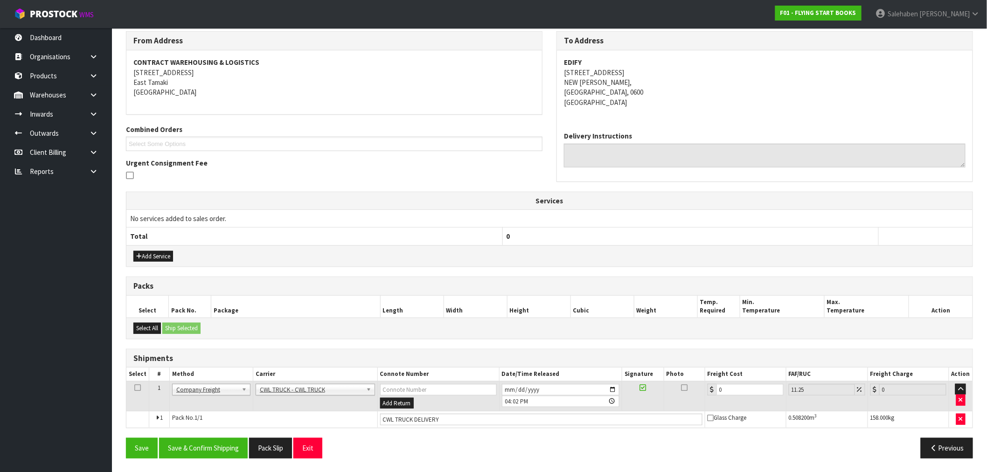
scroll to position [154, 0]
click at [459, 421] on input "CWL TRUCK DELIVERY" at bounding box center [541, 419] width 322 height 12
type input "CWL TRUCK DELIVERED"
drag, startPoint x: 737, startPoint y: 391, endPoint x: 601, endPoint y: 451, distance: 148.9
click at [672, 415] on tbody "1 Client Local Pickup Customer Local Pickup Company Freight Contracted Freight …" at bounding box center [549, 404] width 846 height 47
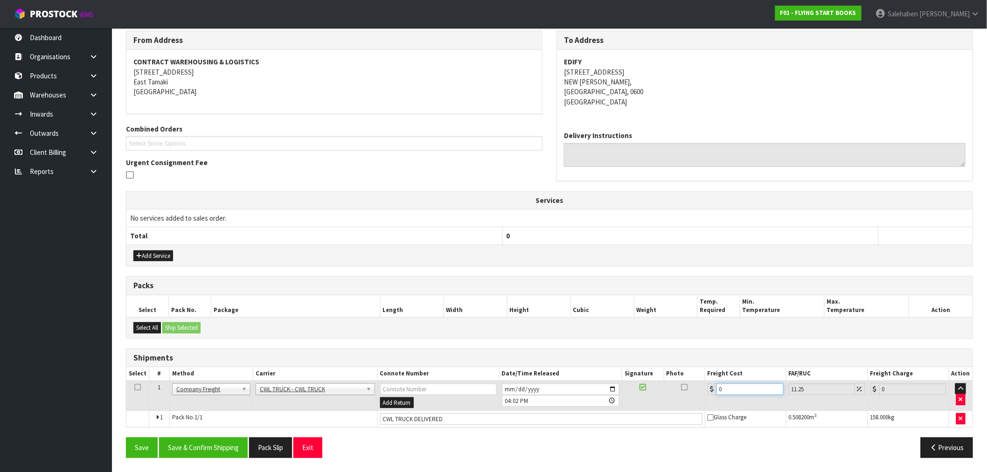
type input "4"
type input "4.45"
type input "44"
type input "48.95"
drag, startPoint x: 737, startPoint y: 389, endPoint x: 714, endPoint y: 390, distance: 22.9
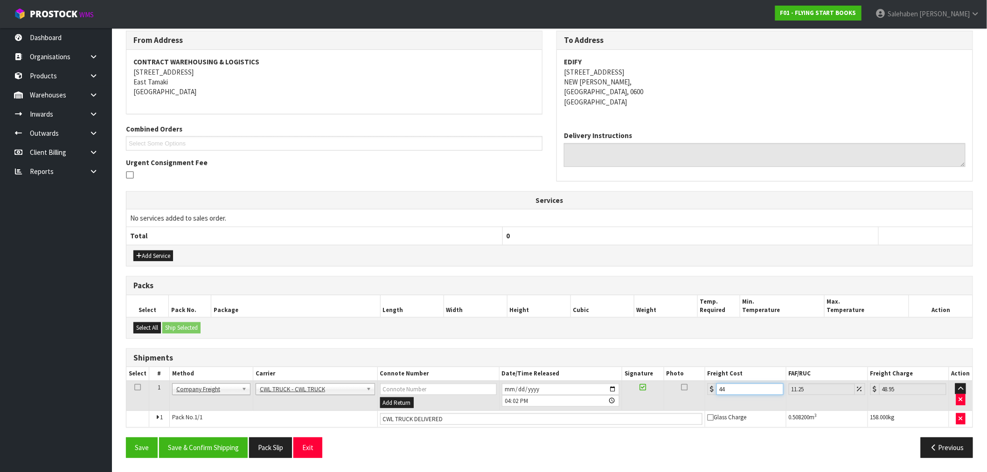
click at [714, 390] on div "44" at bounding box center [746, 390] width 76 height 12
type input "5"
type input "5.56"
type input "55"
type input "61.19"
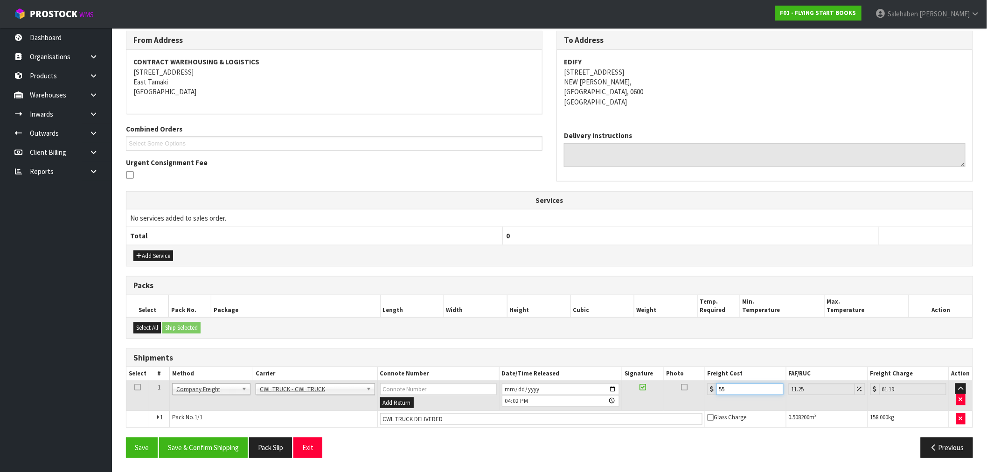
type input "55.4"
type input "61.63"
type input "55.40"
click at [217, 449] on button "Save & Confirm Shipping" at bounding box center [203, 448] width 89 height 20
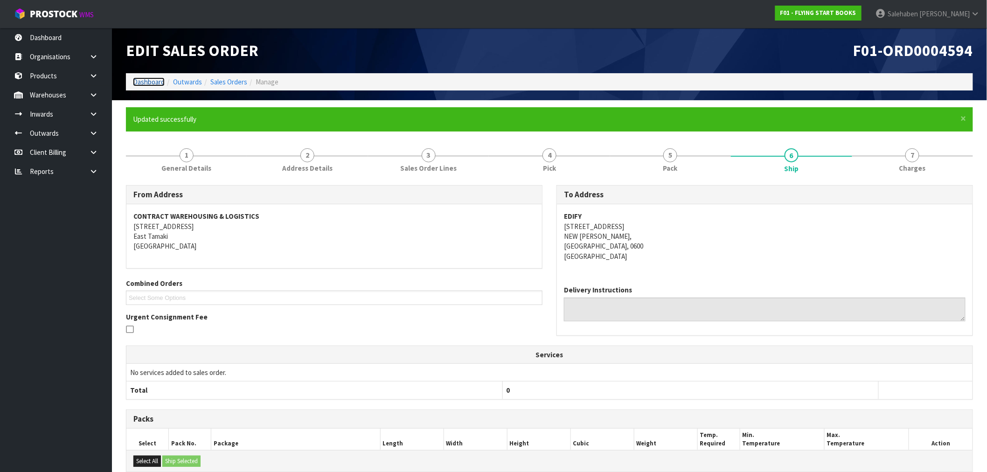
click at [145, 85] on link "Dashboard" at bounding box center [149, 81] width 32 height 9
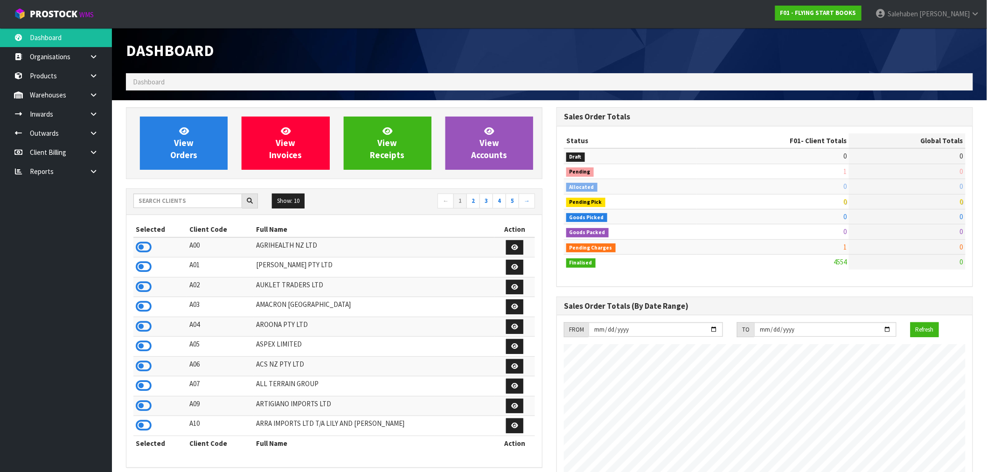
scroll to position [707, 431]
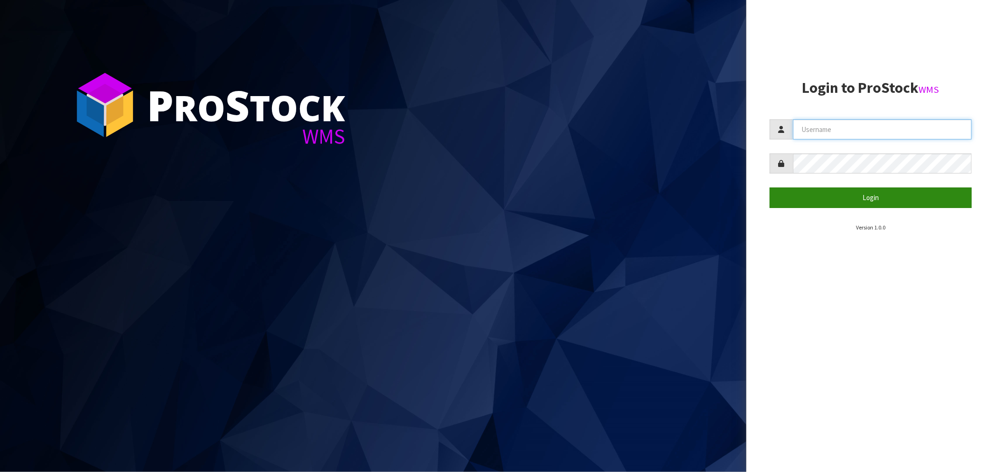
type input "[EMAIL_ADDRESS][DOMAIN_NAME]"
click at [879, 199] on button "Login" at bounding box center [871, 198] width 202 height 20
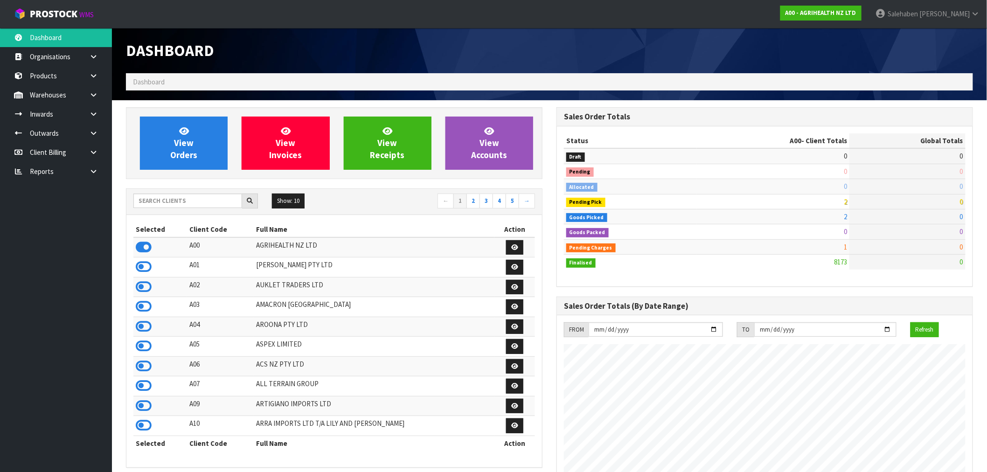
scroll to position [707, 431]
click at [173, 202] on input "text" at bounding box center [187, 201] width 109 height 14
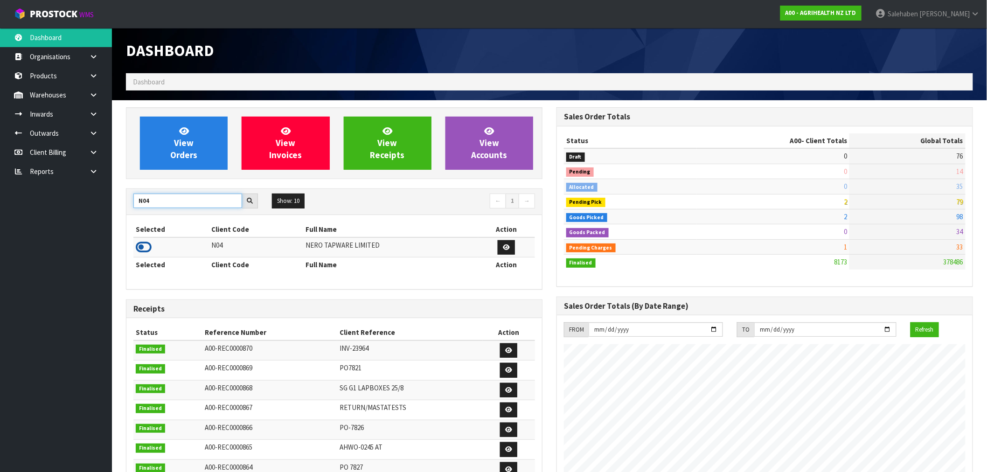
type input "N04"
click at [143, 249] on icon at bounding box center [144, 247] width 16 height 14
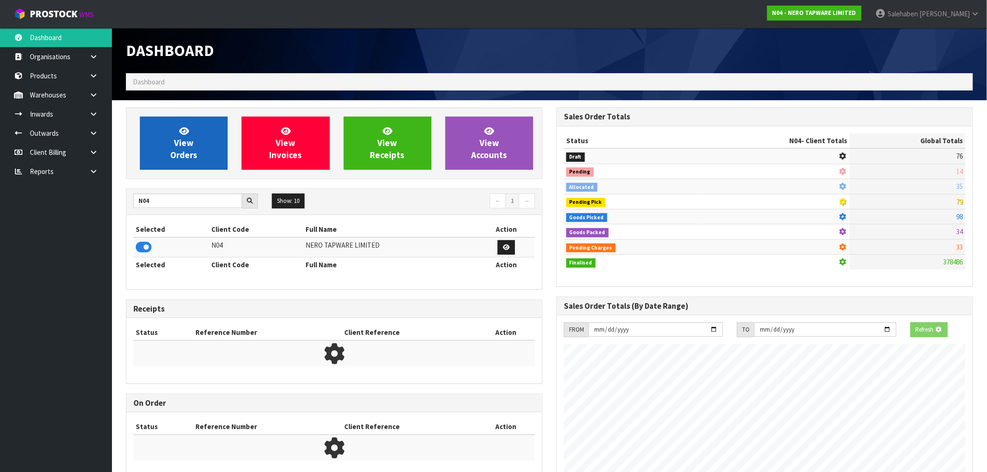
scroll to position [582, 431]
click at [189, 157] on span "View Orders" at bounding box center [183, 143] width 27 height 35
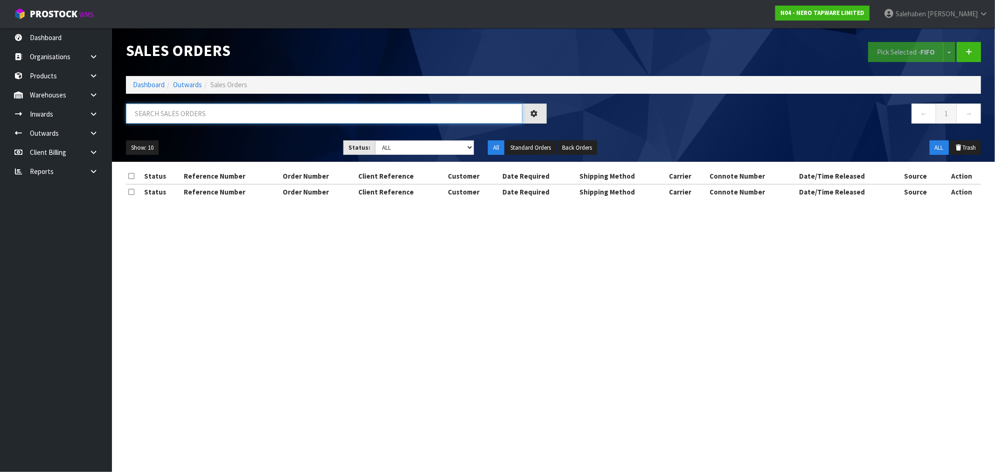
click at [182, 113] on input "text" at bounding box center [324, 114] width 397 height 20
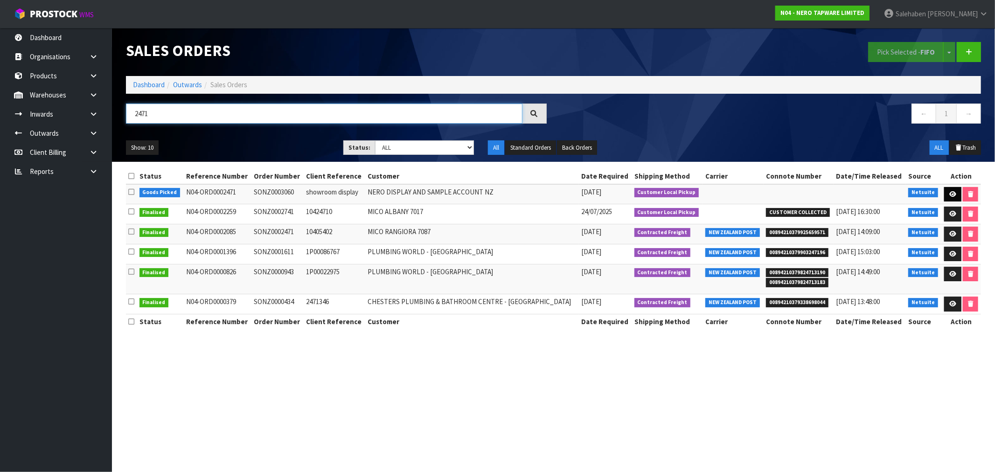
type input "2471"
click at [954, 195] on icon at bounding box center [952, 194] width 7 height 6
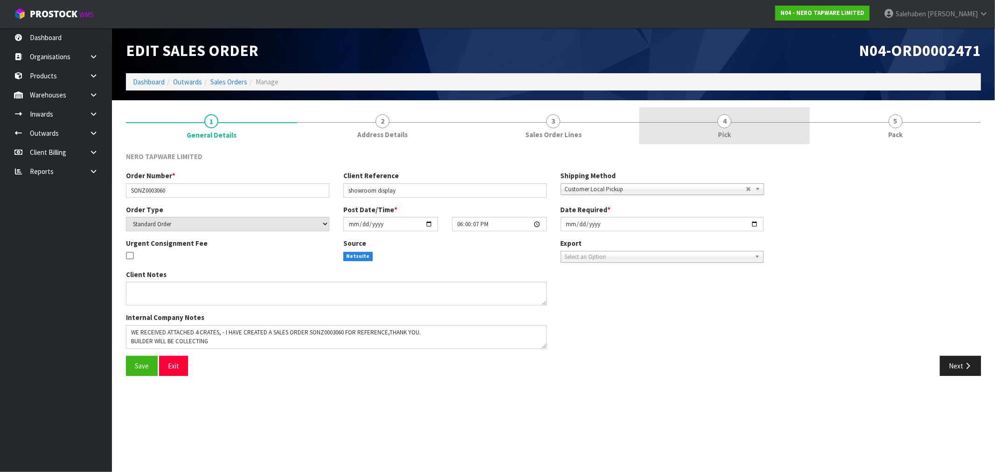
click at [726, 123] on span "4" at bounding box center [725, 121] width 14 height 14
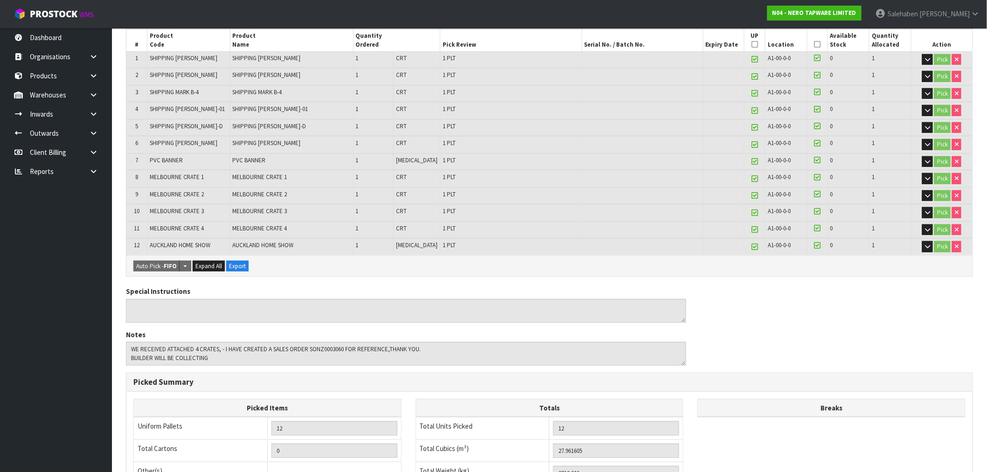
scroll to position [174, 0]
click at [208, 263] on span "Expand All" at bounding box center [208, 267] width 27 height 8
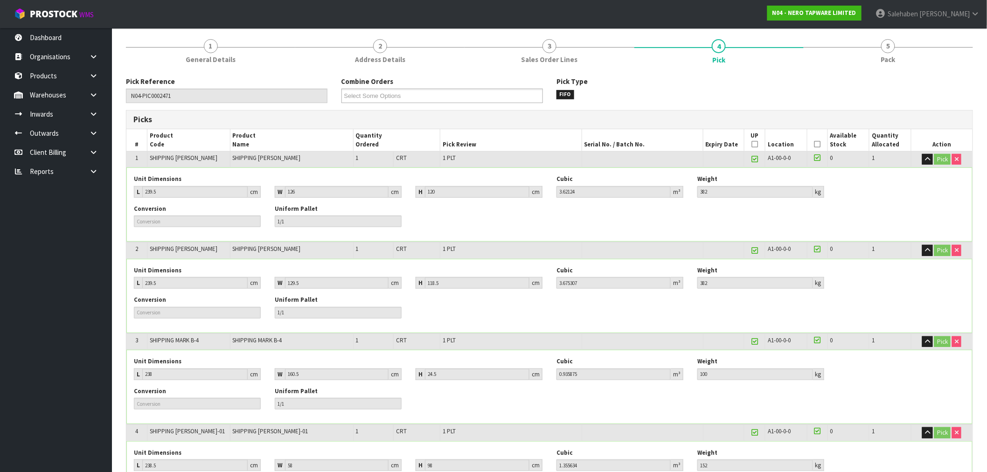
scroll to position [71, 0]
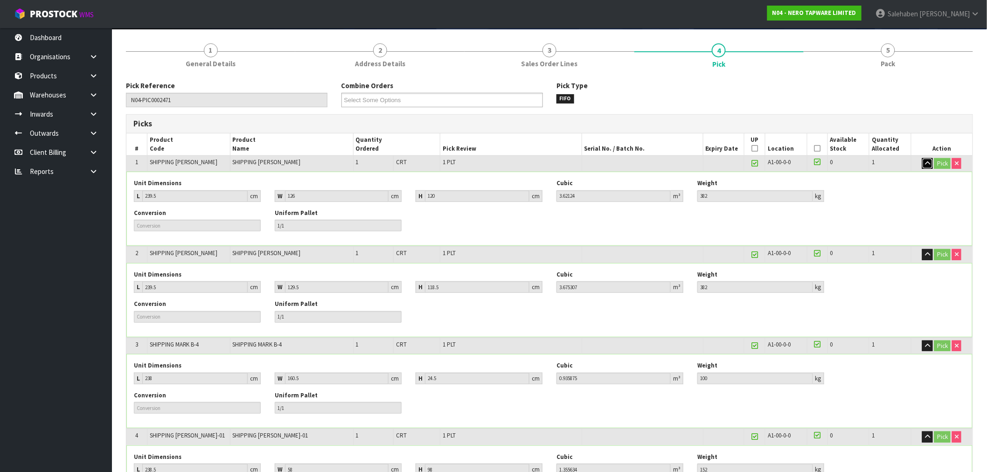
click at [929, 162] on icon "button" at bounding box center [927, 164] width 5 height 6
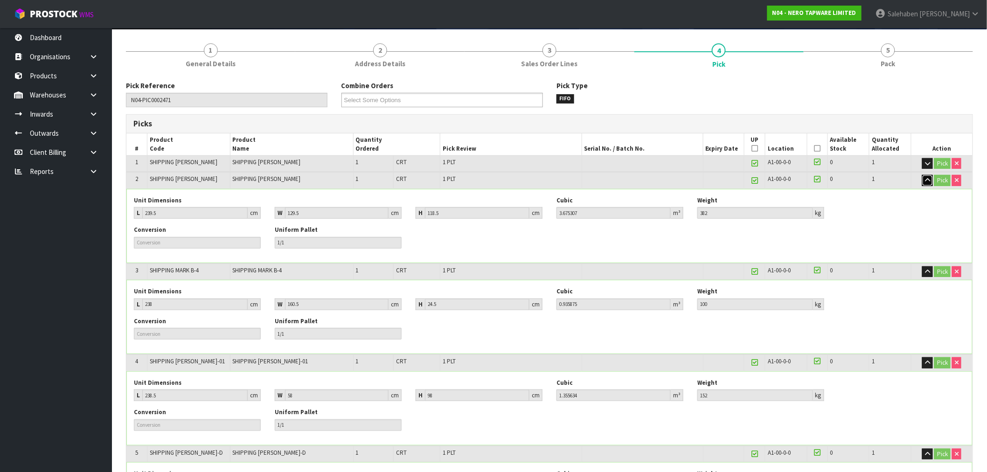
click at [927, 178] on icon "button" at bounding box center [927, 180] width 5 height 6
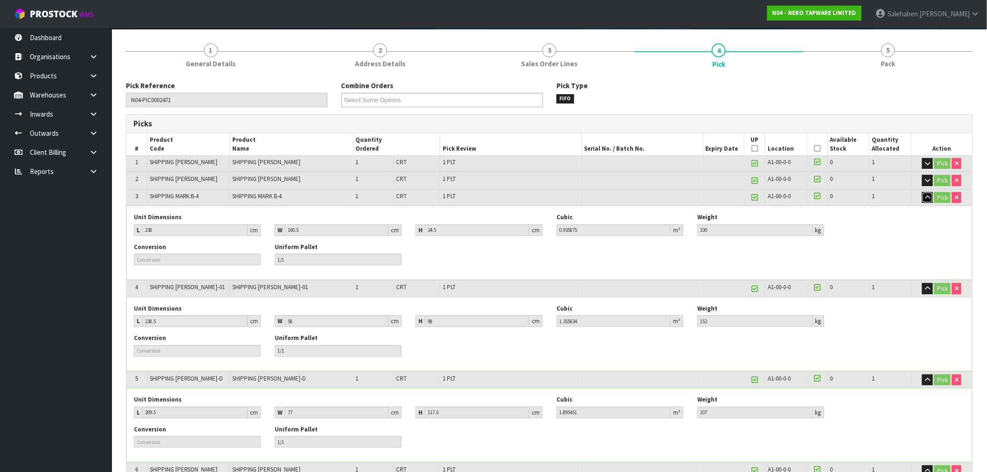
click at [927, 197] on icon "button" at bounding box center [927, 198] width 5 height 6
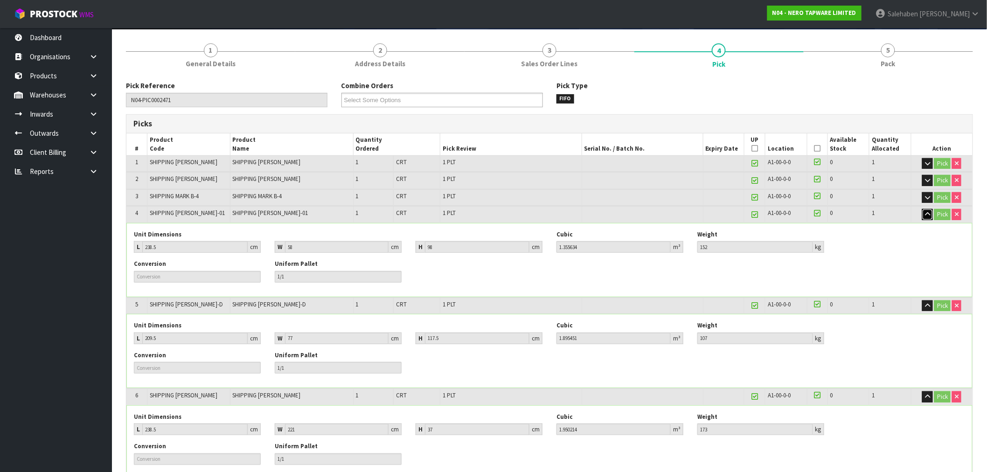
click at [926, 213] on icon "button" at bounding box center [927, 214] width 5 height 6
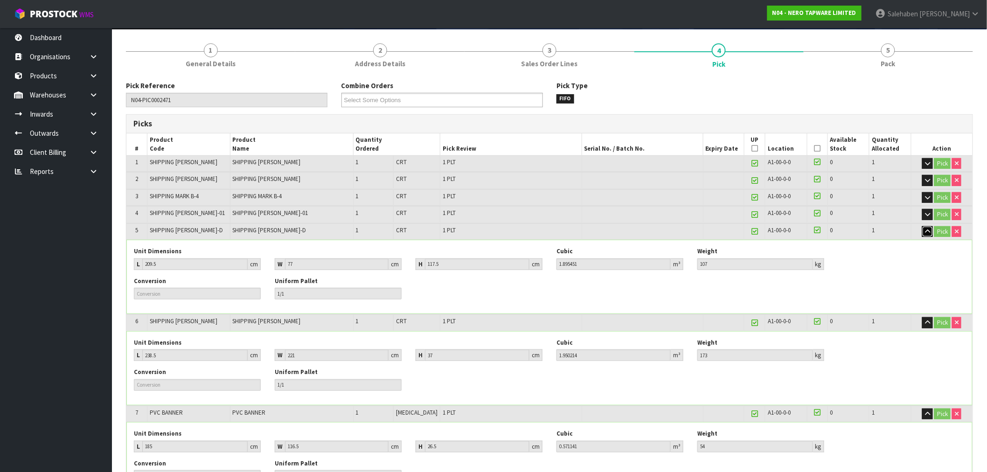
click at [927, 229] on icon "button" at bounding box center [927, 232] width 5 height 6
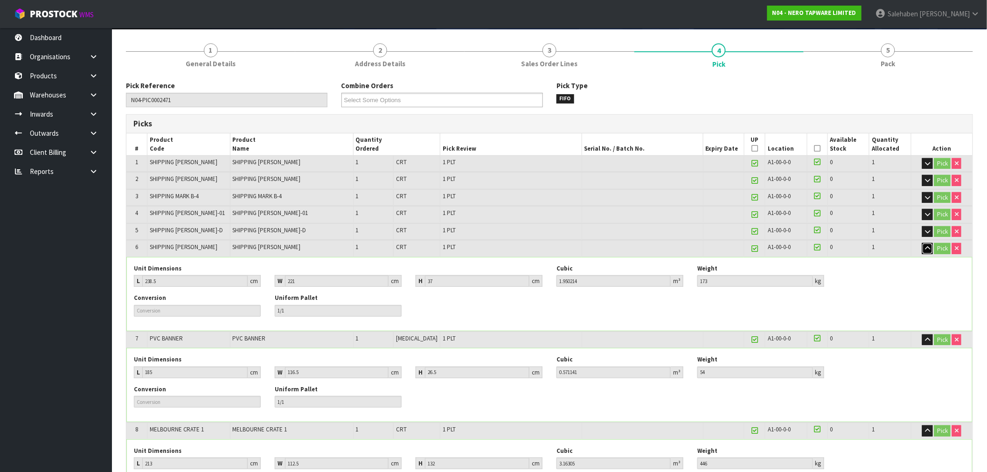
drag, startPoint x: 931, startPoint y: 246, endPoint x: 926, endPoint y: 250, distance: 5.7
click at [930, 247] on button "button" at bounding box center [927, 248] width 11 height 11
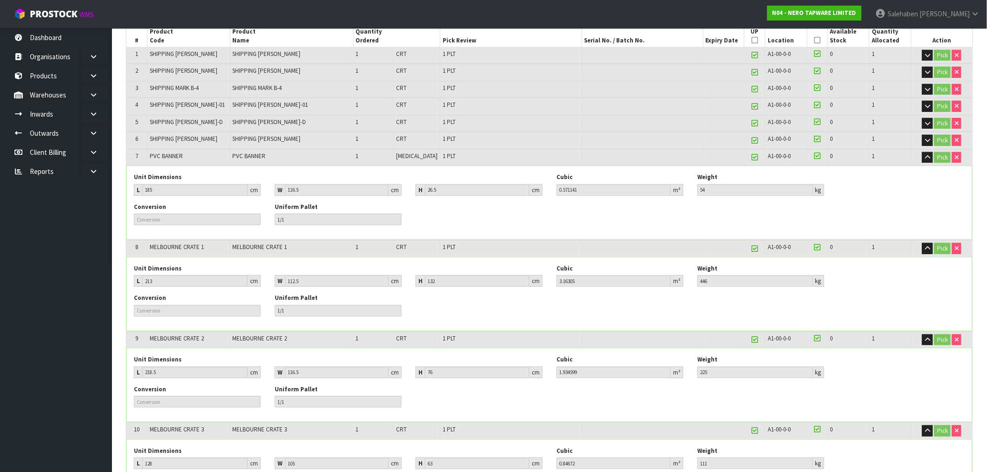
scroll to position [226, 0]
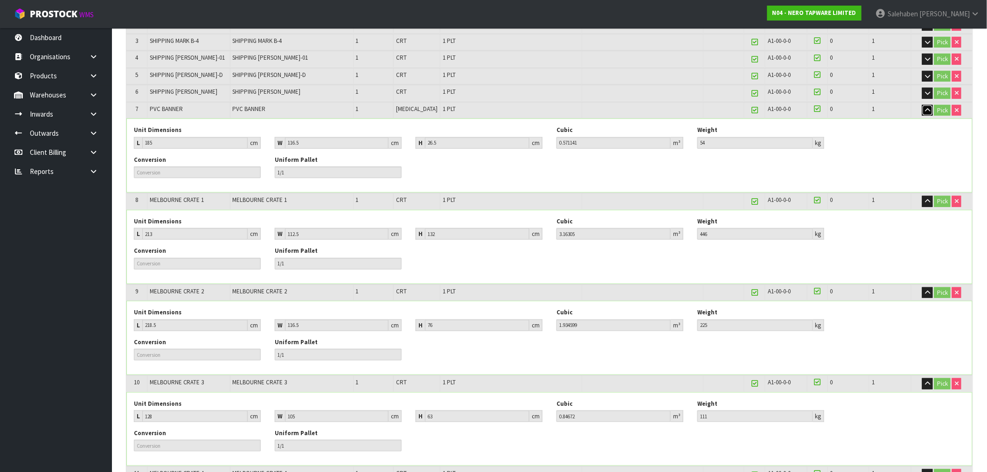
click at [928, 107] on icon "button" at bounding box center [927, 110] width 5 height 6
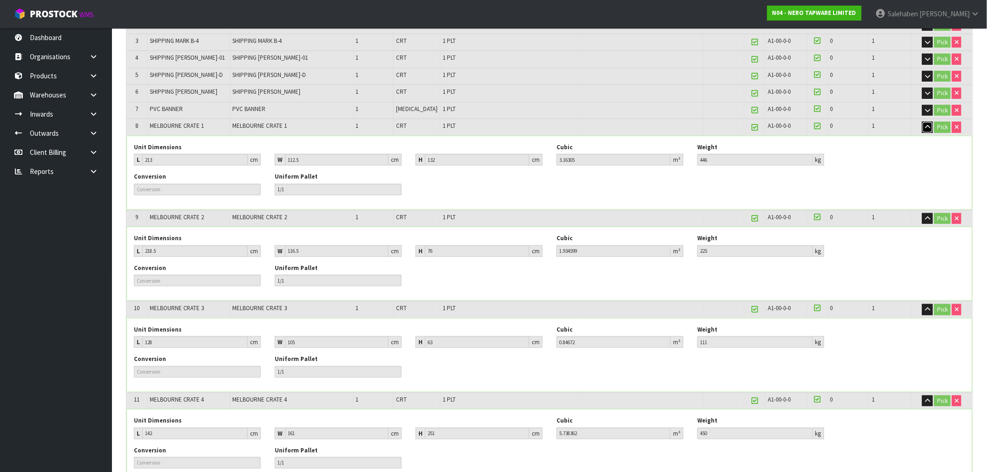
click at [927, 124] on icon "button" at bounding box center [927, 127] width 5 height 6
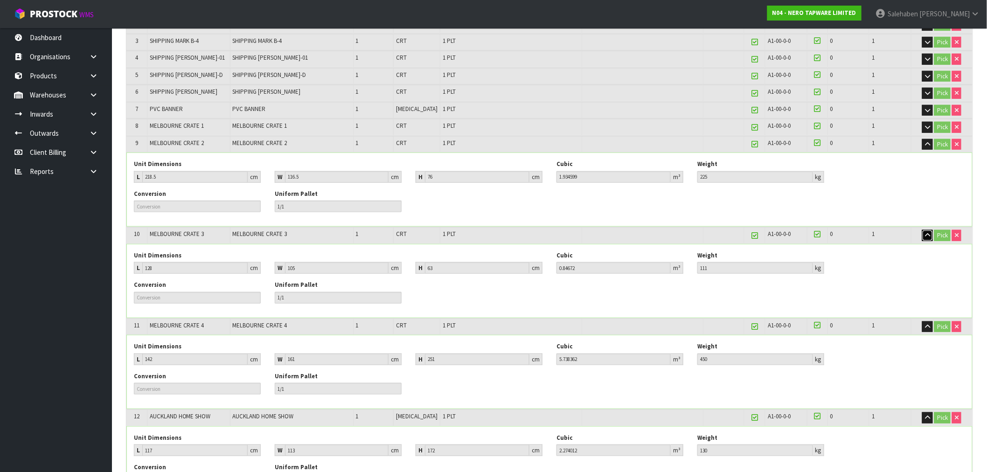
click at [928, 234] on icon "button" at bounding box center [927, 235] width 5 height 6
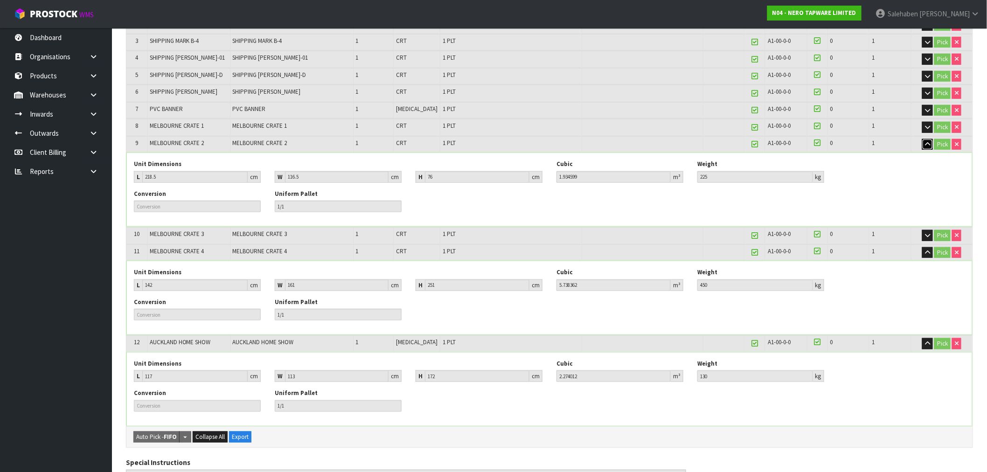
click at [926, 142] on icon "button" at bounding box center [927, 144] width 5 height 6
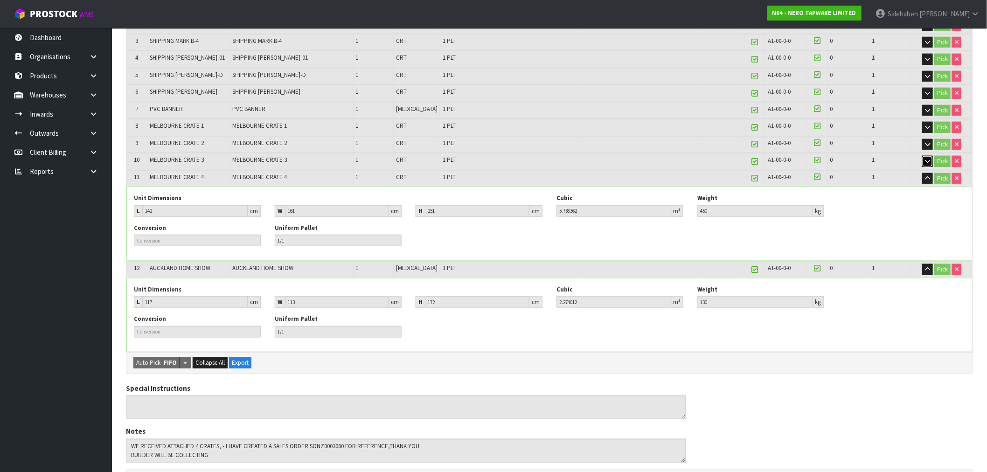
click at [929, 158] on icon "button" at bounding box center [927, 161] width 5 height 6
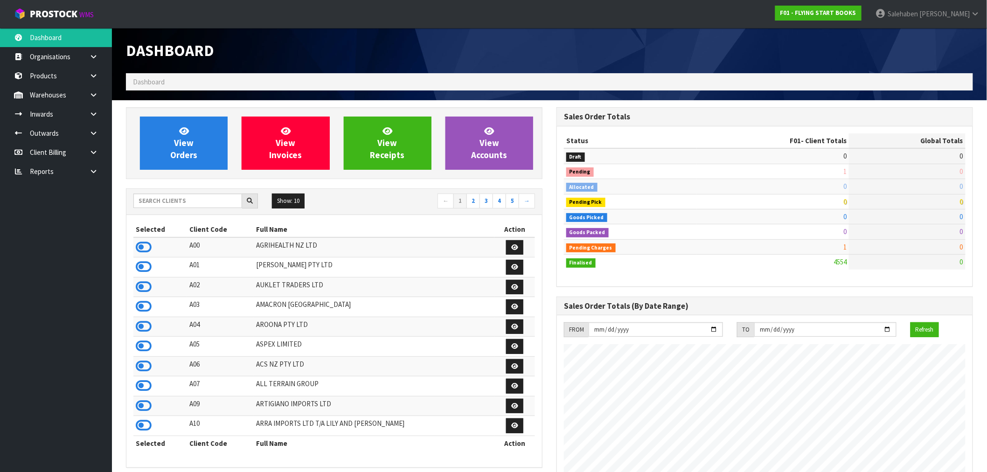
scroll to position [707, 431]
click at [179, 204] on input "text" at bounding box center [187, 201] width 109 height 14
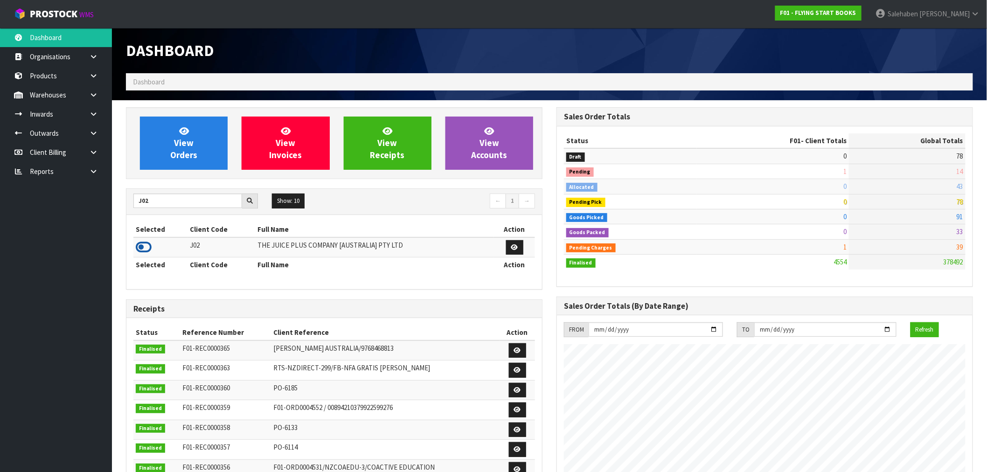
click at [146, 250] on icon at bounding box center [144, 247] width 16 height 14
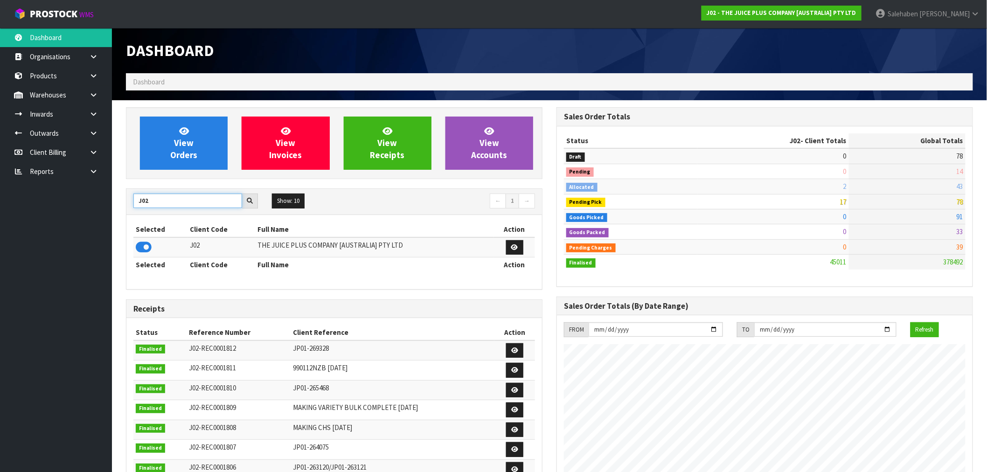
drag, startPoint x: 155, startPoint y: 201, endPoint x: 95, endPoint y: 206, distance: 60.4
click at [95, 206] on body "Toggle navigation ProStock WMS J02 - THE JUICE PLUS COMPANY [AUSTRALIA] PTY LTD…" at bounding box center [493, 236] width 987 height 472
click at [145, 244] on icon at bounding box center [144, 247] width 16 height 14
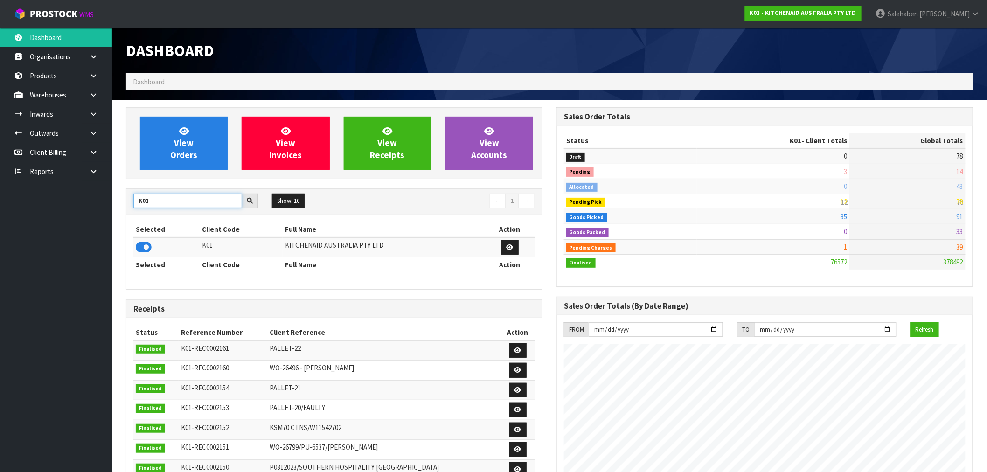
drag, startPoint x: 151, startPoint y: 198, endPoint x: 134, endPoint y: 204, distance: 18.0
click at [134, 204] on input "K01" at bounding box center [187, 201] width 109 height 14
type input "S08"
click at [140, 248] on icon at bounding box center [144, 247] width 16 height 14
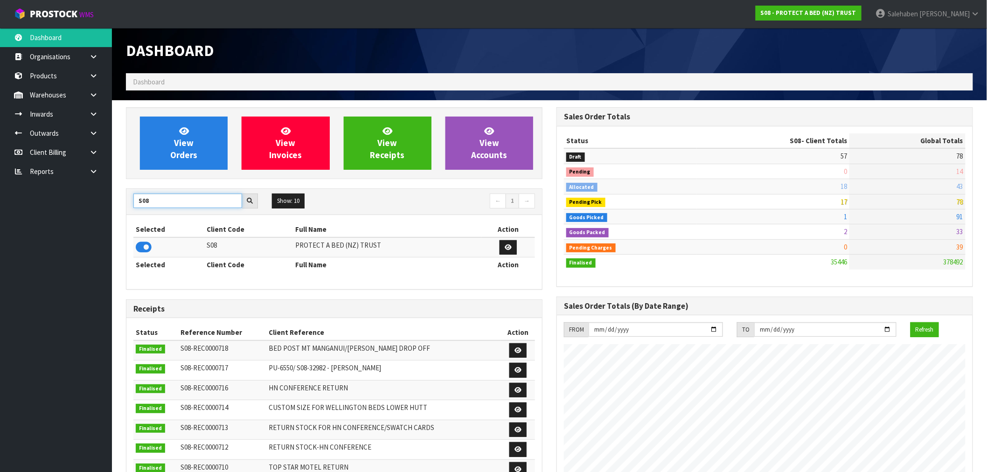
drag, startPoint x: 156, startPoint y: 201, endPoint x: 99, endPoint y: 212, distance: 57.6
click at [99, 212] on body "Toggle navigation ProStock WMS S08 - PROTECT A BED (NZ) TRUST [PERSON_NAME] Log…" at bounding box center [493, 236] width 987 height 472
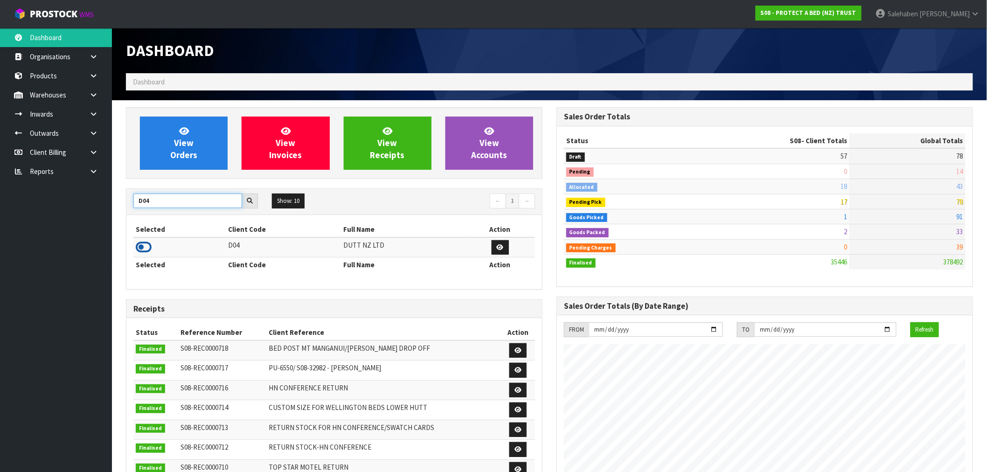
type input "D04"
click at [148, 250] on icon at bounding box center [144, 247] width 16 height 14
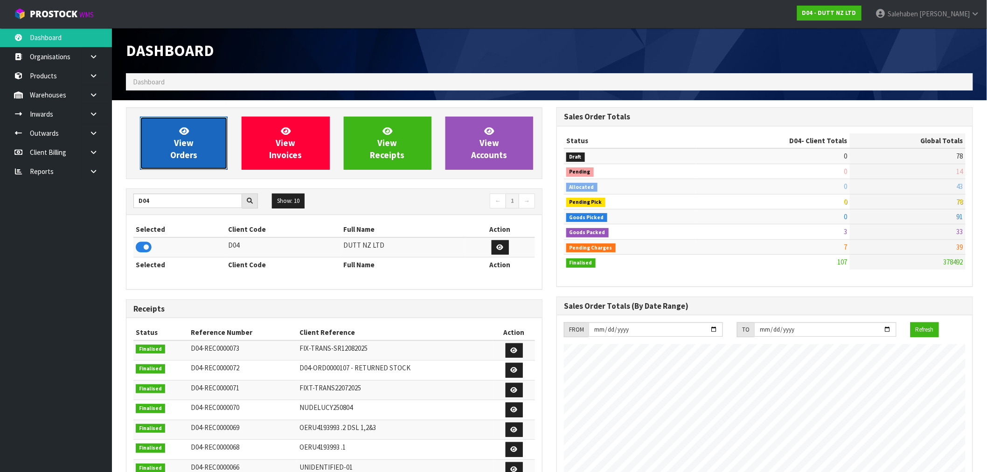
click at [183, 146] on span "View Orders" at bounding box center [183, 143] width 27 height 35
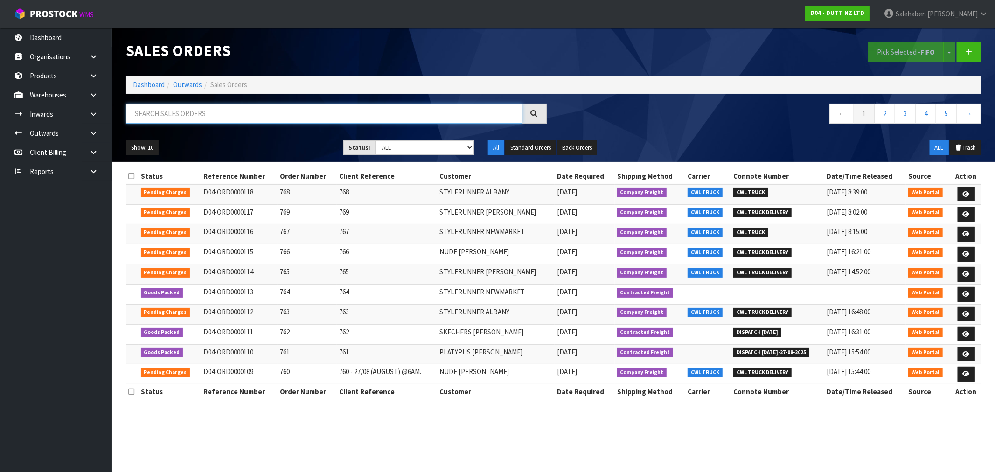
click at [161, 111] on input "text" at bounding box center [324, 114] width 397 height 20
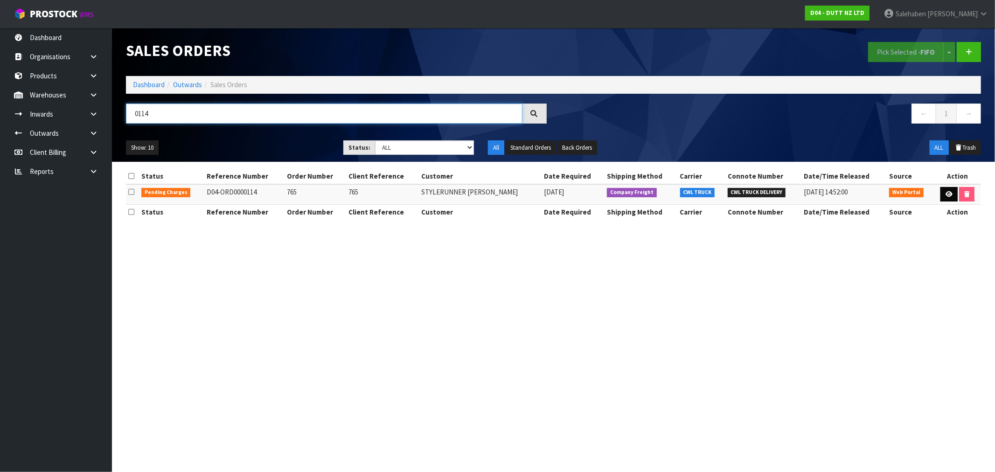
type input "0114"
click at [949, 195] on icon at bounding box center [949, 194] width 7 height 6
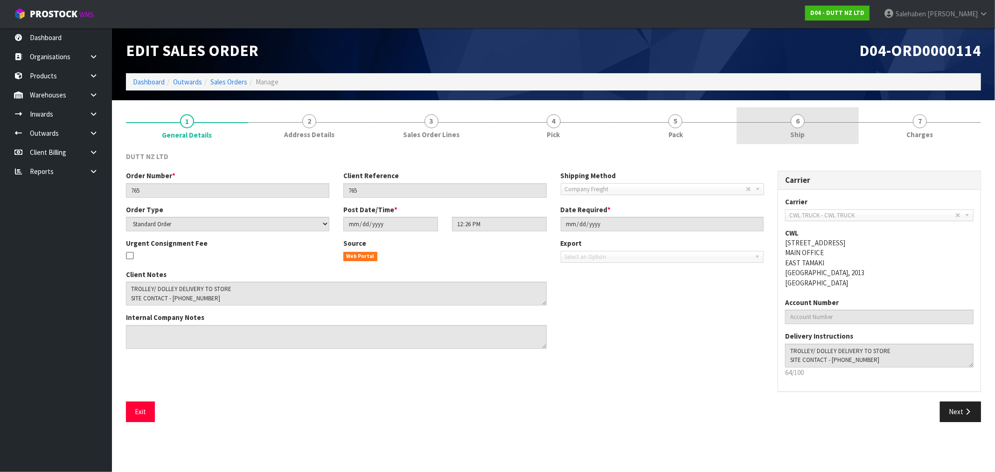
click at [794, 124] on span "6" at bounding box center [798, 121] width 14 height 14
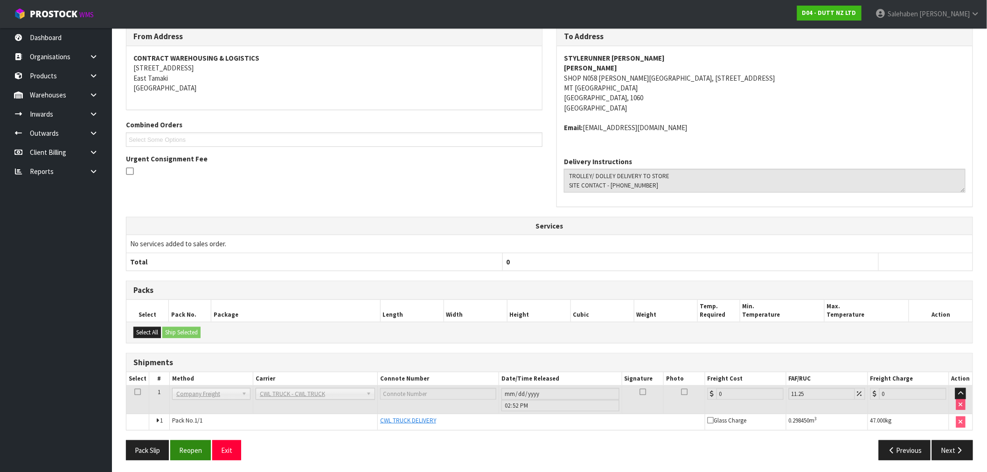
scroll to position [127, 0]
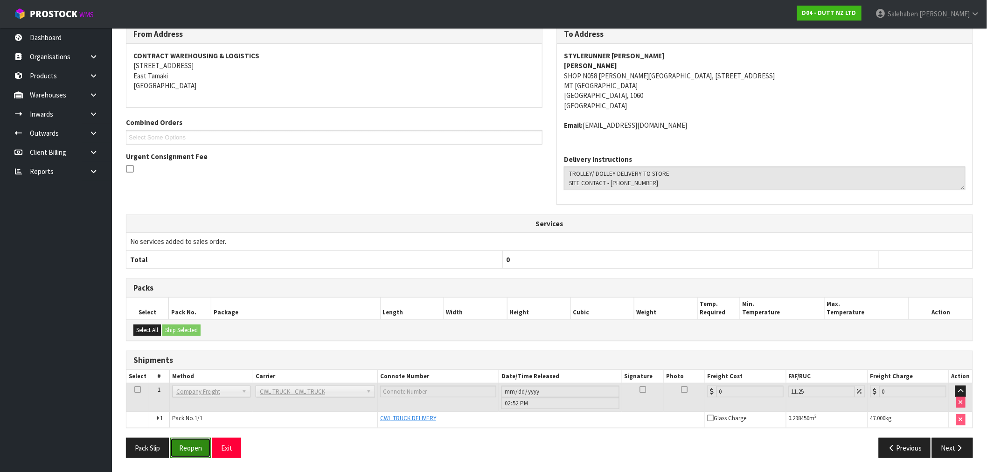
click at [188, 445] on button "Reopen" at bounding box center [190, 448] width 41 height 20
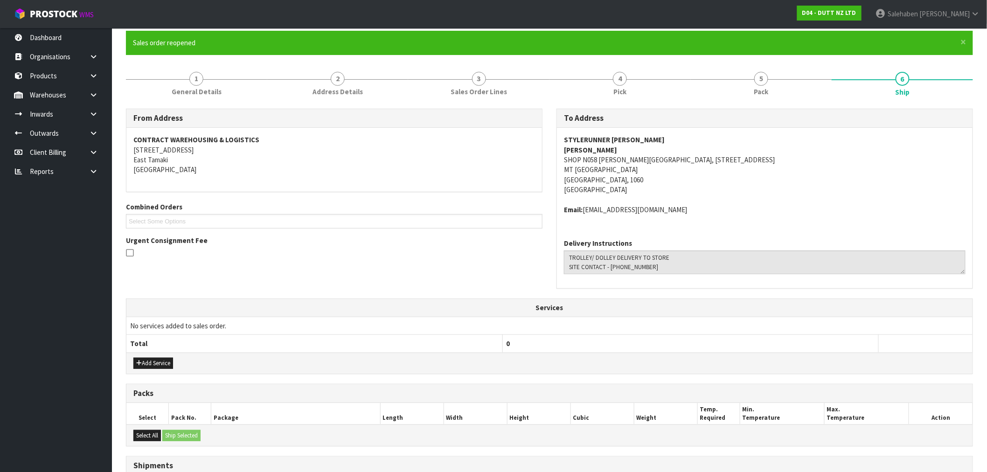
scroll to position [184, 0]
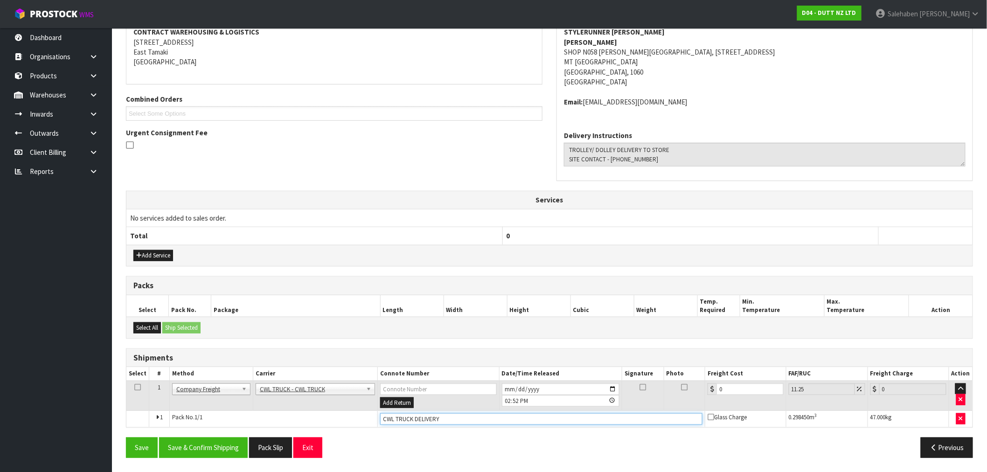
click at [450, 414] on input "CWL TRUCK DELIVERY" at bounding box center [541, 419] width 322 height 12
type input "CWL TRUCK DELIVERED"
drag, startPoint x: 717, startPoint y: 390, endPoint x: 705, endPoint y: 393, distance: 12.2
click at [705, 394] on tr "1 Client Local Pickup Customer Local Pickup Company Freight Contracted Freight …" at bounding box center [549, 396] width 846 height 30
drag, startPoint x: 726, startPoint y: 390, endPoint x: 625, endPoint y: 423, distance: 106.1
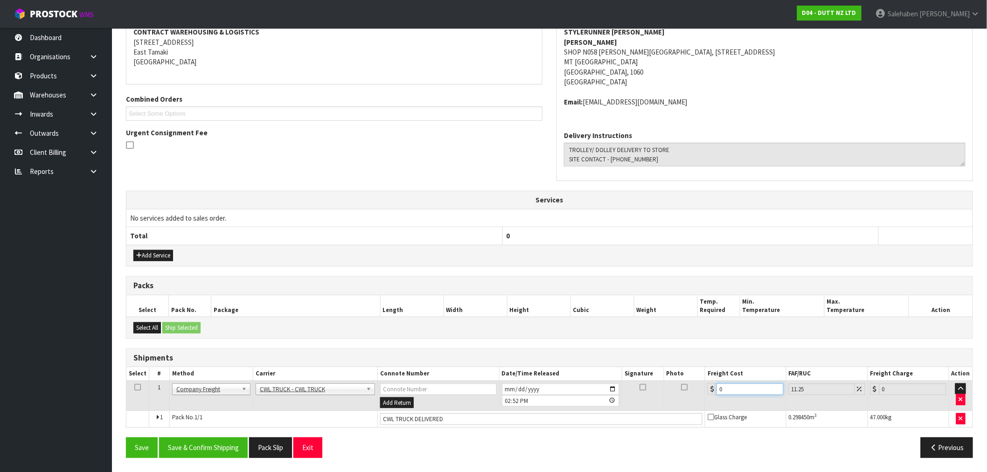
click at [690, 398] on tr "1 Client Local Pickup Customer Local Pickup Company Freight Contracted Freight …" at bounding box center [549, 396] width 846 height 30
type input "5"
type input "5.56"
type input "55"
type input "61.19"
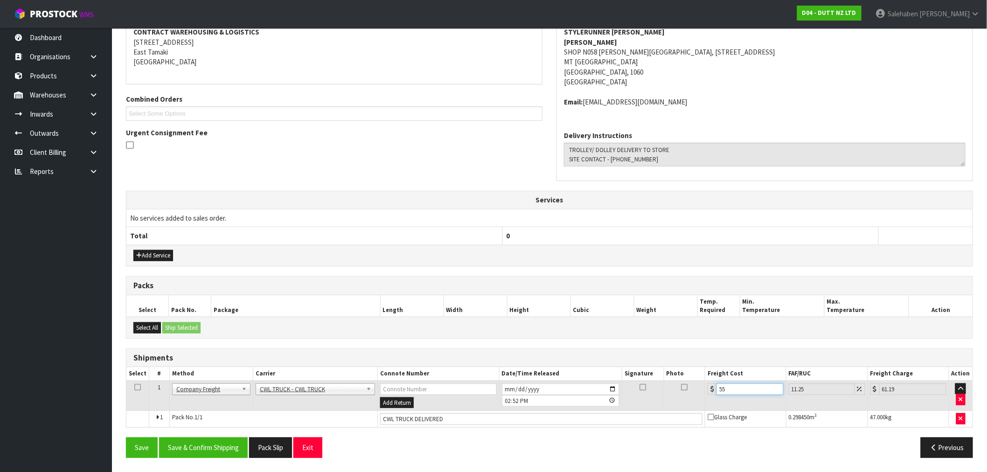
type input "55.4"
type input "61.63"
type input "55.40"
click at [218, 448] on button "Save & Confirm Shipping" at bounding box center [203, 448] width 89 height 20
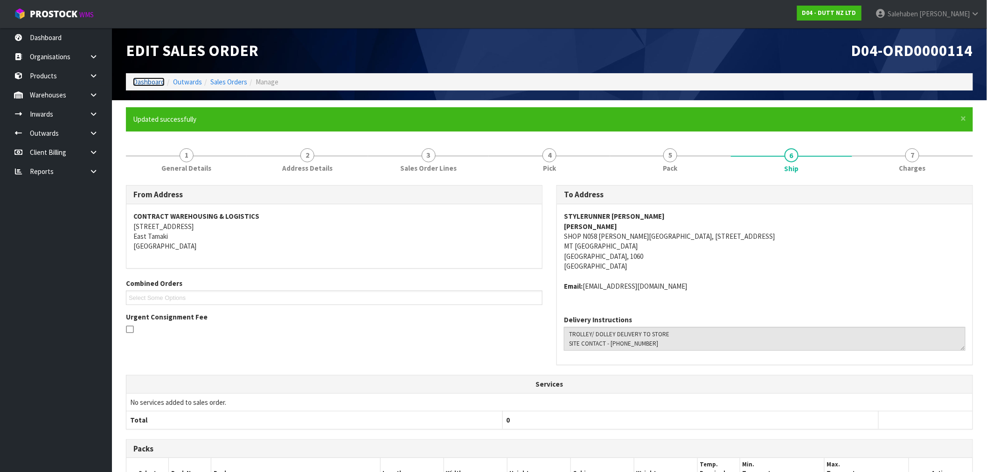
click at [151, 82] on link "Dashboard" at bounding box center [149, 81] width 32 height 9
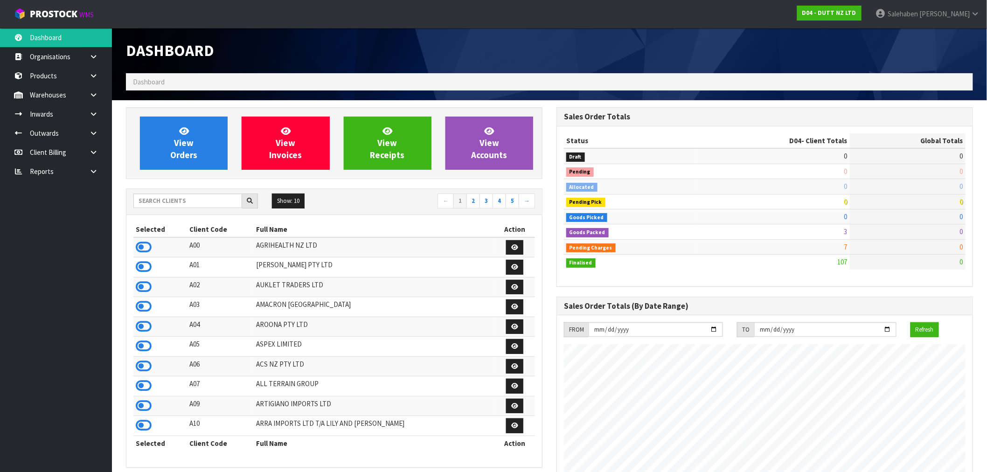
scroll to position [465865, 466141]
click at [144, 246] on icon at bounding box center [144, 247] width 16 height 14
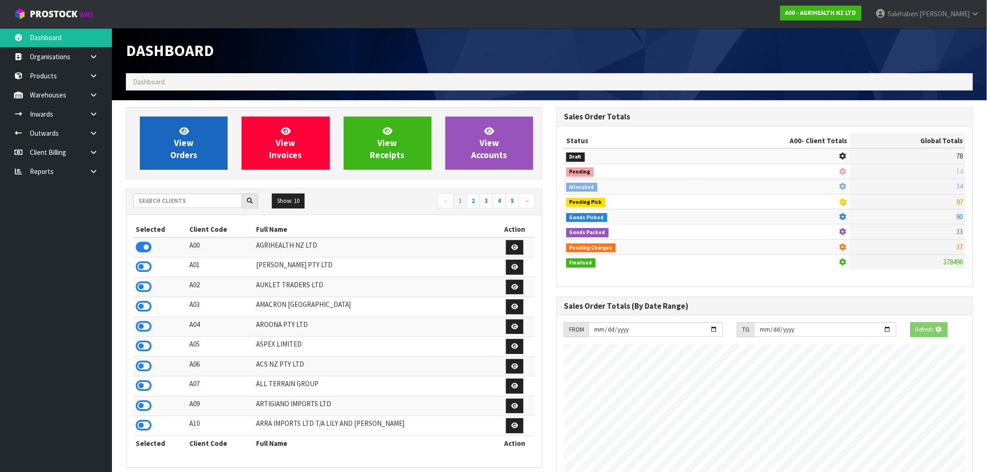
scroll to position [582, 431]
click at [182, 132] on icon at bounding box center [184, 130] width 10 height 9
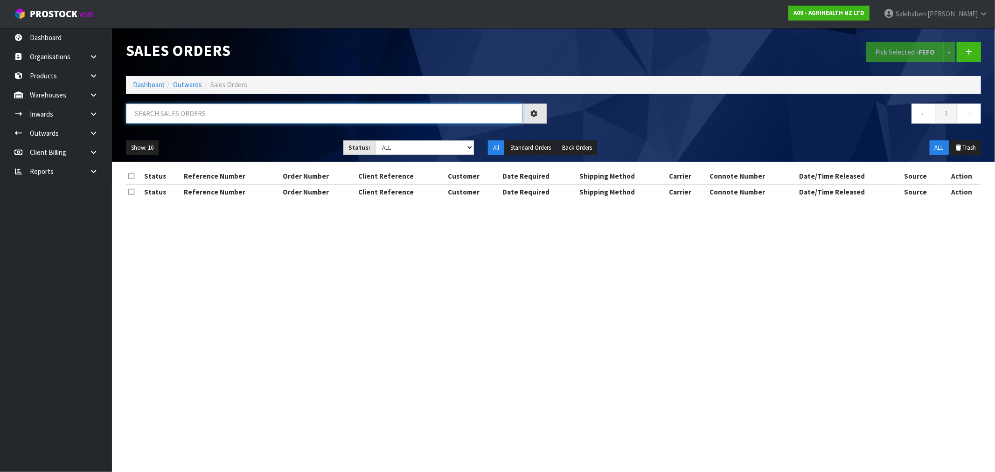
click at [155, 112] on input "text" at bounding box center [324, 114] width 397 height 20
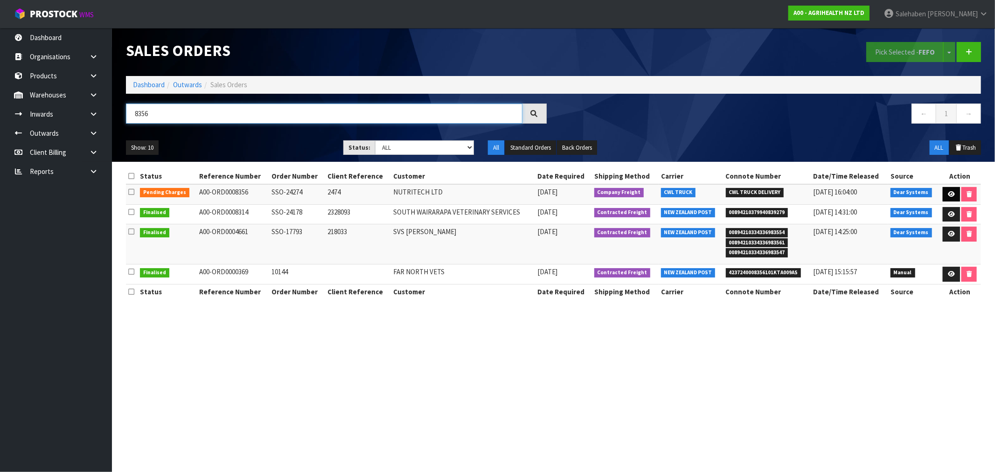
type input "8356"
click at [952, 193] on icon at bounding box center [951, 194] width 7 height 6
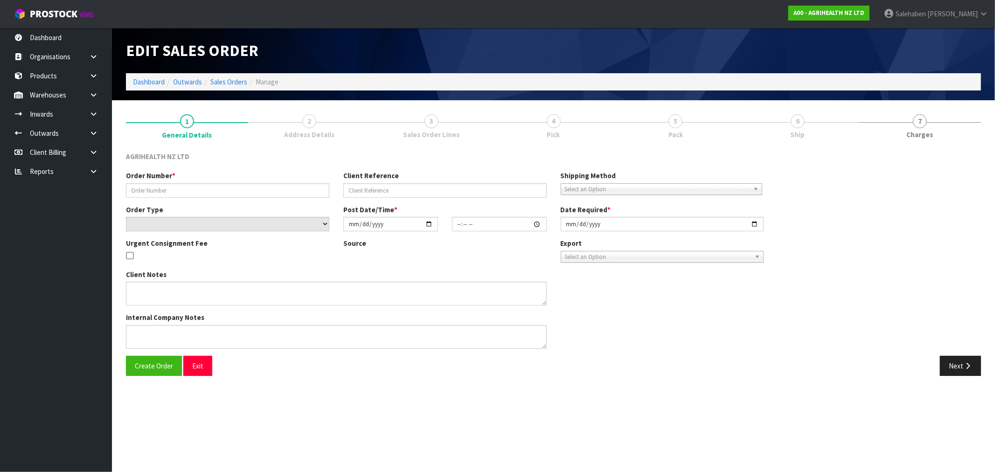
type input "SSO-24274"
type input "2474"
select select "number:0"
type input "2025-08-25"
type input "10:07:27.000"
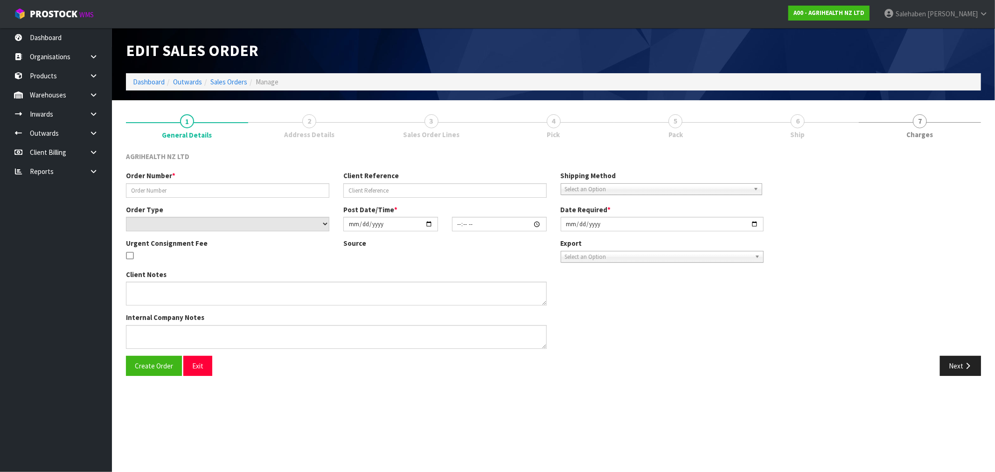
type input "2025-08-25"
type textarea "SHIP BY: Freight"
type textarea "FOR DISPATCH TODAY PLEASE, VIA FREIGHT"
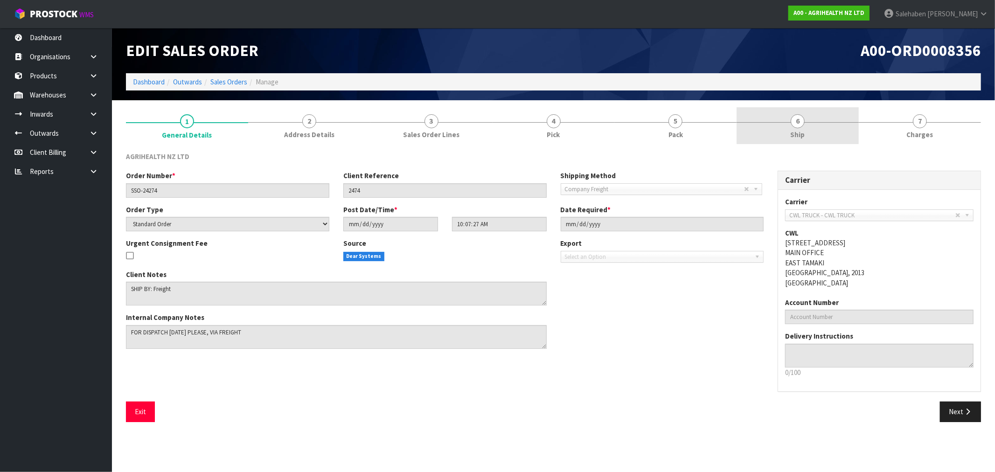
click at [800, 131] on span "Ship" at bounding box center [798, 135] width 14 height 10
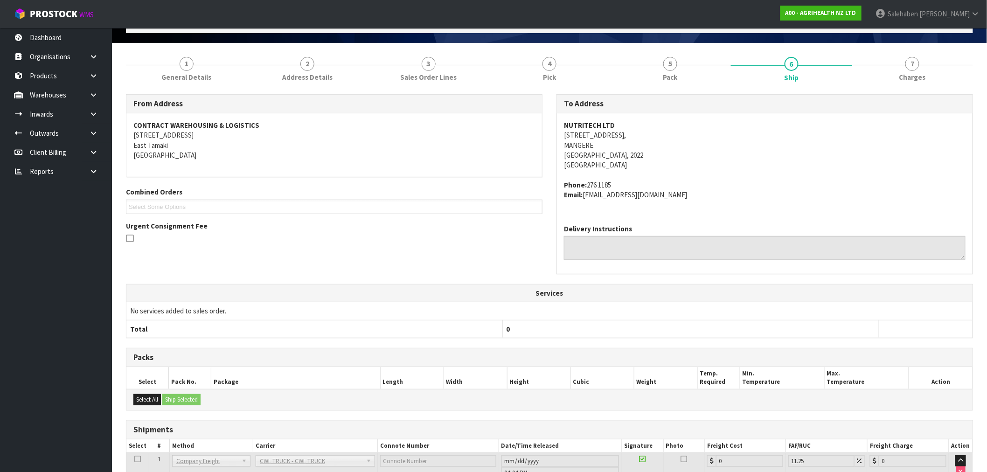
scroll to position [127, 0]
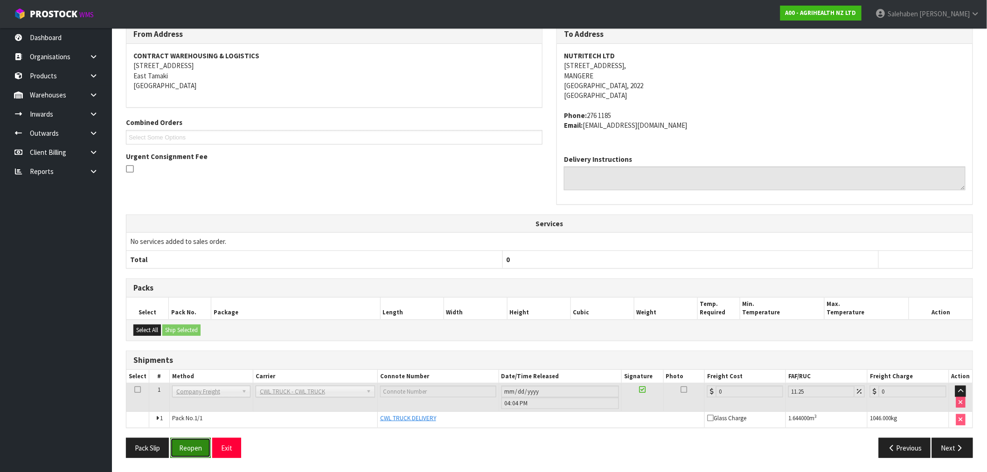
click at [189, 456] on button "Reopen" at bounding box center [190, 448] width 41 height 20
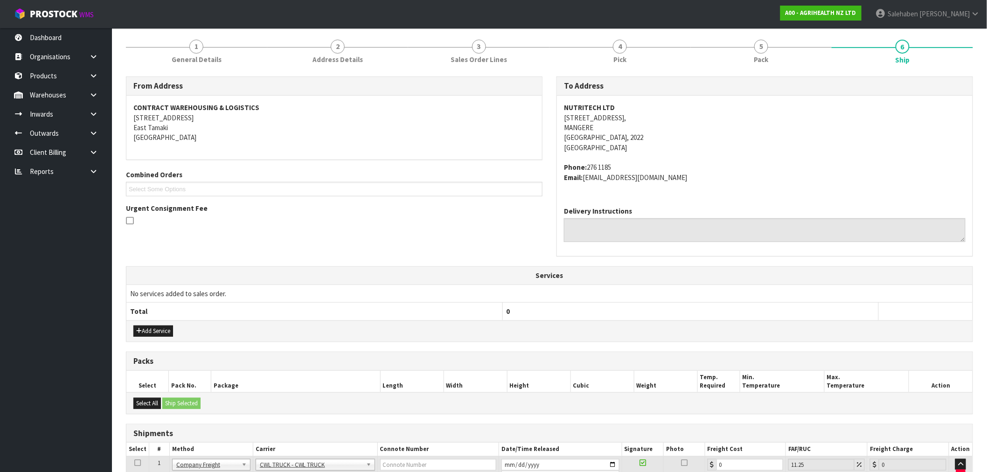
scroll to position [184, 0]
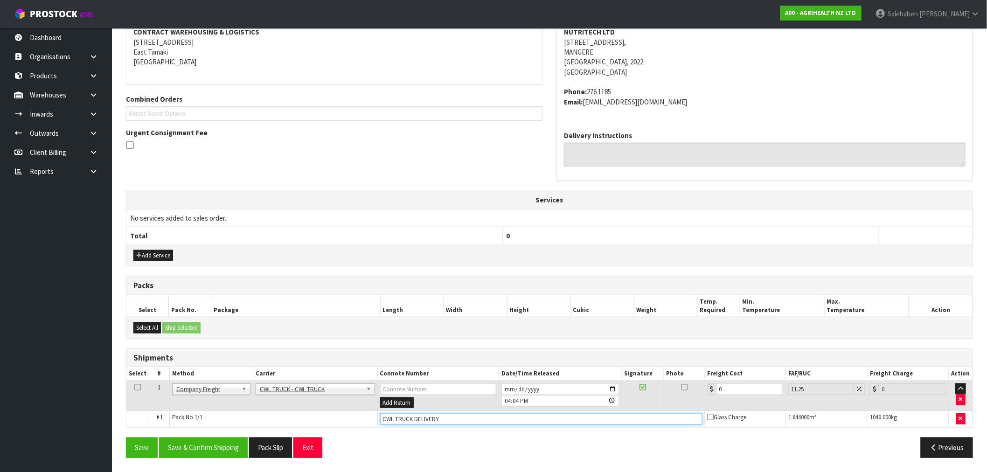
click at [445, 417] on input "CWL TRUCK DELIVERY" at bounding box center [541, 419] width 322 height 12
type input "CWL TRUCK DELIVERED"
drag, startPoint x: 728, startPoint y: 393, endPoint x: 690, endPoint y: 405, distance: 40.3
click at [695, 404] on tr "1 Client Local Pickup Customer Local Pickup Company Freight Contracted Freight …" at bounding box center [549, 396] width 846 height 30
type input "4"
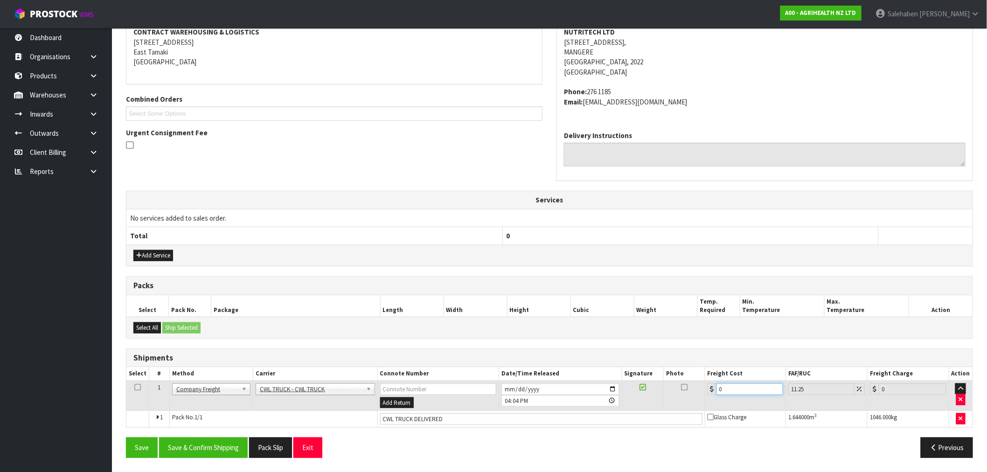
type input "4.45"
type input "44"
type input "48.95"
type input "44.9"
type input "49.95"
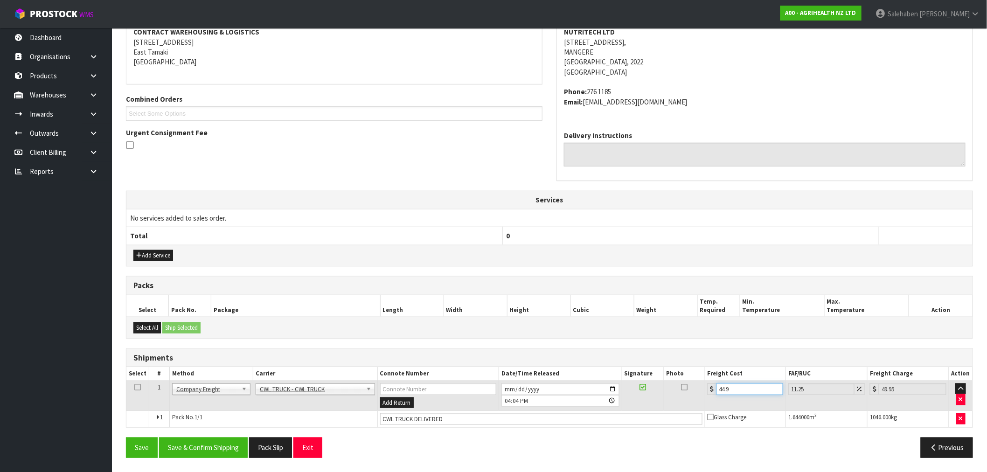
type input "44.93"
type input "49.98"
type input "44.93"
click at [227, 450] on button "Save & Confirm Shipping" at bounding box center [203, 448] width 89 height 20
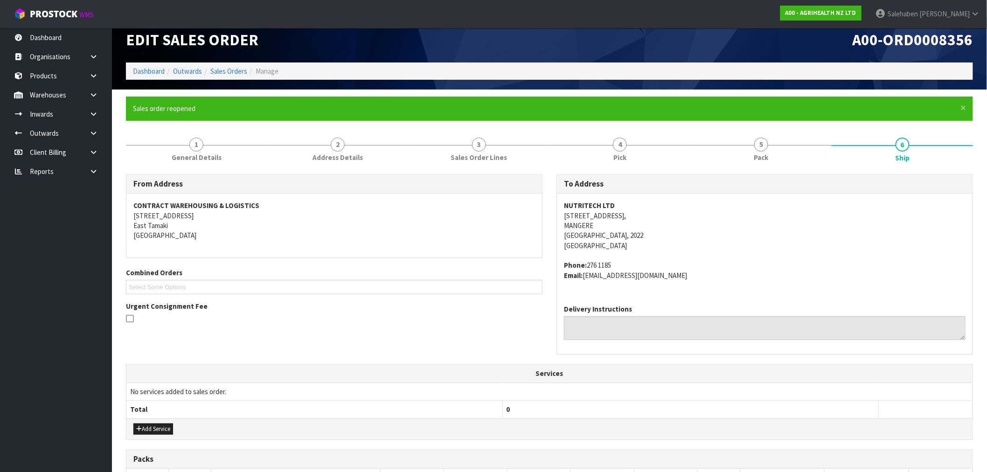
scroll to position [0, 0]
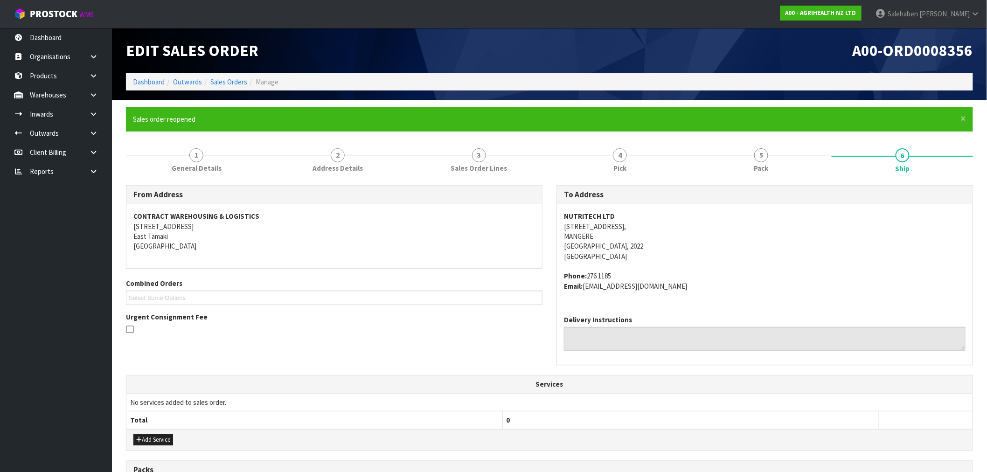
click at [229, 74] on ol "Dashboard Outwards Sales Orders Manage" at bounding box center [549, 81] width 847 height 17
click at [227, 78] on link "Sales Orders" at bounding box center [228, 81] width 37 height 9
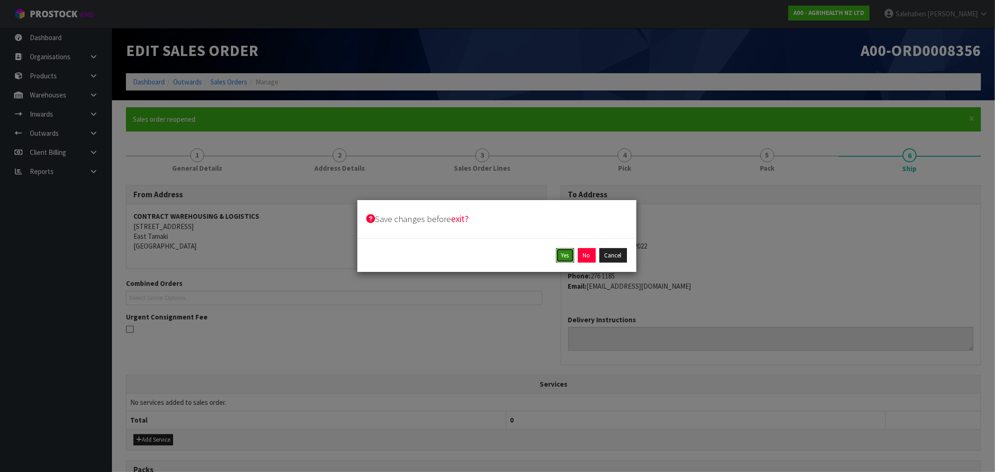
click at [567, 257] on button "Yes" at bounding box center [565, 255] width 18 height 15
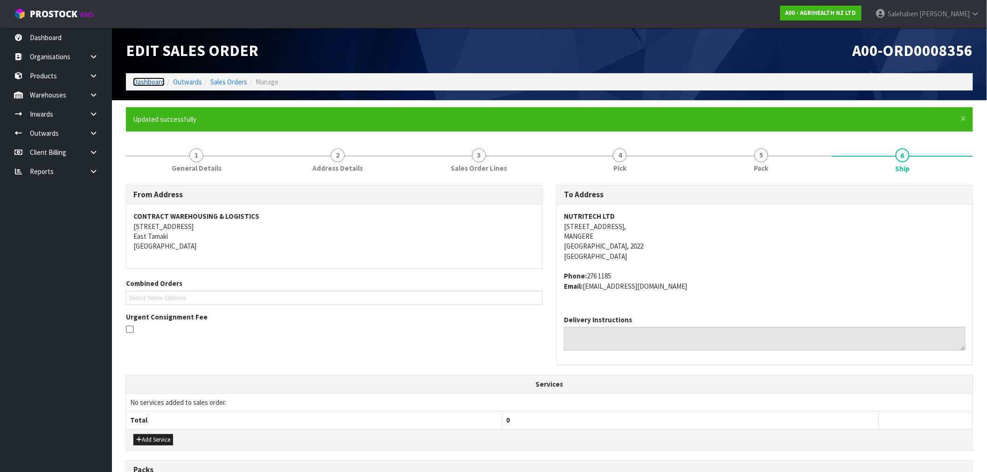
click at [140, 84] on link "Dashboard" at bounding box center [149, 81] width 32 height 9
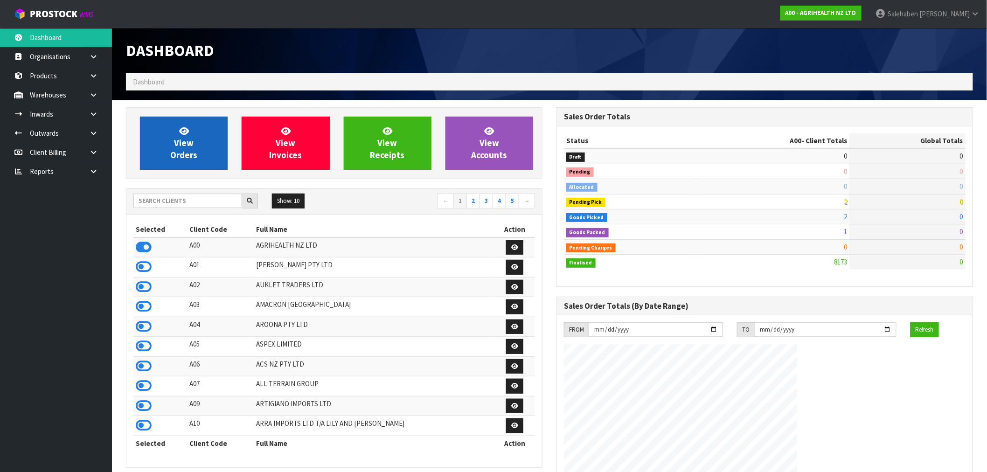
scroll to position [707, 431]
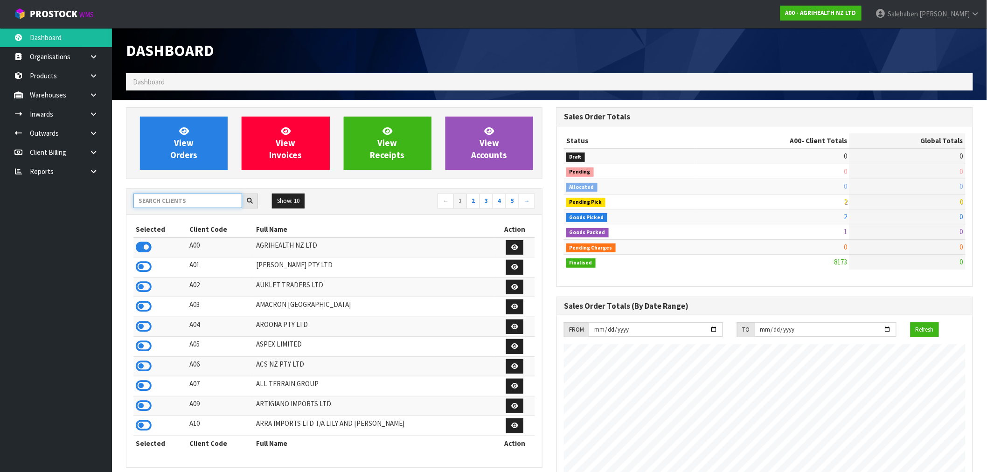
click at [148, 199] on input "text" at bounding box center [187, 201] width 109 height 14
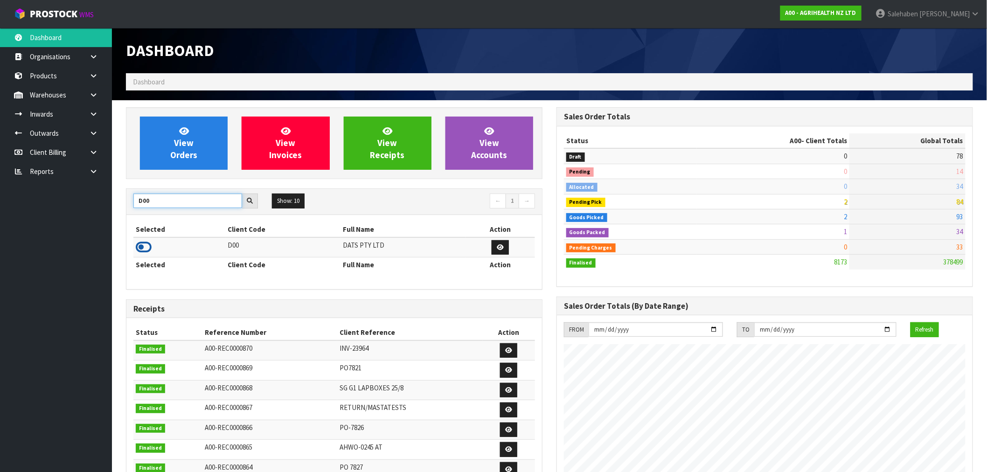
type input "D00"
click at [136, 248] on icon at bounding box center [144, 247] width 16 height 14
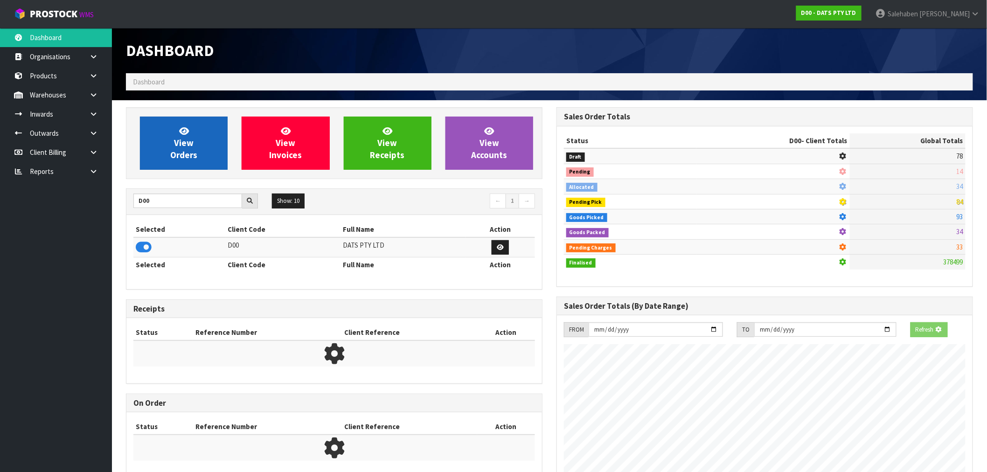
scroll to position [465991, 466141]
click at [191, 152] on span "View Orders" at bounding box center [183, 143] width 27 height 35
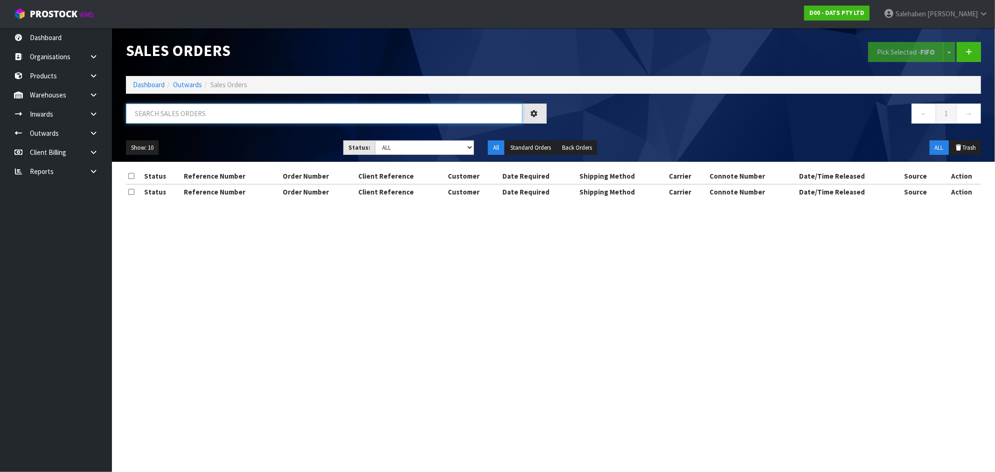
click at [164, 115] on input "text" at bounding box center [324, 114] width 397 height 20
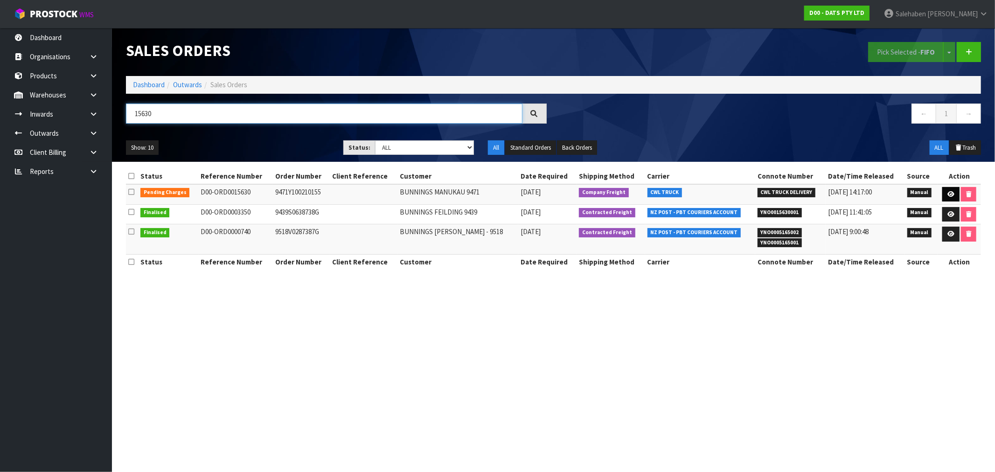
type input "15630"
click at [949, 187] on link at bounding box center [950, 194] width 17 height 15
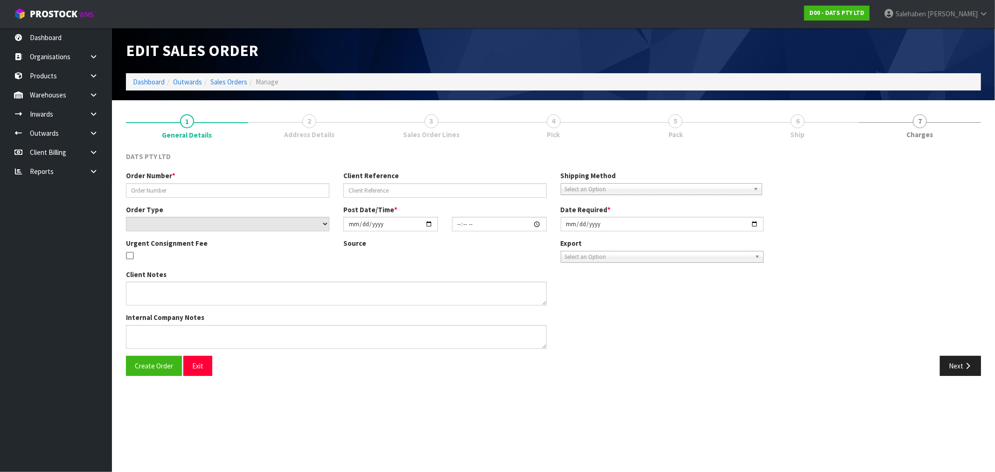
type input "9471Y100210155"
select select "number:0"
type input "2025-08-22"
type input "08:42:00.000"
type input "2025-08-22"
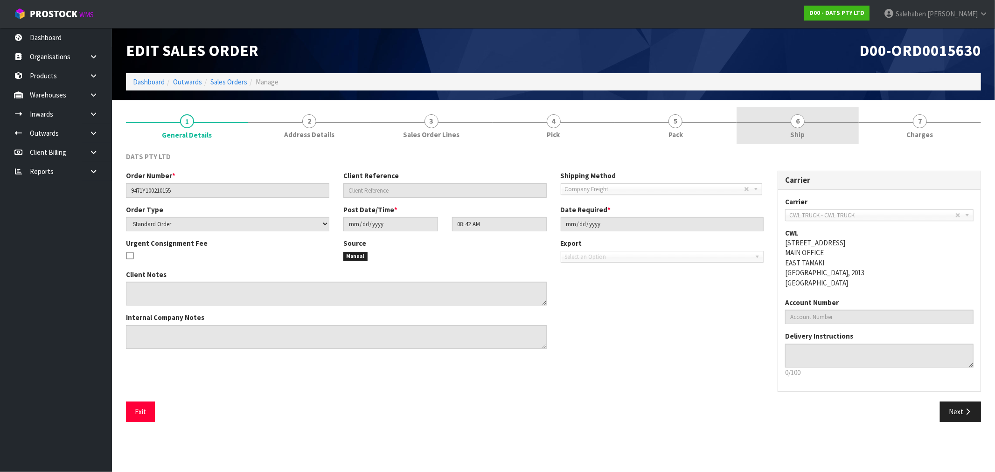
drag, startPoint x: 796, startPoint y: 133, endPoint x: 768, endPoint y: 142, distance: 29.8
click at [796, 133] on span "Ship" at bounding box center [798, 135] width 14 height 10
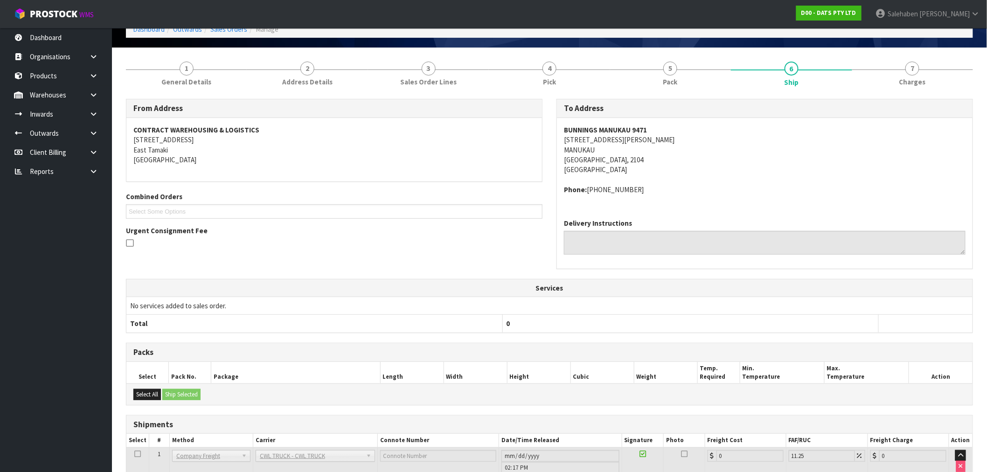
scroll to position [117, 0]
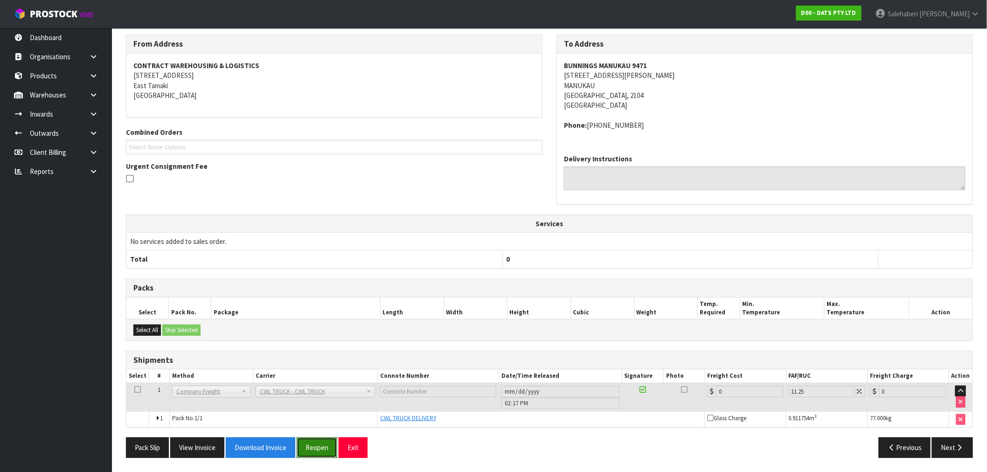
click at [318, 443] on button "Reopen" at bounding box center [317, 448] width 41 height 20
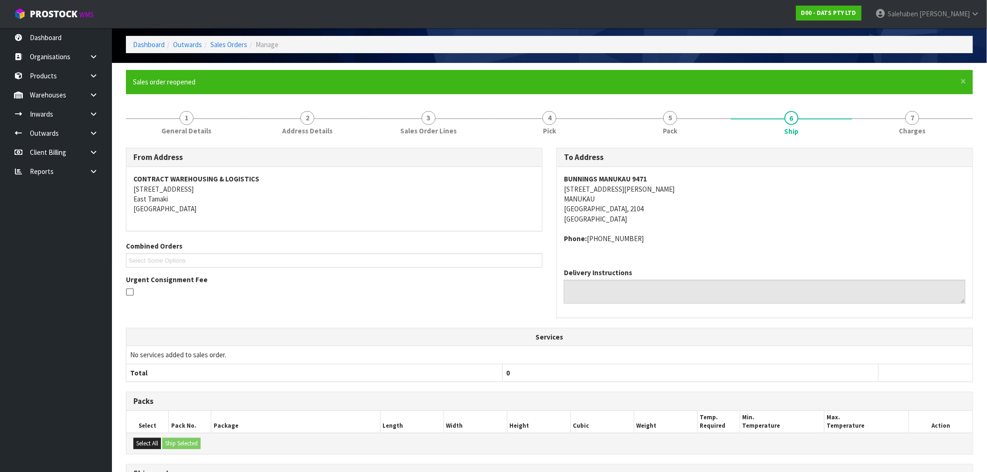
scroll to position [151, 0]
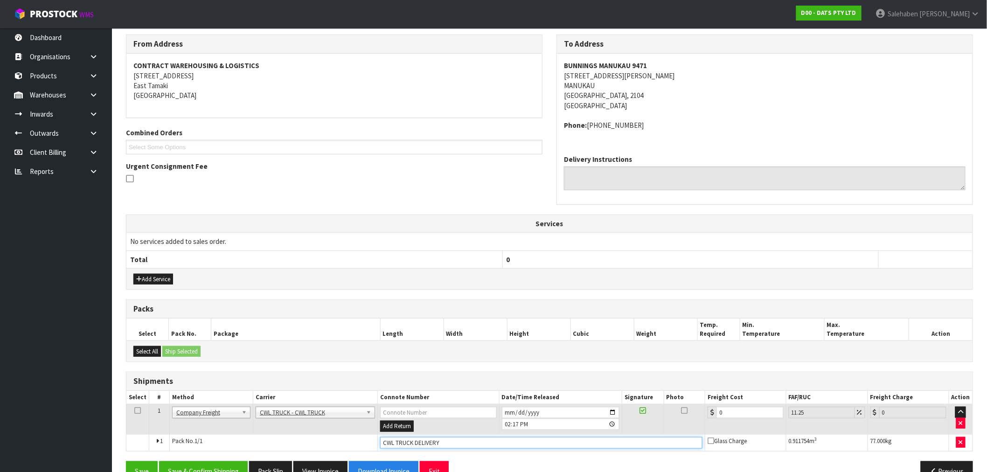
click at [449, 440] on input "CWL TRUCK DELIVERY" at bounding box center [541, 443] width 322 height 12
type input "CWL TRUCK DELIVERED"
drag, startPoint x: 733, startPoint y: 412, endPoint x: 594, endPoint y: 451, distance: 143.4
click at [678, 419] on tr "1 Client Local Pickup Customer Local Pickup Company Freight Contracted Freight …" at bounding box center [549, 420] width 846 height 30
type input "6"
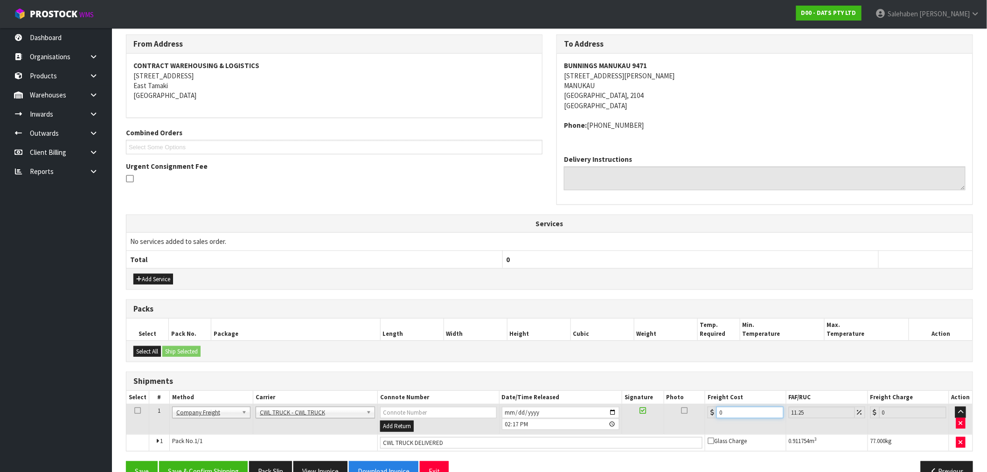
type input "6.68"
type input "65"
type input "72.31"
type input "65.9"
type input "73.31"
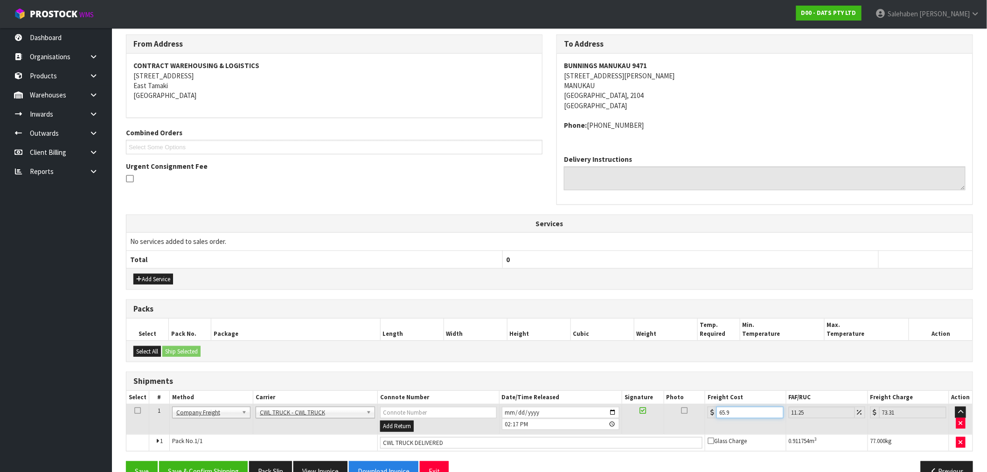
type input "65.93"
type input "73.35"
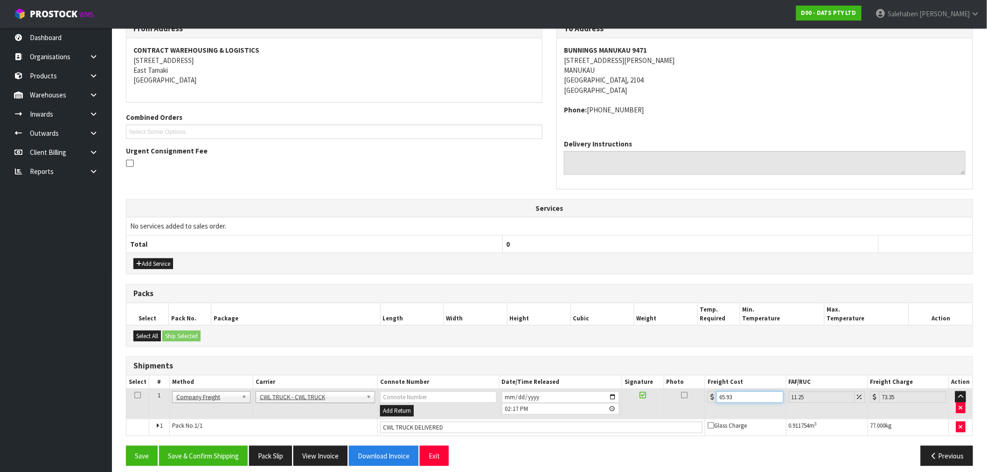
scroll to position [174, 0]
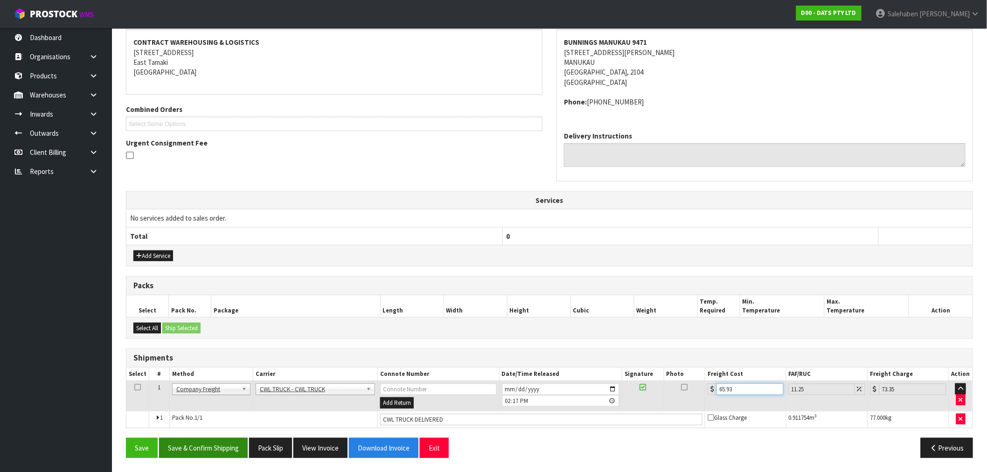
type input "65.93"
click at [211, 455] on button "Save & Confirm Shipping" at bounding box center [203, 448] width 89 height 20
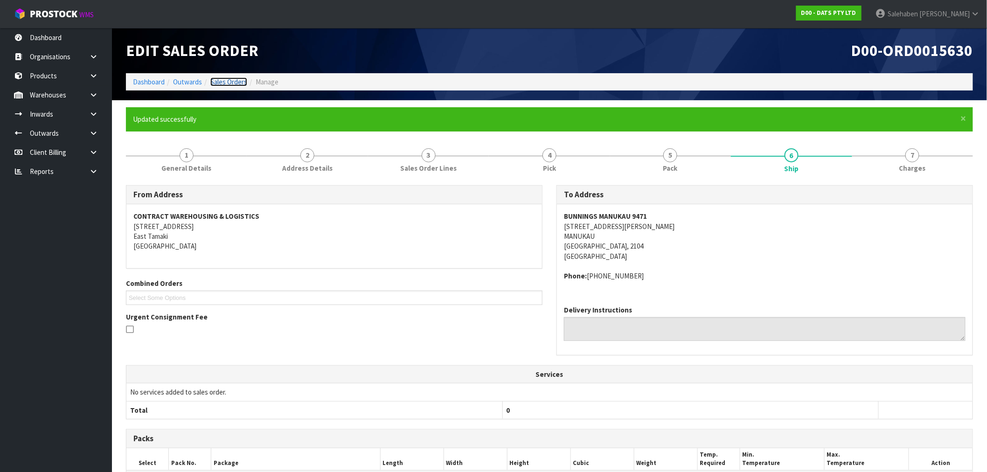
click at [234, 83] on link "Sales Orders" at bounding box center [228, 81] width 37 height 9
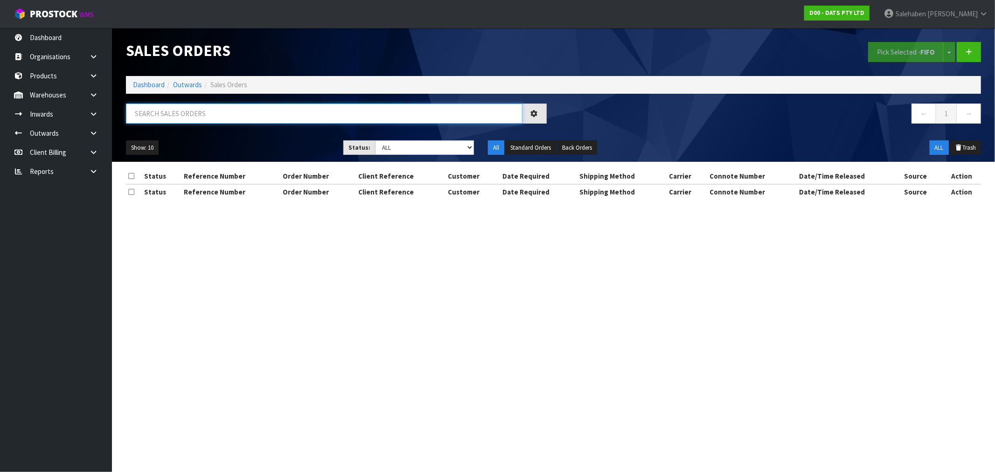
click at [175, 114] on input "text" at bounding box center [324, 114] width 397 height 20
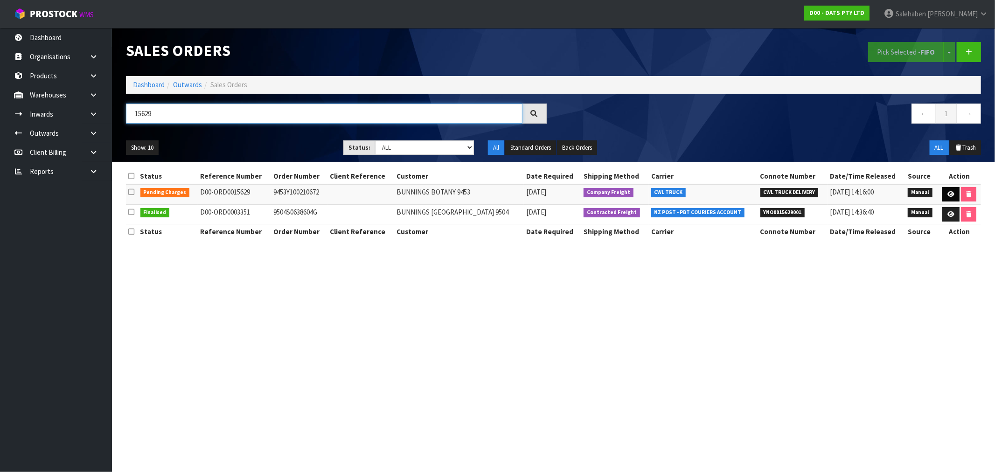
type input "15629"
click at [948, 194] on icon at bounding box center [951, 194] width 7 height 6
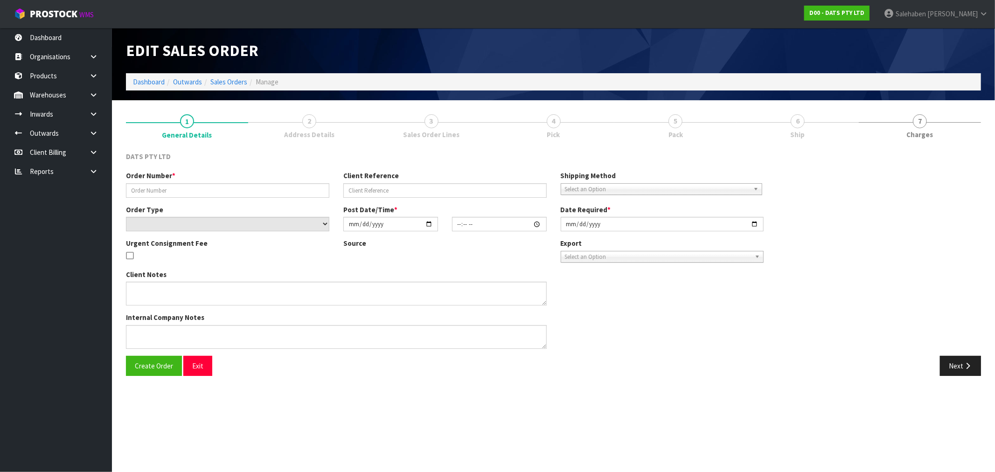
type input "9453Y100210672"
select select "number:0"
type input "2025-08-22"
type input "08:36:00.000"
type input "2025-08-22"
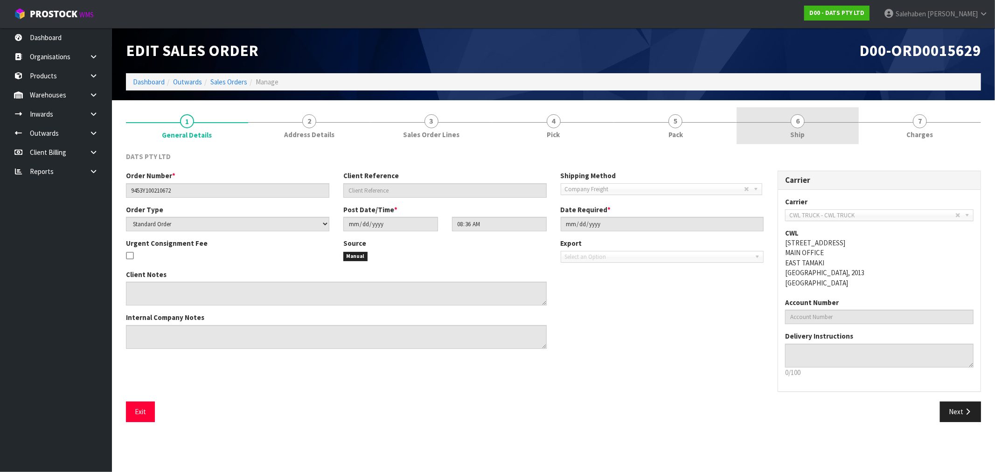
click at [798, 132] on span "Ship" at bounding box center [798, 135] width 14 height 10
click at [797, 133] on span "Ship" at bounding box center [798, 135] width 14 height 10
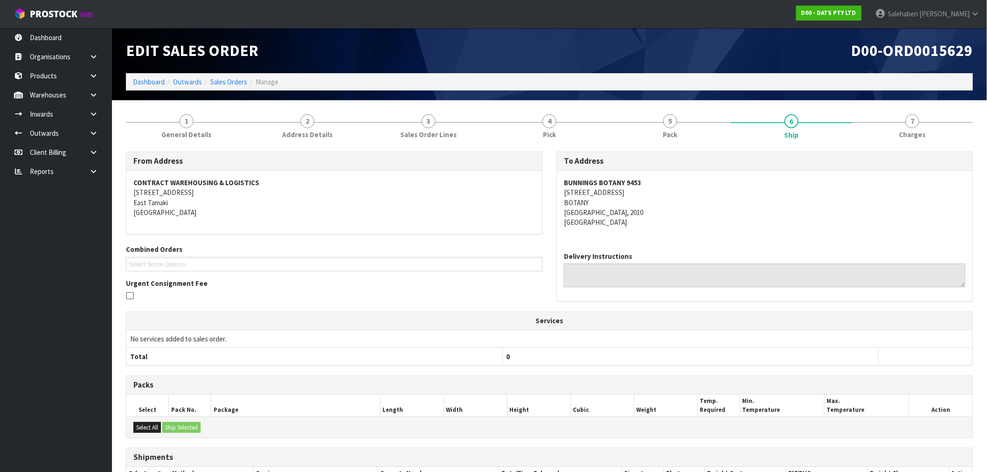
scroll to position [97, 0]
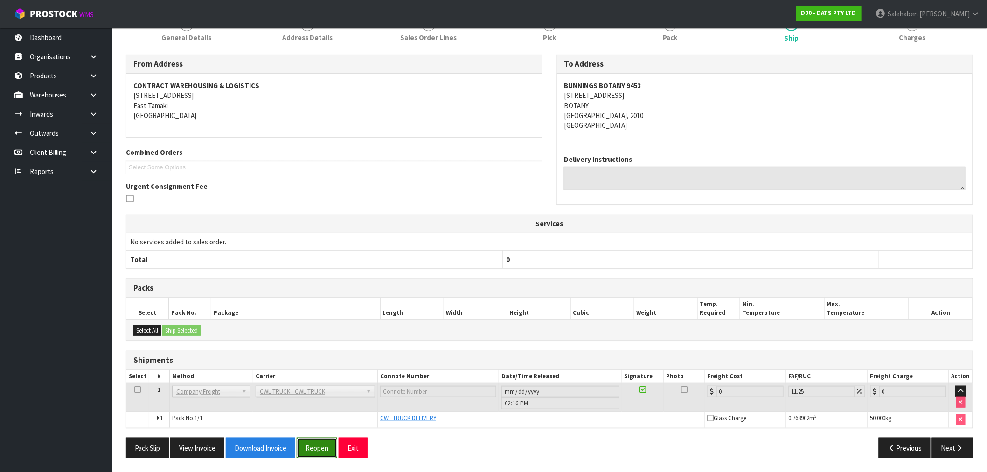
click at [321, 442] on button "Reopen" at bounding box center [317, 448] width 41 height 20
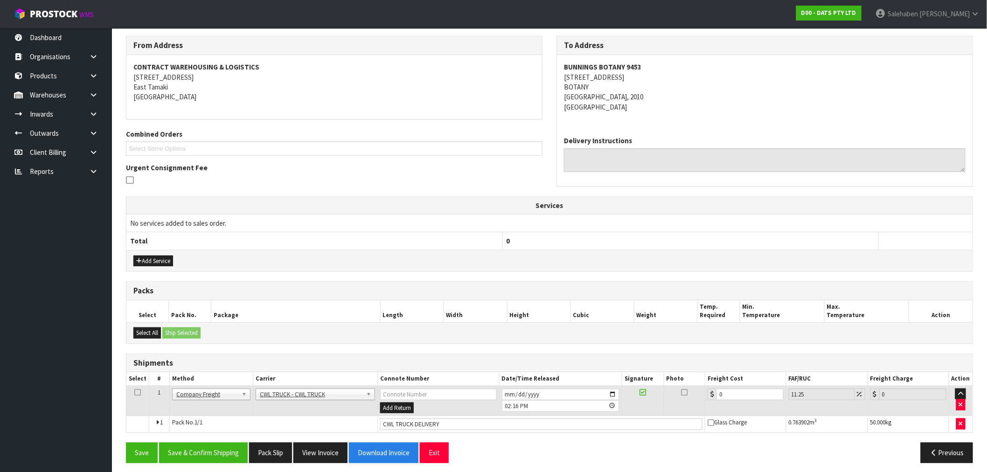
scroll to position [154, 0]
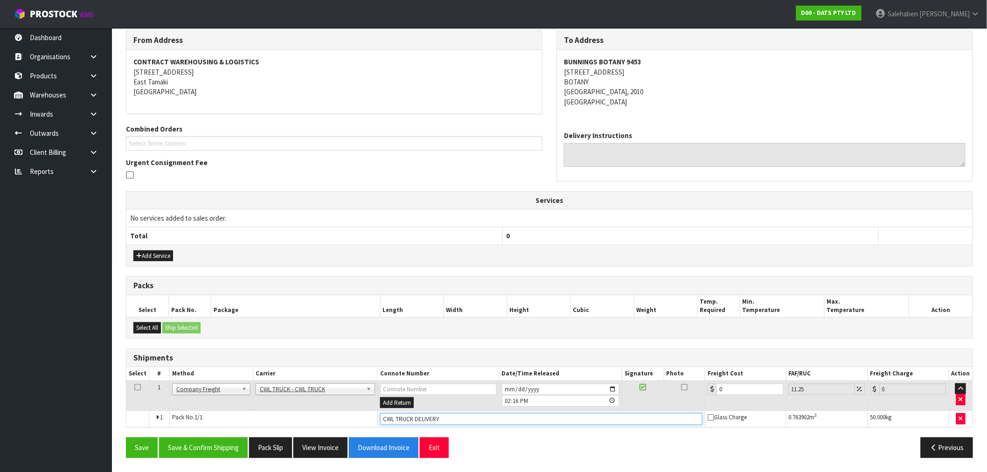
click at [449, 426] on td "CWL TRUCK DELIVERY" at bounding box center [541, 419] width 328 height 17
type input "CWL TRUCK DELIVERED"
drag, startPoint x: 731, startPoint y: 389, endPoint x: 670, endPoint y: 392, distance: 60.7
click at [677, 392] on tr "1 Client Local Pickup Customer Local Pickup Company Freight Contracted Freight …" at bounding box center [549, 396] width 846 height 30
type input "1"
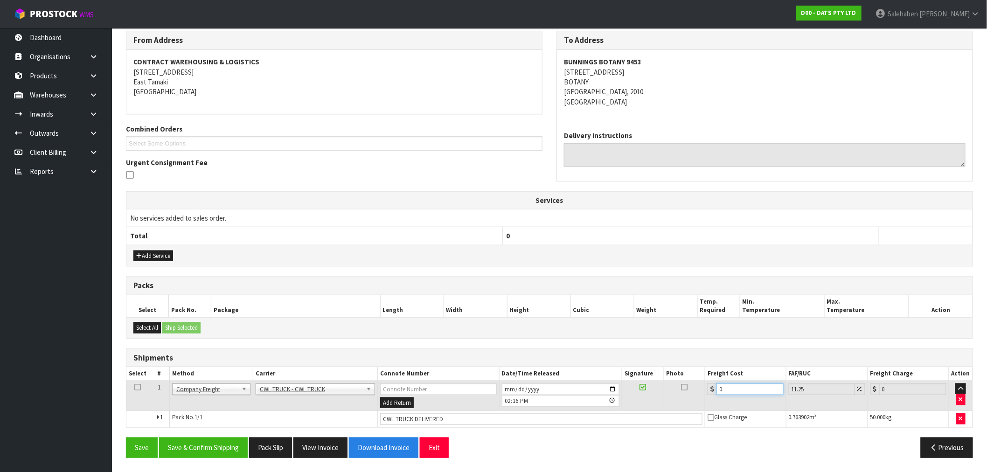
type input "1.11"
type input "14"
type input "15.58"
type input "149"
type input "165.76"
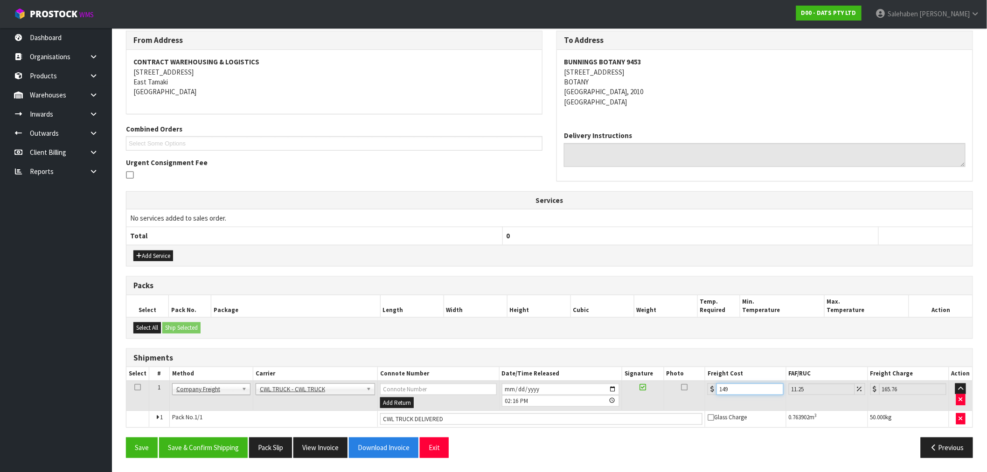
type input "149.9"
type input "166.76"
type input "149.93"
type input "166.8"
type input "149.93"
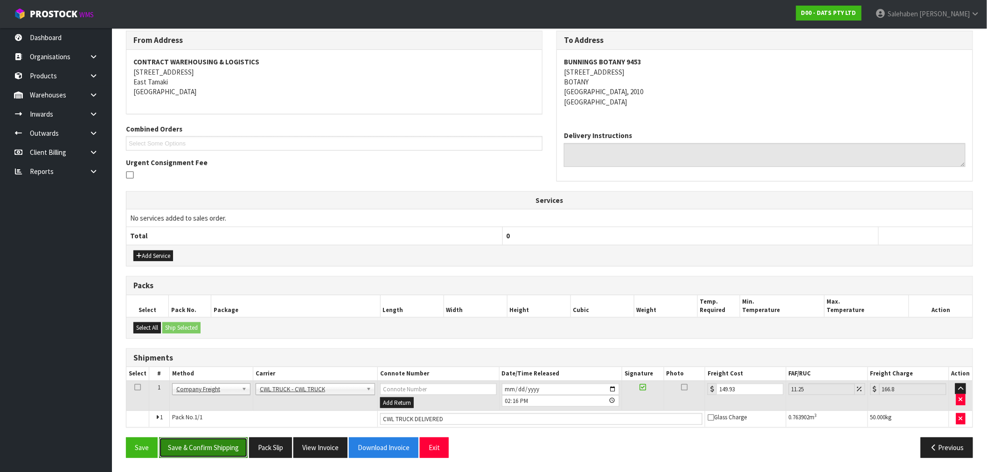
drag, startPoint x: 226, startPoint y: 450, endPoint x: 210, endPoint y: 463, distance: 20.6
click at [226, 451] on button "Save & Confirm Shipping" at bounding box center [203, 448] width 89 height 20
